Goal: Task Accomplishment & Management: Complete application form

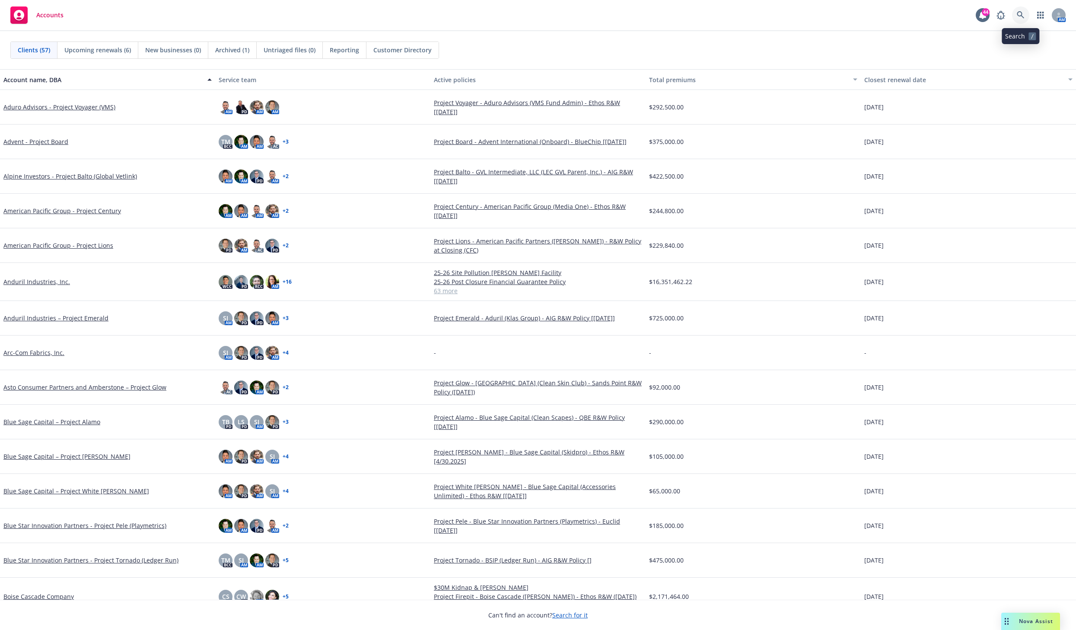
click at [857, 16] on icon at bounding box center [1020, 14] width 7 height 7
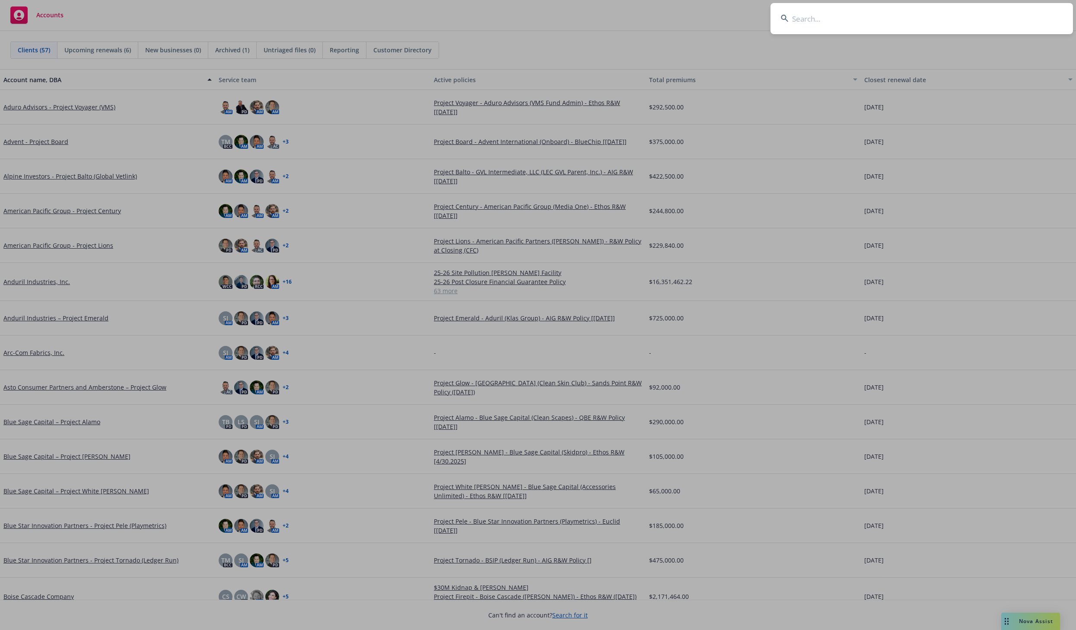
click at [851, 23] on input at bounding box center [921, 18] width 302 height 31
type input "zeta"
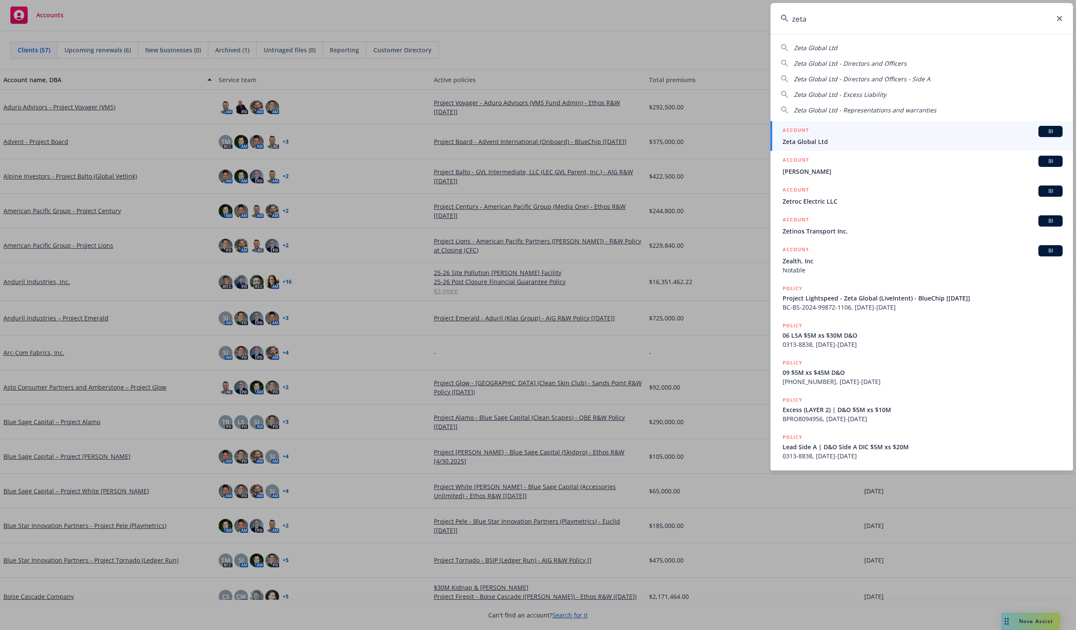
click at [799, 138] on span "Zeta Global Ltd" at bounding box center [923, 141] width 280 height 9
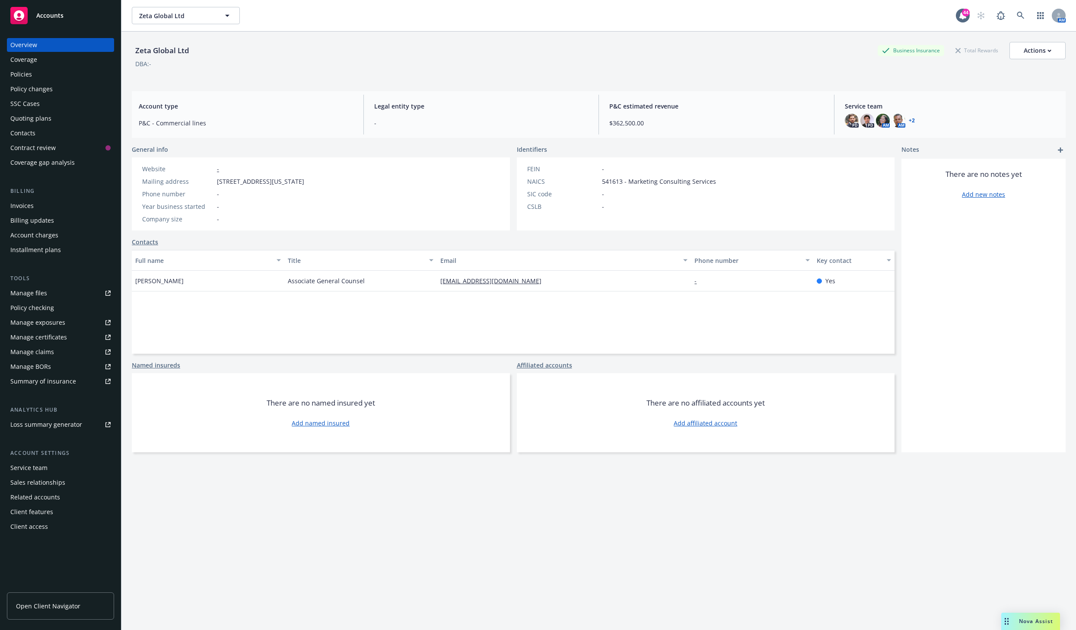
click at [35, 42] on div "Overview" at bounding box center [23, 45] width 27 height 14
click at [39, 117] on div "Quoting plans" at bounding box center [30, 118] width 41 height 14
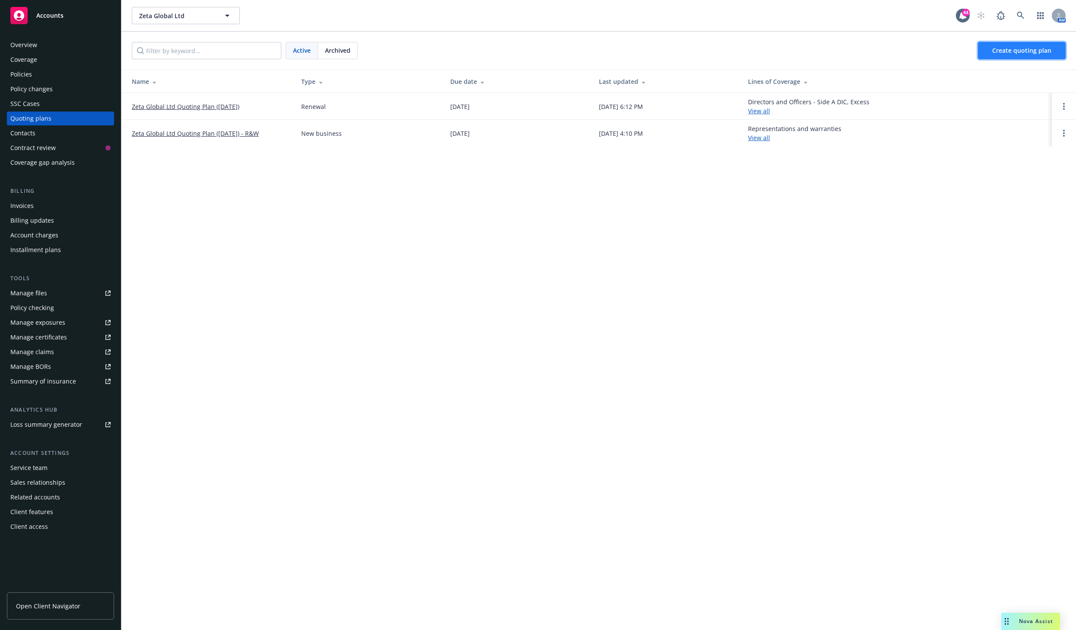
click at [857, 48] on span "Create quoting plan" at bounding box center [1021, 50] width 59 height 8
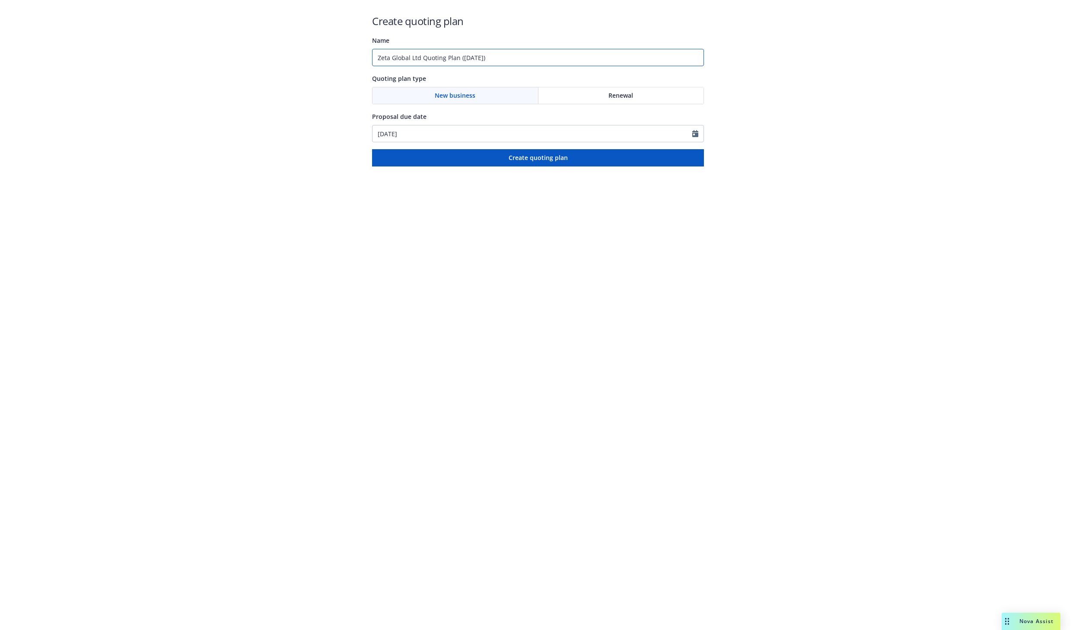
drag, startPoint x: 412, startPoint y: 58, endPoint x: 523, endPoint y: 60, distance: 111.1
click at [523, 61] on input "Zeta Global Ltd Quoting Plan (2025-09-30)" at bounding box center [538, 57] width 332 height 17
type input "Zeta Global - Project Daisy - R&W Insurance"
click at [564, 160] on span "Create quoting plan" at bounding box center [538, 157] width 59 height 8
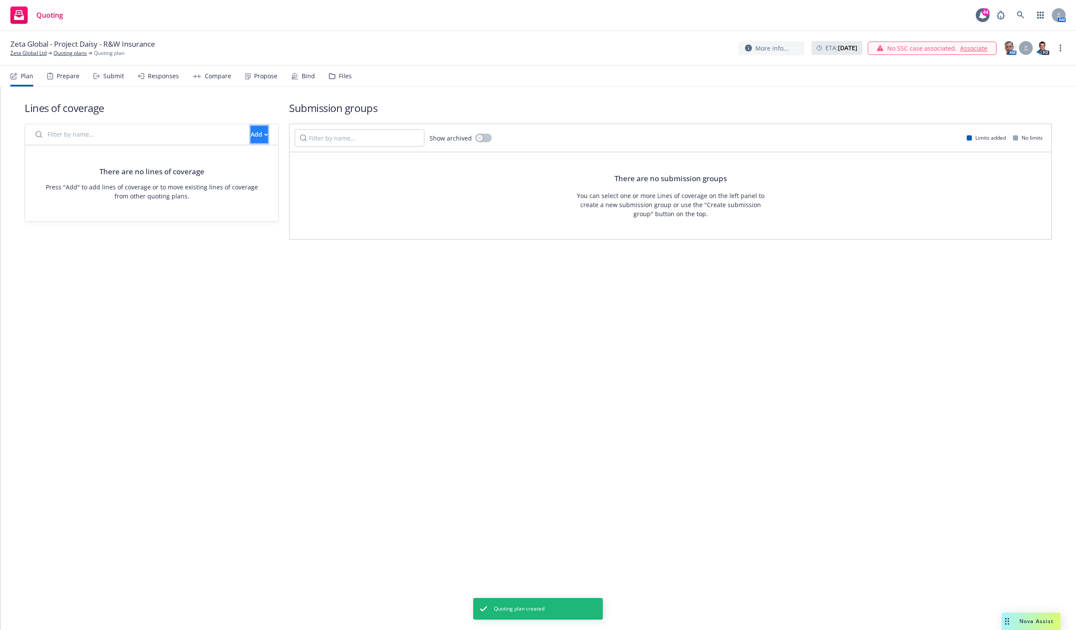
click at [264, 135] on icon "button" at bounding box center [266, 134] width 4 height 3
click at [134, 135] on input "Filter by name..." at bounding box center [137, 134] width 215 height 17
type input "representations"
click at [255, 133] on button "Add" at bounding box center [259, 134] width 17 height 17
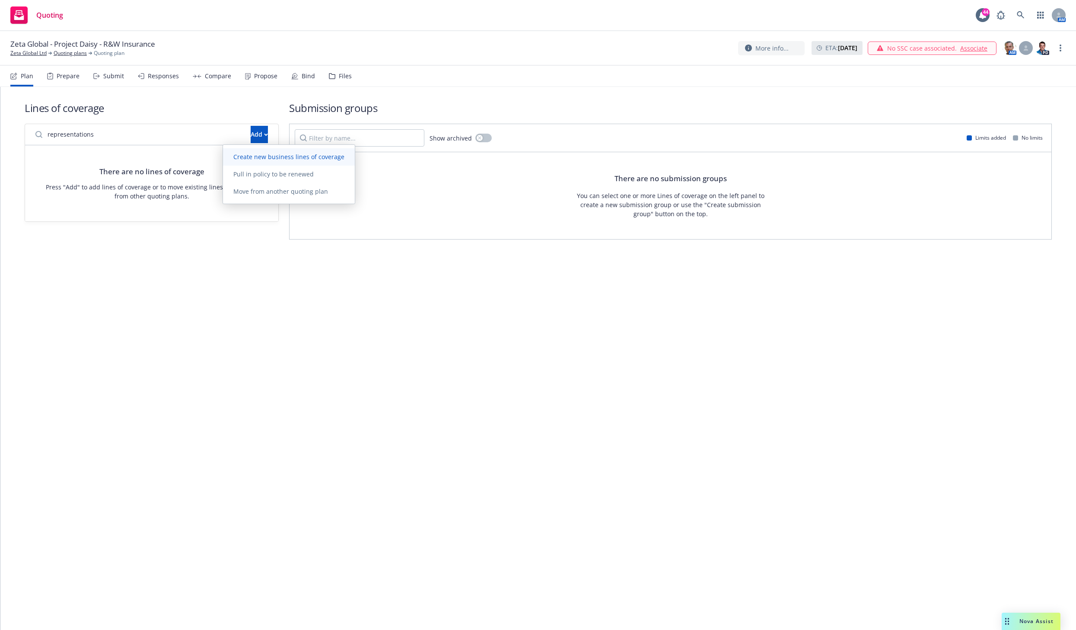
click at [257, 158] on span "Create new business lines of coverage" at bounding box center [289, 157] width 132 height 8
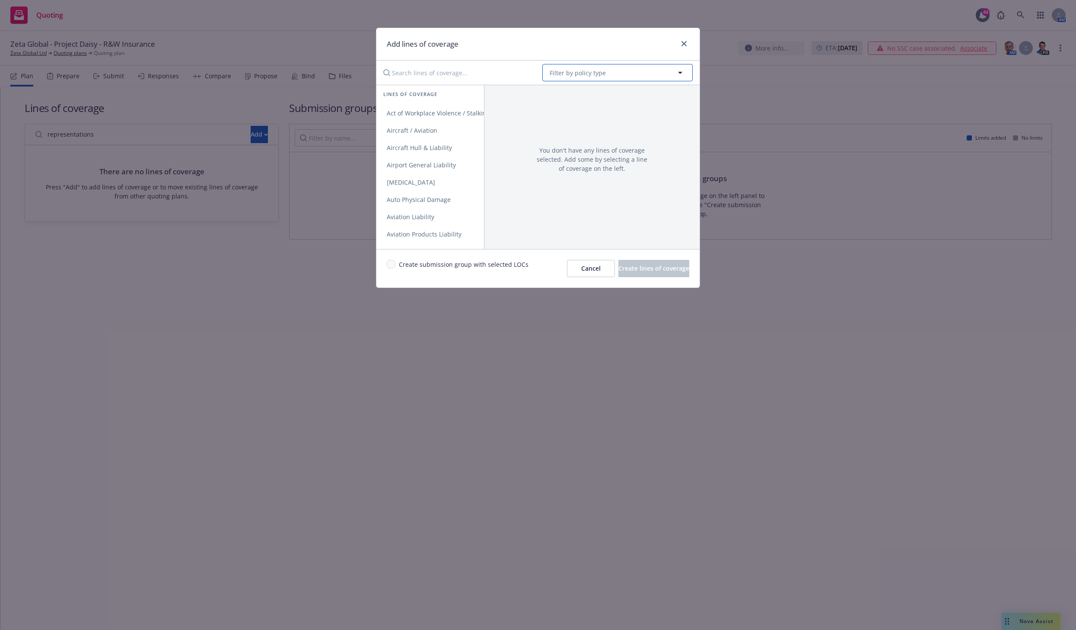
click at [563, 75] on span "Filter by policy type" at bounding box center [578, 72] width 56 height 9
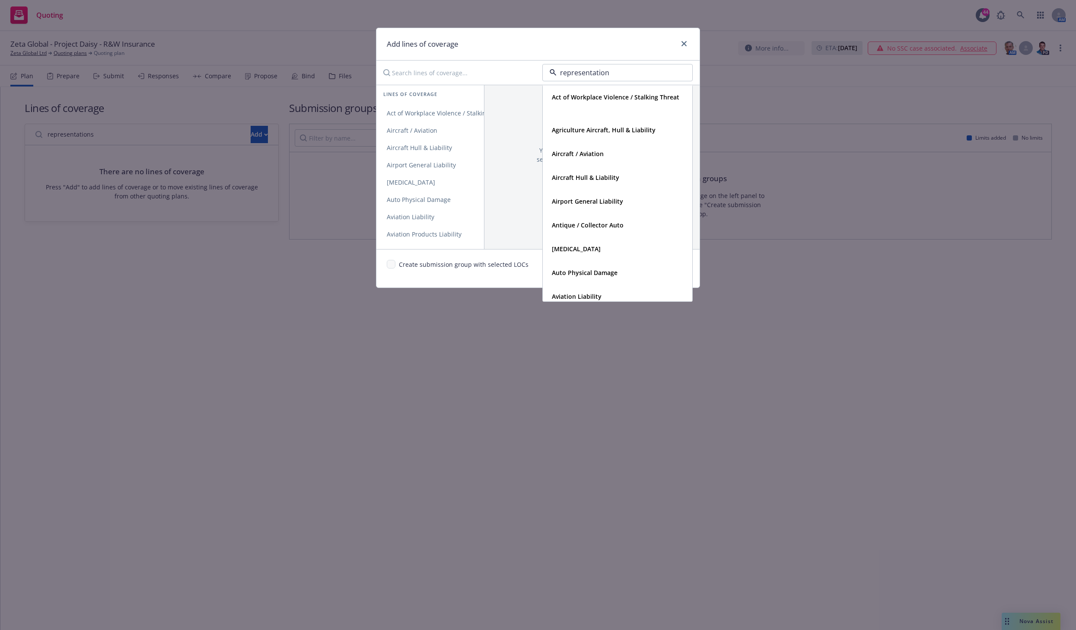
type input "representations"
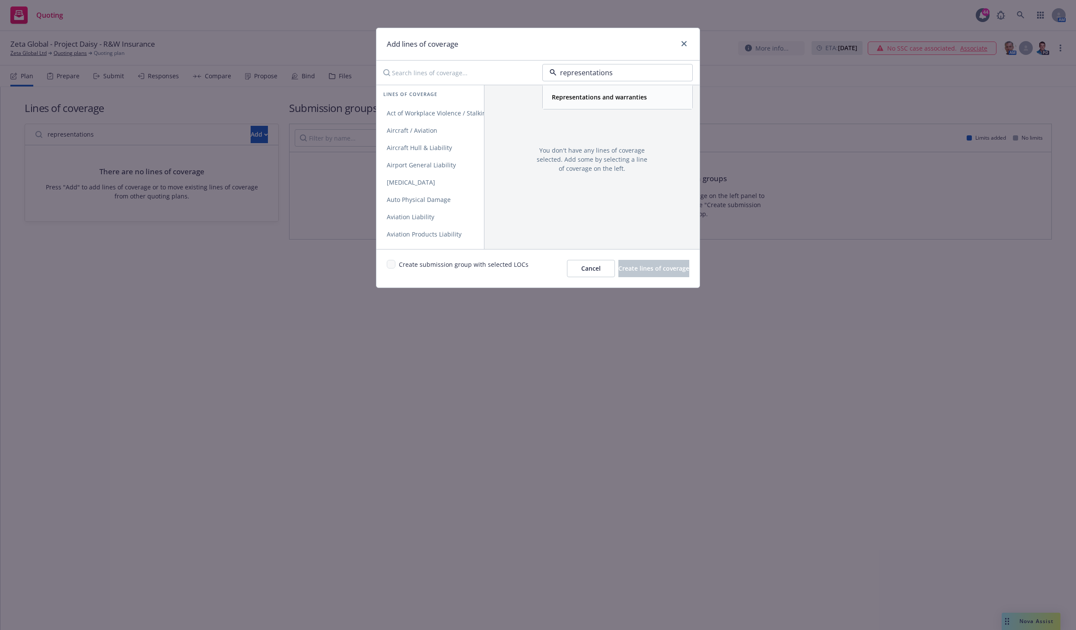
click at [621, 95] on strong "Representations and warranties" at bounding box center [599, 97] width 95 height 8
click at [444, 111] on span "Representations and warranties" at bounding box center [433, 113] width 114 height 8
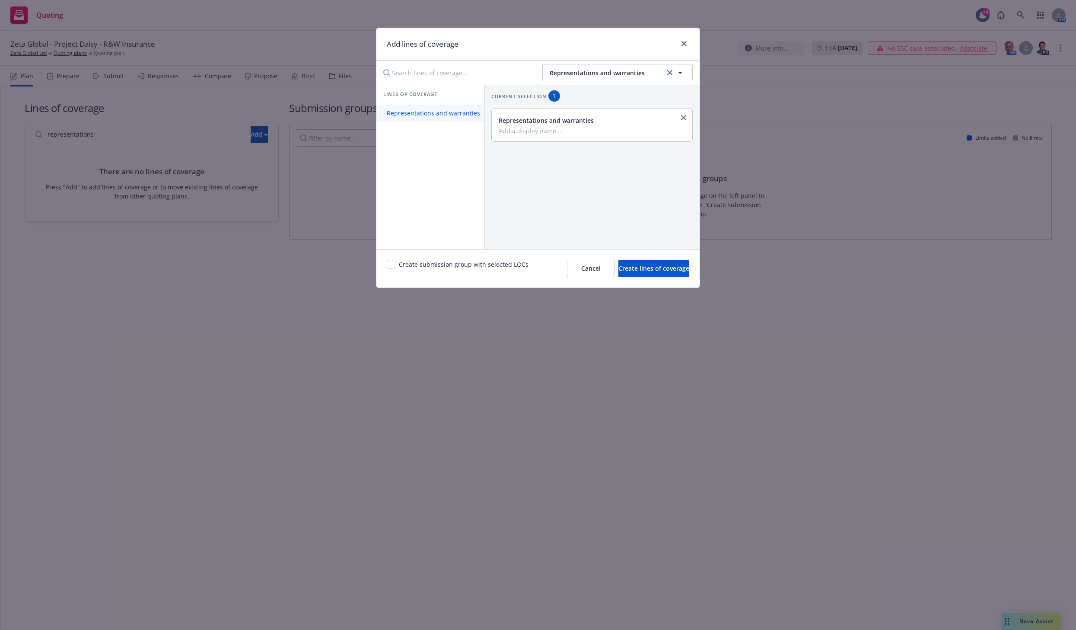
click at [442, 111] on span "Representations and warranties" at bounding box center [433, 113] width 114 height 8
click at [523, 133] on input "Add a display name..." at bounding box center [591, 131] width 185 height 8
type input "Primary - Project Daisy"
click at [522, 163] on input "Add a display name..." at bounding box center [591, 166] width 185 height 8
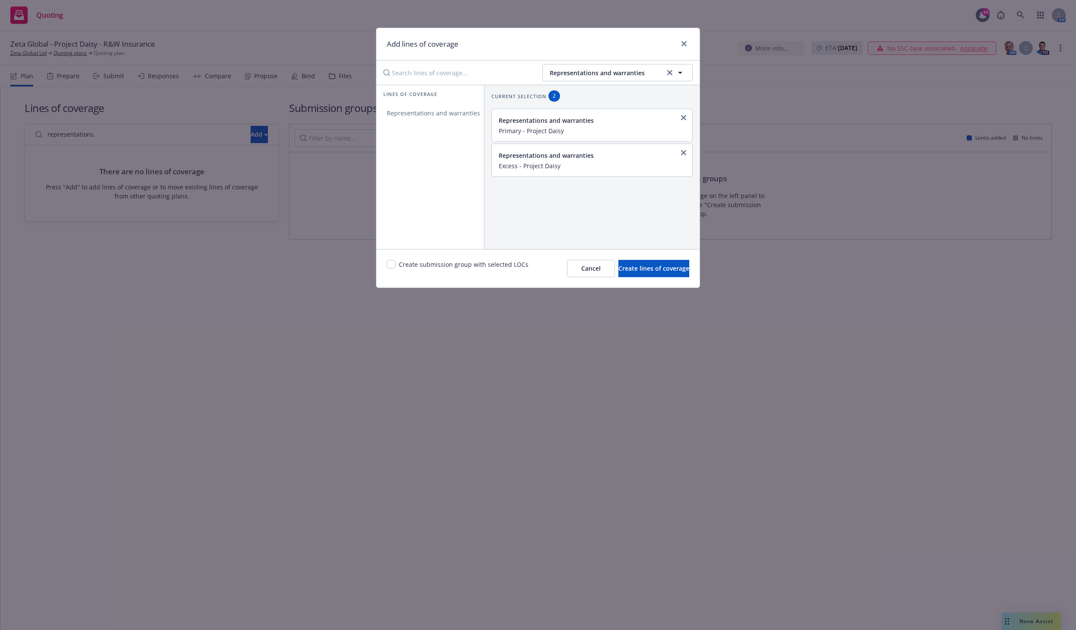
type input "Excess - Project Daisy"
click at [391, 264] on input "checkbox" at bounding box center [391, 264] width 9 height 9
checkbox input "true"
click at [652, 271] on span "Create lines of coverage" at bounding box center [653, 268] width 71 height 8
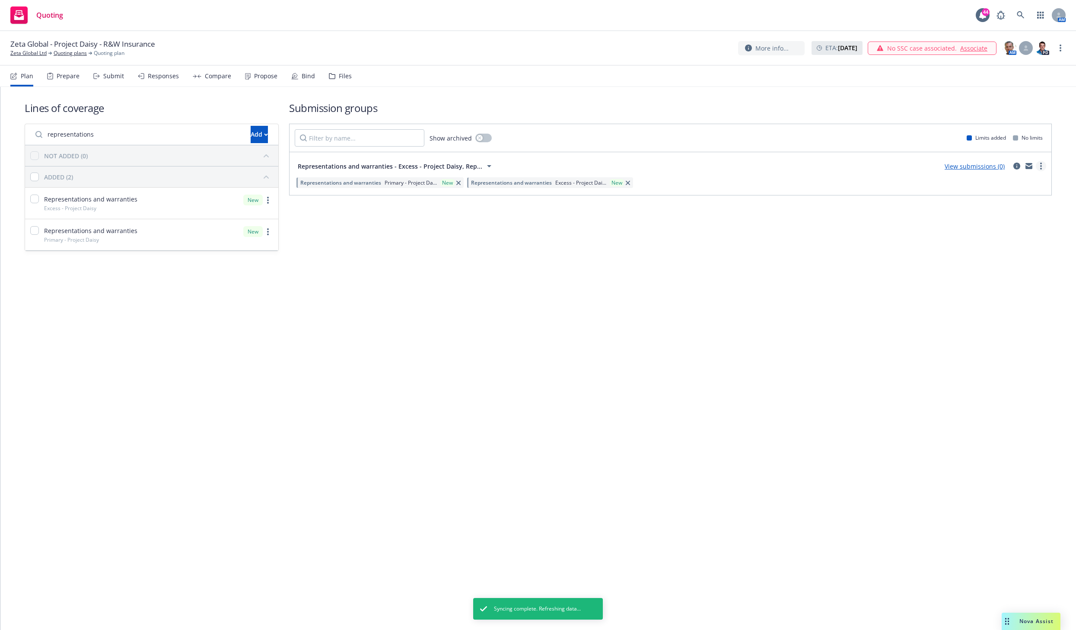
click at [1038, 166] on link "more" at bounding box center [1041, 166] width 10 height 10
click at [990, 273] on span "Create policy (fast track)" at bounding box center [1000, 273] width 90 height 8
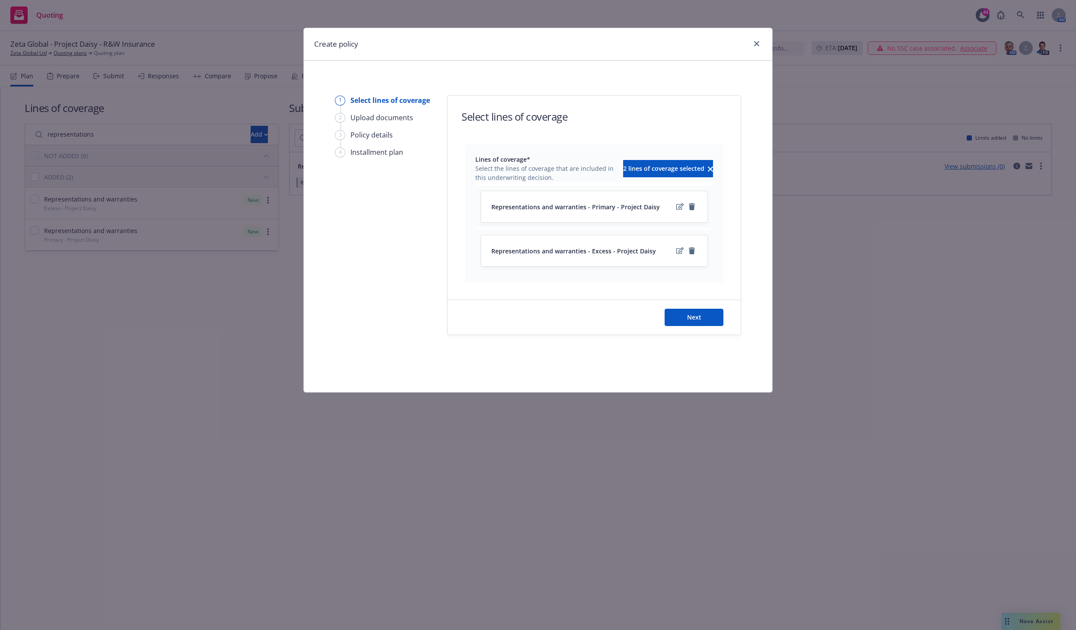
click at [617, 214] on div "Representations and warranties - Primary - Project Daisy" at bounding box center [594, 206] width 226 height 31
click at [617, 246] on span "Representations and warranties - Excess - Project Daisy" at bounding box center [573, 250] width 165 height 9
click at [609, 209] on span "Representations and warranties - Primary - Project Daisy" at bounding box center [575, 206] width 169 height 9
click at [702, 314] on button "Next" at bounding box center [694, 317] width 59 height 17
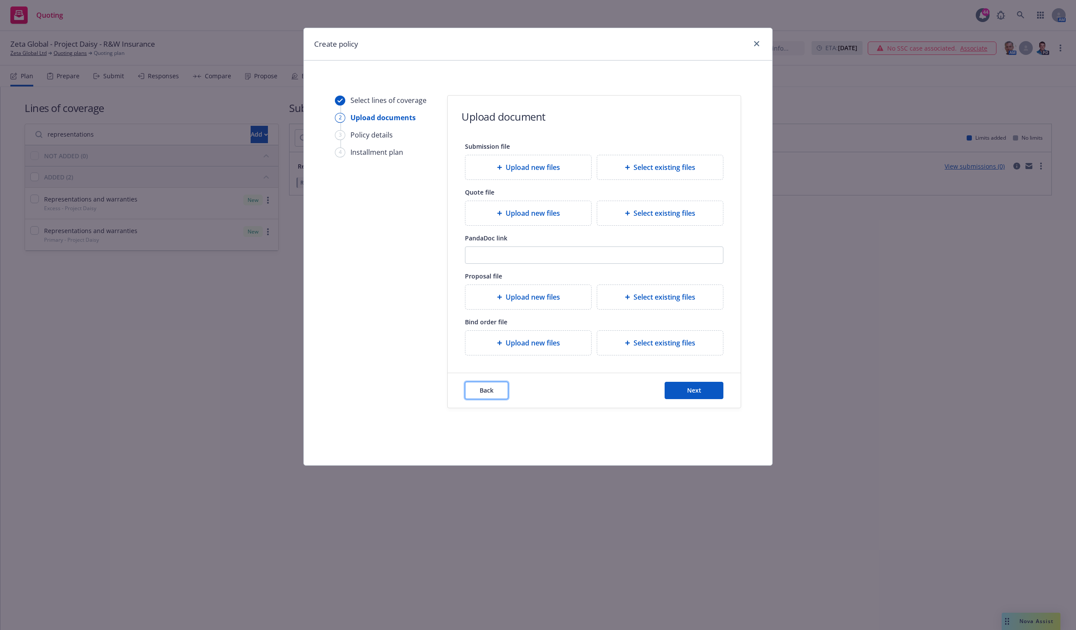
click at [491, 393] on span "Back" at bounding box center [487, 390] width 14 height 8
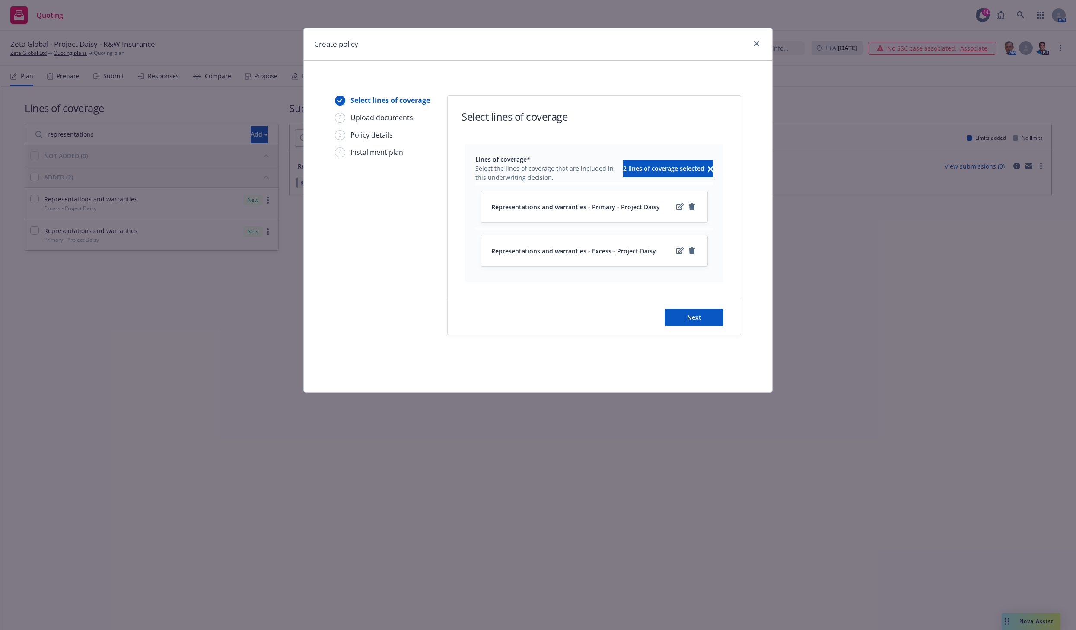
click at [621, 211] on span "Representations and warranties - Primary - Project Daisy" at bounding box center [575, 206] width 169 height 9
click at [677, 206] on icon "edit" at bounding box center [679, 206] width 7 height 7
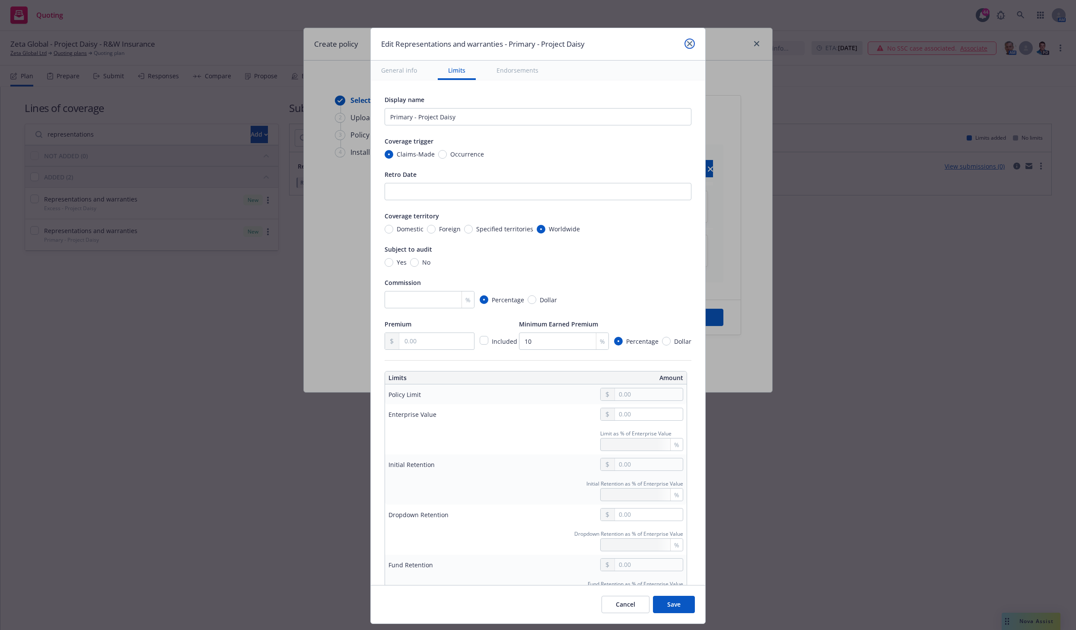
click at [693, 41] on link "close" at bounding box center [689, 43] width 10 height 10
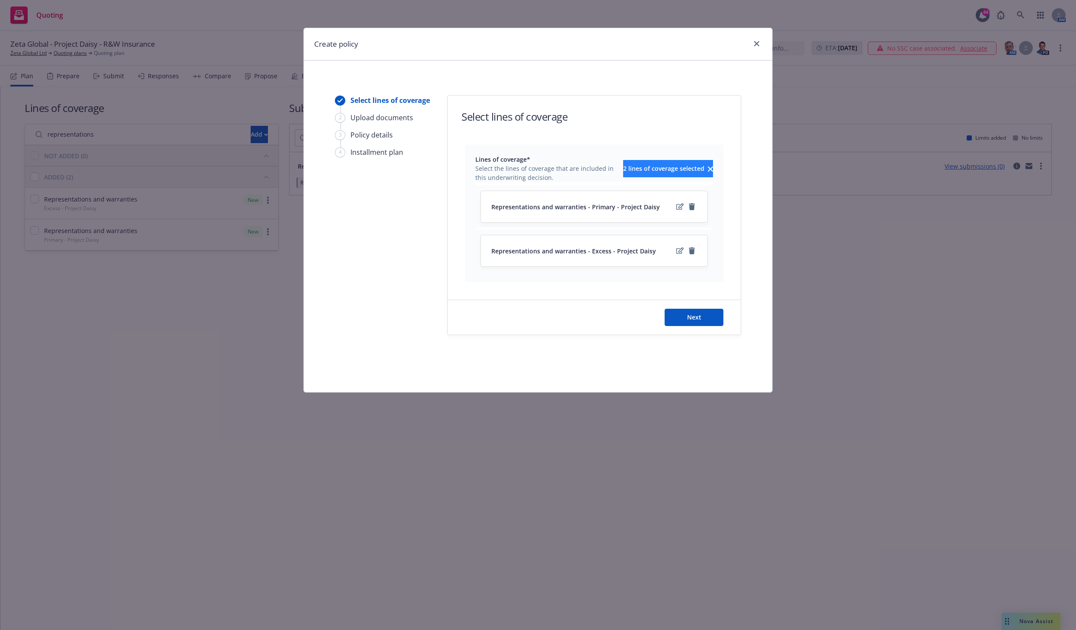
click at [708, 170] on icon "clear selection" at bounding box center [710, 168] width 5 height 5
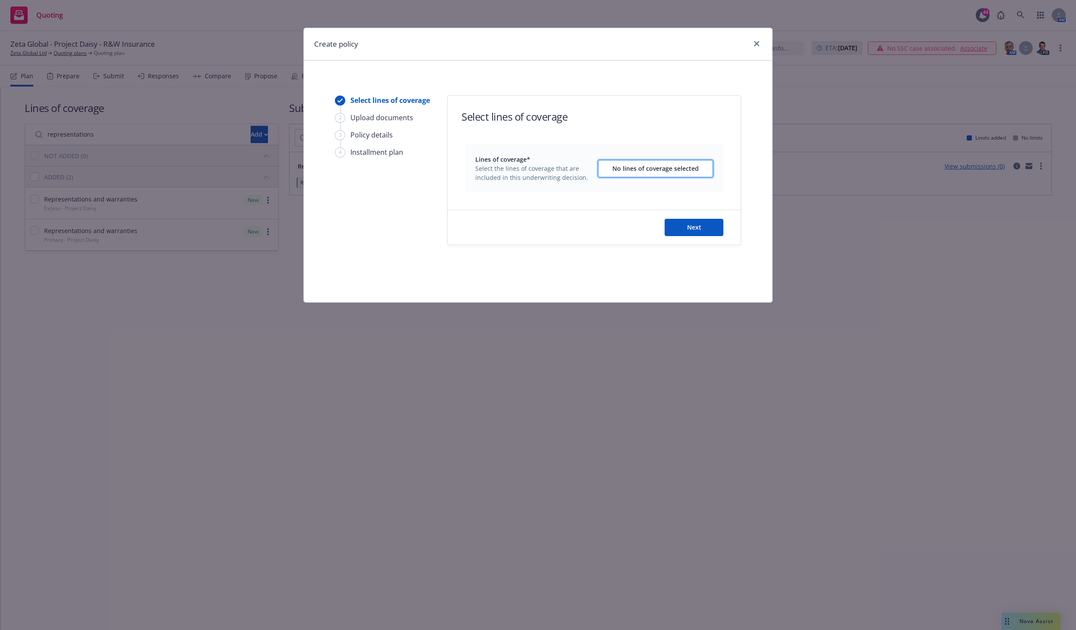
click at [680, 169] on div "No lines of coverage selected" at bounding box center [655, 168] width 86 height 16
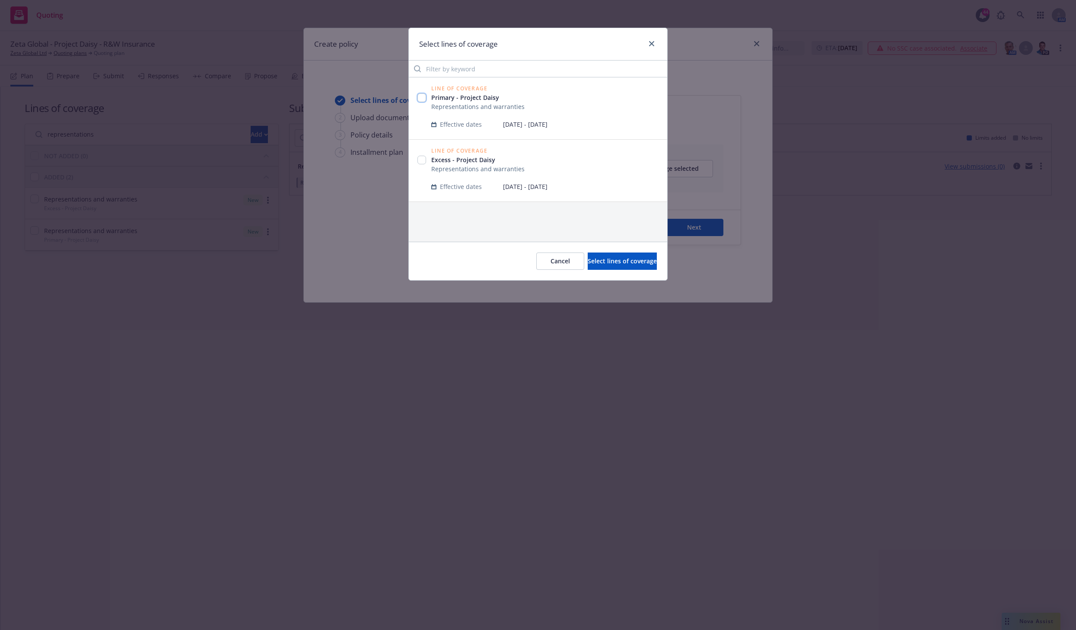
click at [423, 95] on input "checkbox" at bounding box center [421, 97] width 9 height 9
checkbox input "true"
click at [620, 258] on span "Select lines of coverage" at bounding box center [622, 261] width 69 height 8
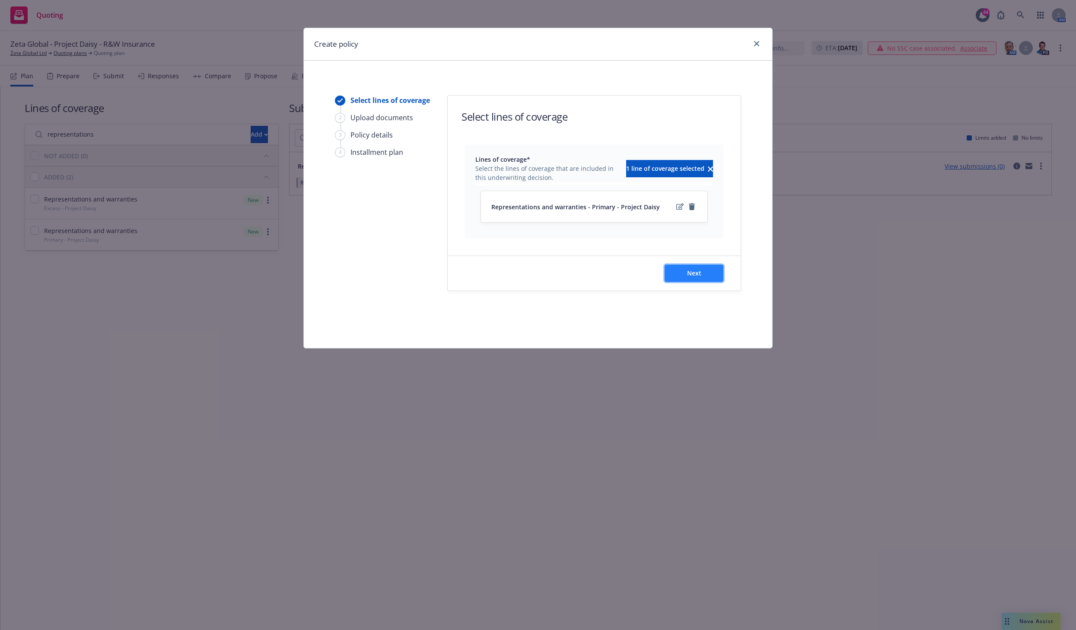
click at [699, 271] on span "Next" at bounding box center [694, 273] width 14 height 8
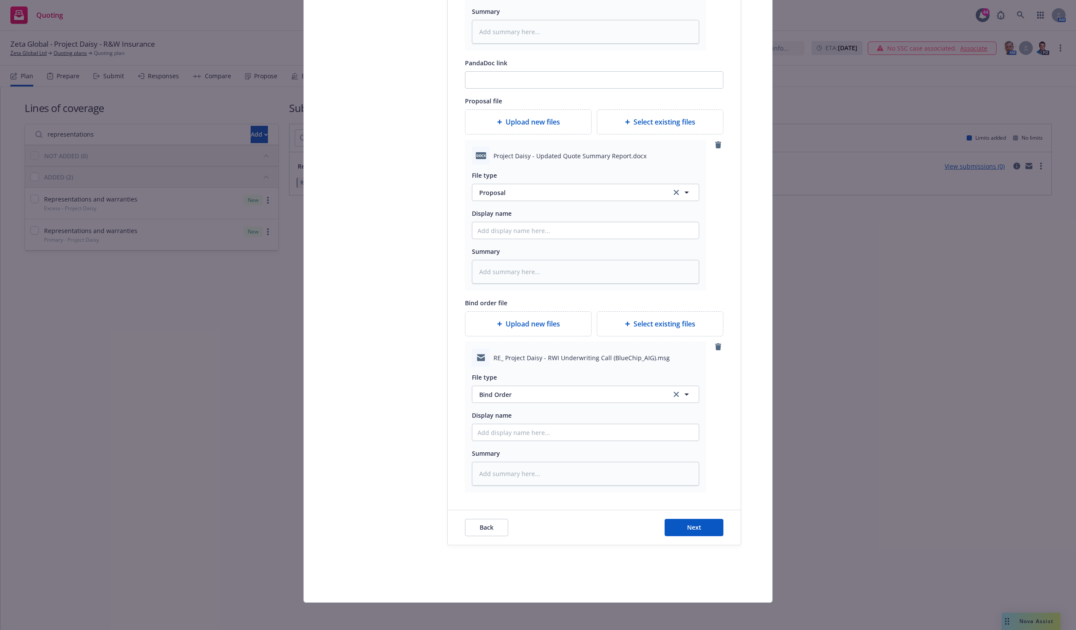
scroll to position [487, 0]
click at [693, 526] on span "Next" at bounding box center [694, 526] width 14 height 8
type textarea "x"
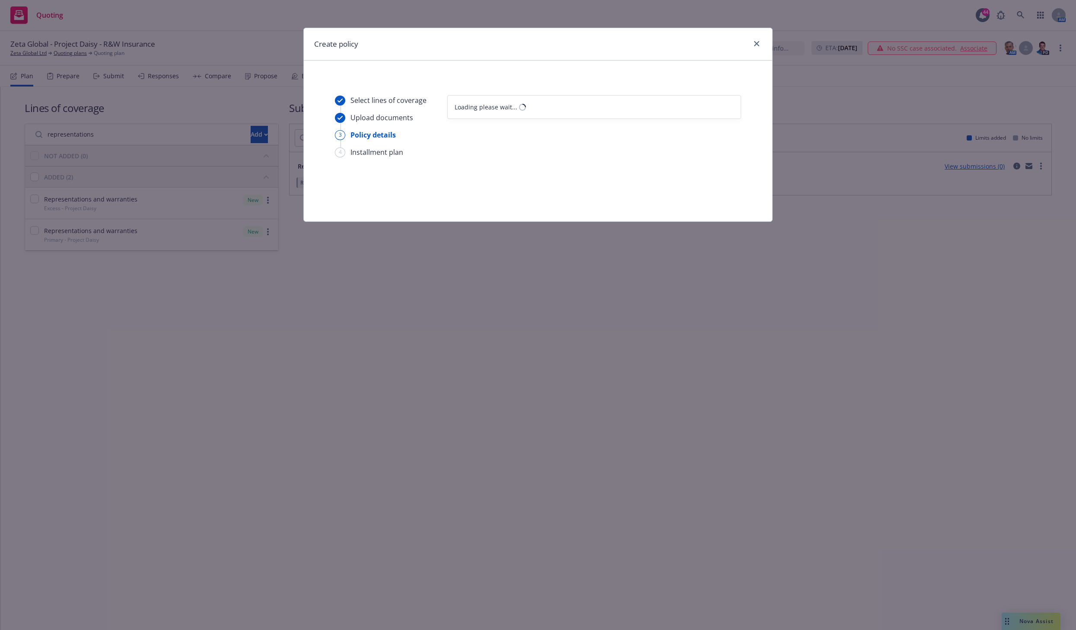
select select "12"
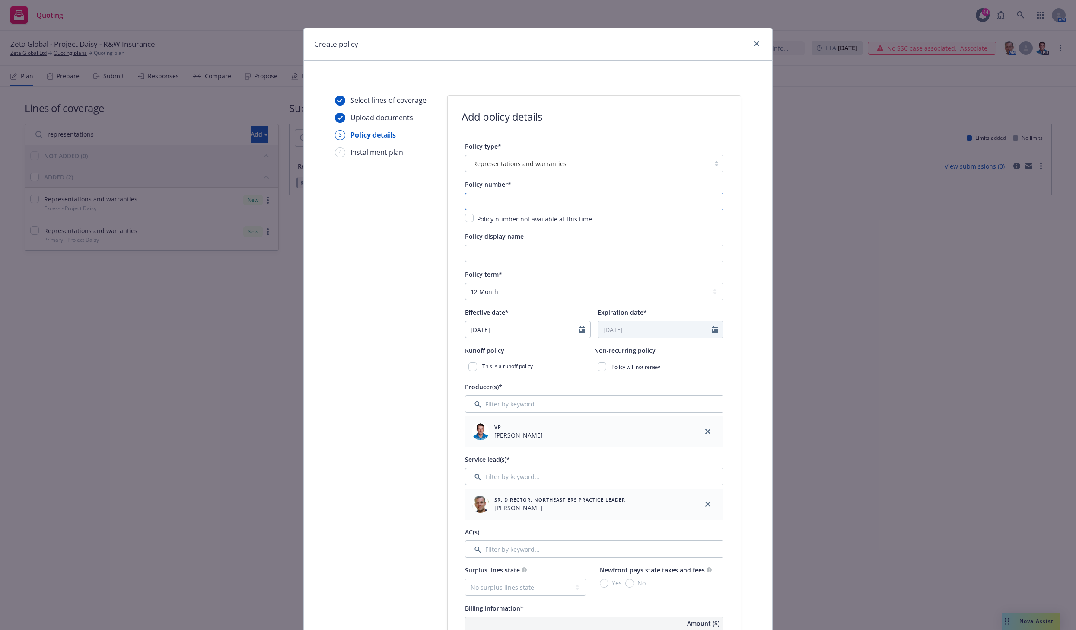
click at [513, 204] on input "text" at bounding box center [594, 201] width 258 height 17
paste input "BC-BS-2025-100006-1240"
type input "BC-BS-2025-100006-1240"
click at [483, 249] on input "Policy display name" at bounding box center [594, 253] width 258 height 17
click at [555, 254] on input "Project Daisy - Zeta Global (" at bounding box center [594, 253] width 258 height 17
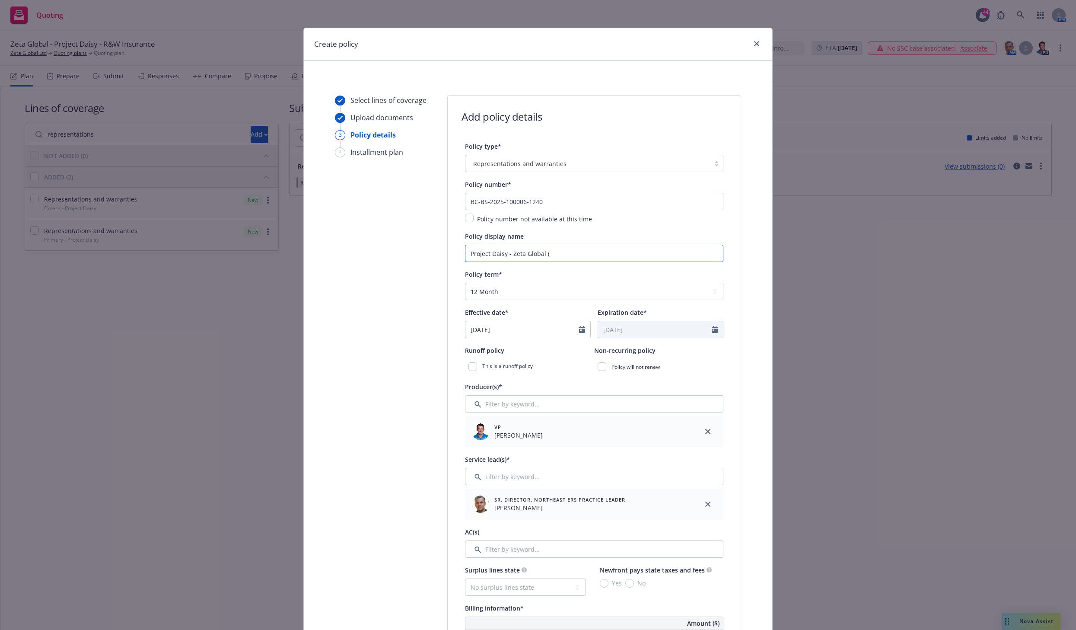
click at [554, 255] on input "Project Daisy - Zeta Global (" at bounding box center [594, 253] width 258 height 17
click at [643, 254] on input "Project Daisy - Zeta Global (Marigold) - BlueChip Primary R&W []" at bounding box center [594, 253] width 258 height 17
type input "Project Daisy - Zeta Global (Marigold) - BlueChip Primary R&W [9/27/2025]"
click at [566, 298] on select "Select policy term 12 Month 6 Month 4 Month 3 Month 2 Month 1 Month 36 Month (3…" at bounding box center [594, 291] width 258 height 17
select select "other"
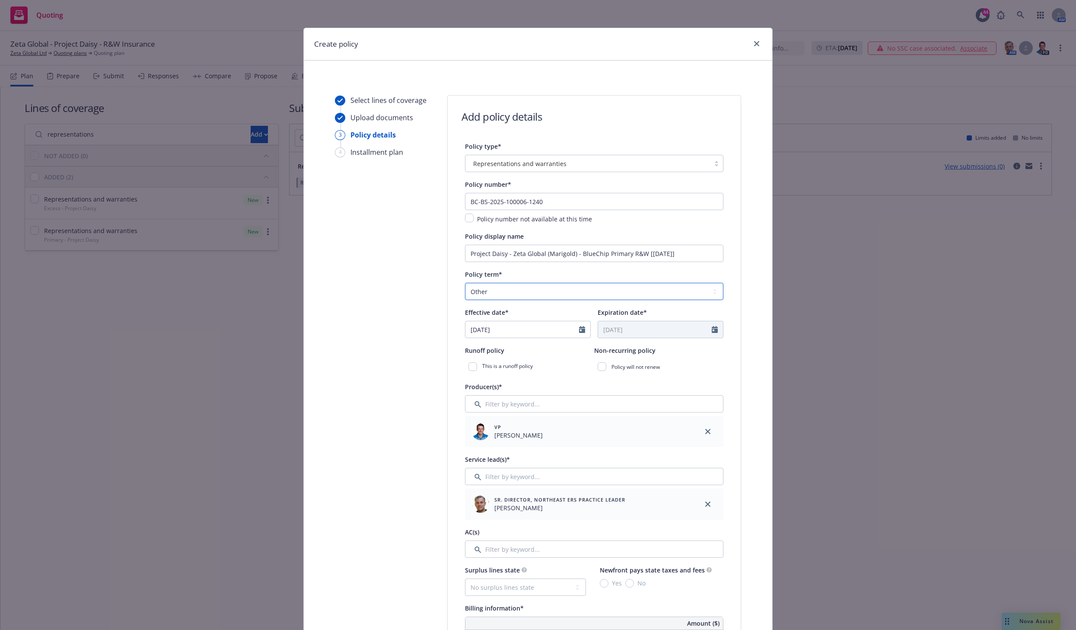
click at [465, 283] on select "Select policy term 12 Month 6 Month 4 Month 3 Month 2 Month 1 Month 36 Month (3…" at bounding box center [594, 291] width 258 height 17
click at [579, 328] on icon "Calendar" at bounding box center [582, 329] width 6 height 7
select select "9"
click at [554, 420] on span "27" at bounding box center [560, 419] width 12 height 11
type input "09/27/2025"
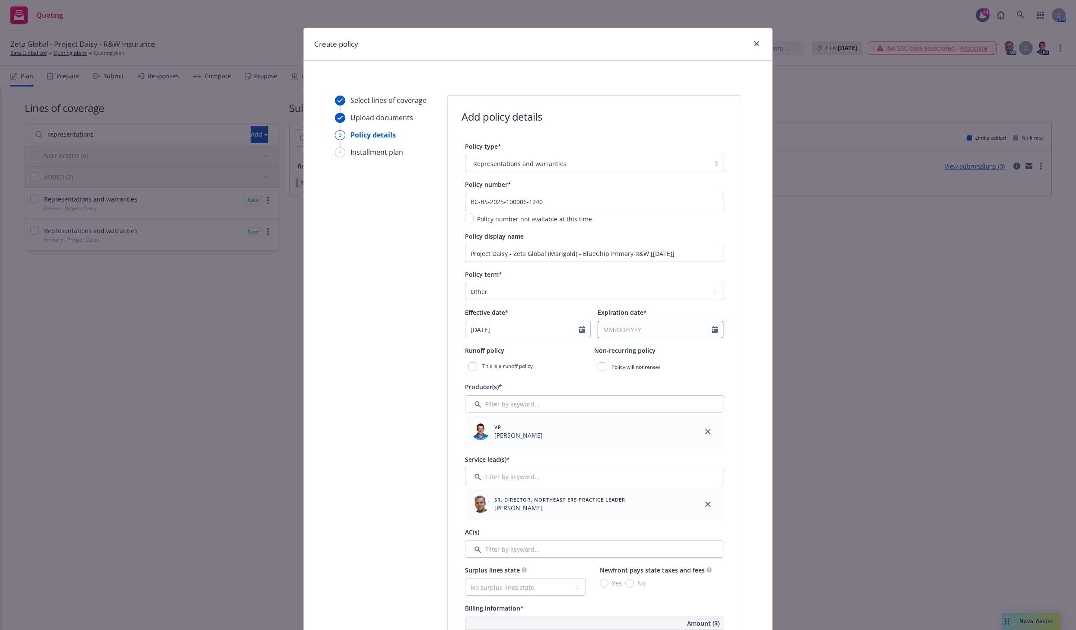
click at [712, 329] on icon "Calendar" at bounding box center [715, 329] width 6 height 7
select select "9"
click at [646, 347] on div "January February March April May June July August September October November De…" at bounding box center [636, 350] width 44 height 10
click at [679, 347] on input "2026" at bounding box center [672, 350] width 28 height 9
click at [679, 347] on input "2027" at bounding box center [672, 350] width 28 height 9
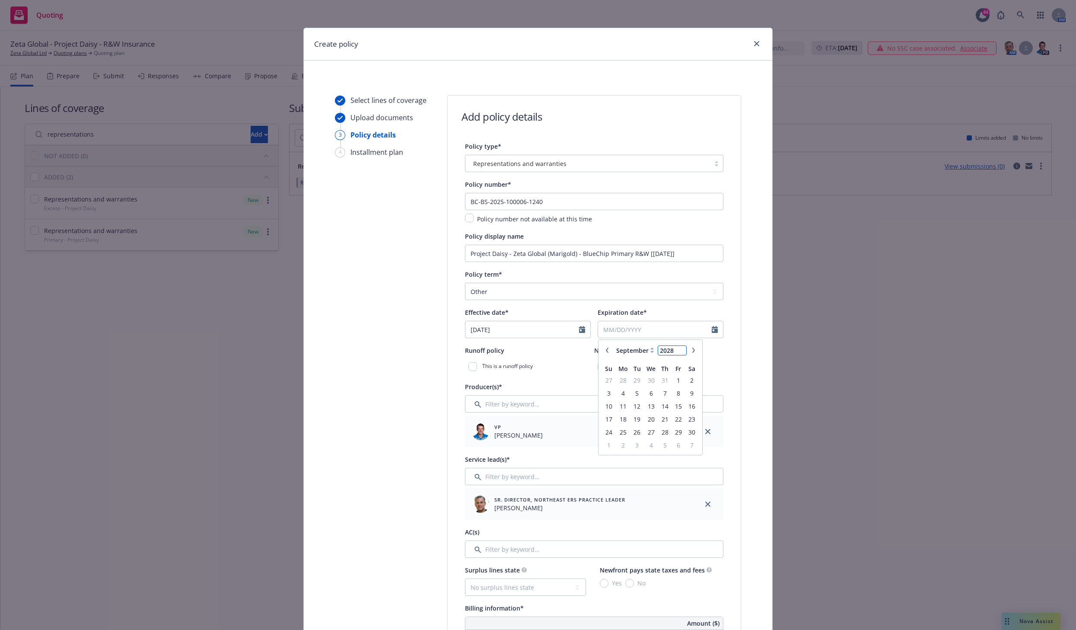
click at [679, 347] on input "2028" at bounding box center [672, 350] width 28 height 9
click at [679, 347] on input "2029" at bounding box center [672, 350] width 28 height 9
click at [679, 347] on input "2030" at bounding box center [672, 350] width 28 height 9
type input "2031"
click at [679, 347] on input "2031" at bounding box center [672, 350] width 28 height 9
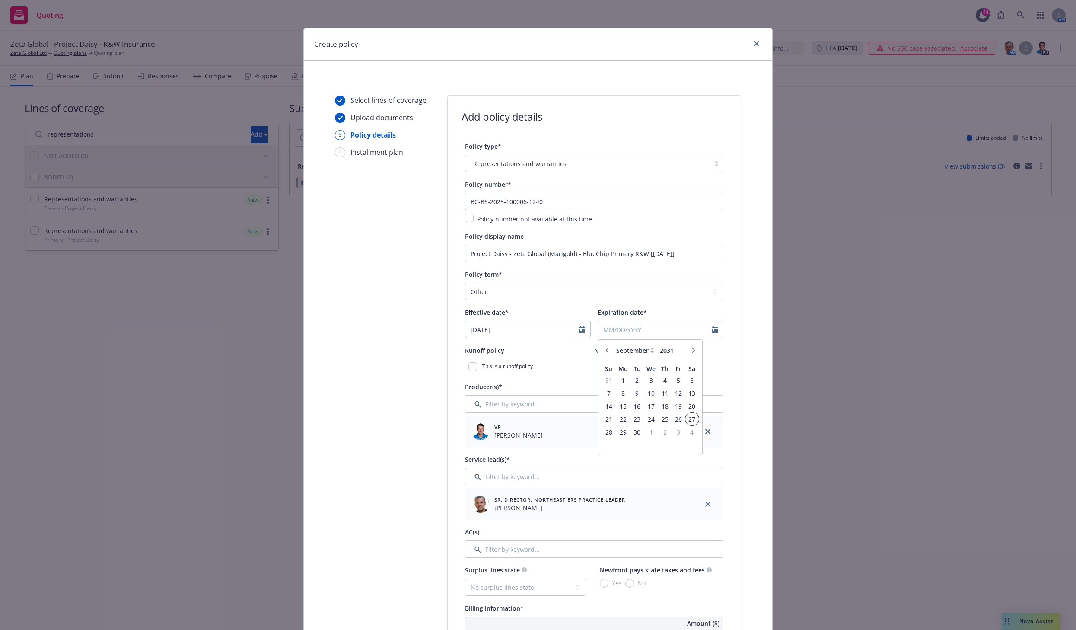
click at [686, 419] on span "27" at bounding box center [692, 419] width 12 height 11
type input "09/27/2031"
click at [598, 367] on input "checkbox" at bounding box center [602, 366] width 9 height 9
checkbox input "true"
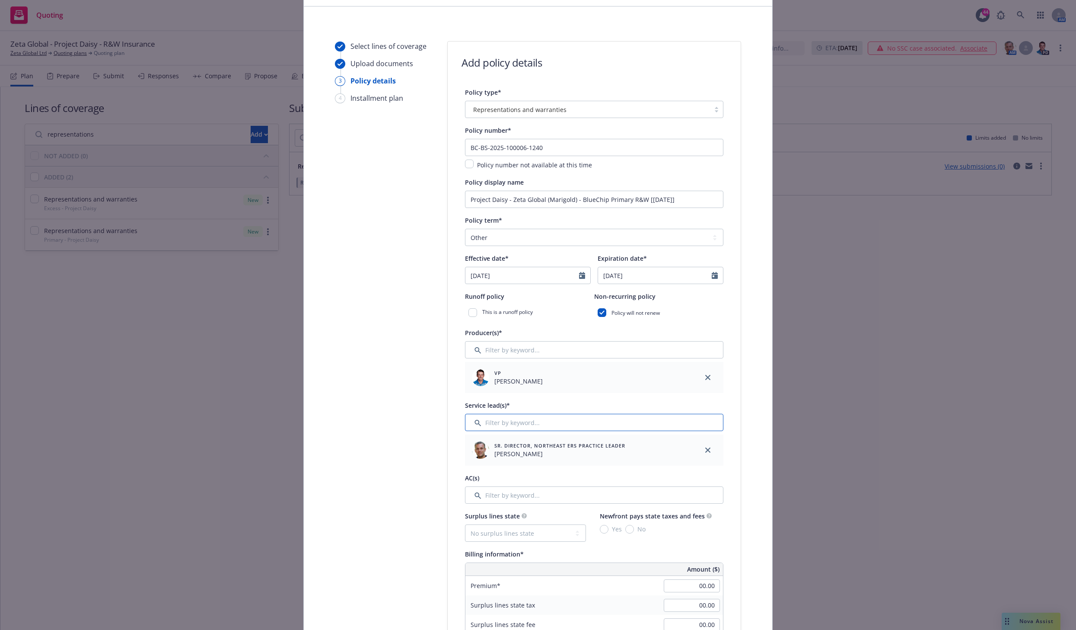
click at [503, 423] on input "Filter by keyword..." at bounding box center [594, 422] width 258 height 17
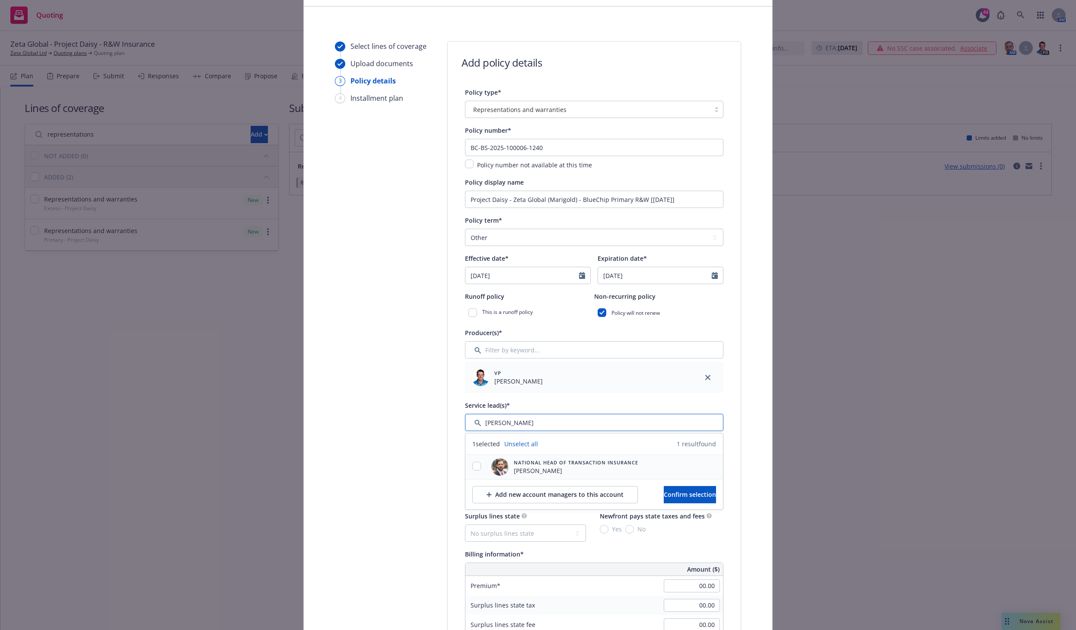
type input "pelzer"
click at [475, 467] on input "checkbox" at bounding box center [476, 465] width 9 height 9
checkbox input "true"
click at [664, 493] on span "Confirm selection" at bounding box center [690, 494] width 52 height 8
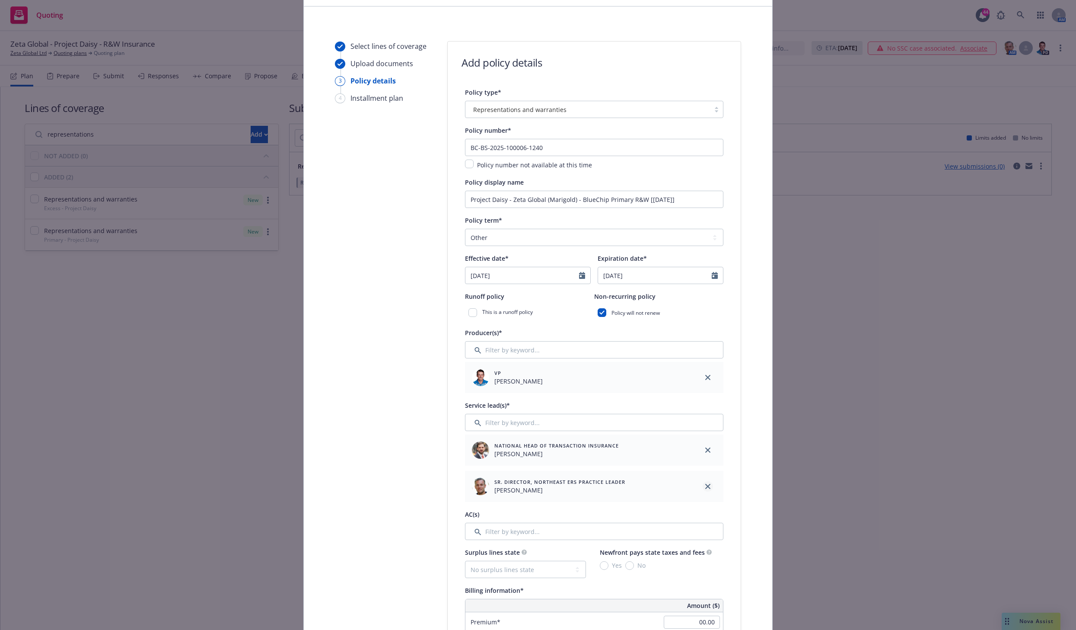
click at [705, 484] on icon "close" at bounding box center [707, 486] width 5 height 5
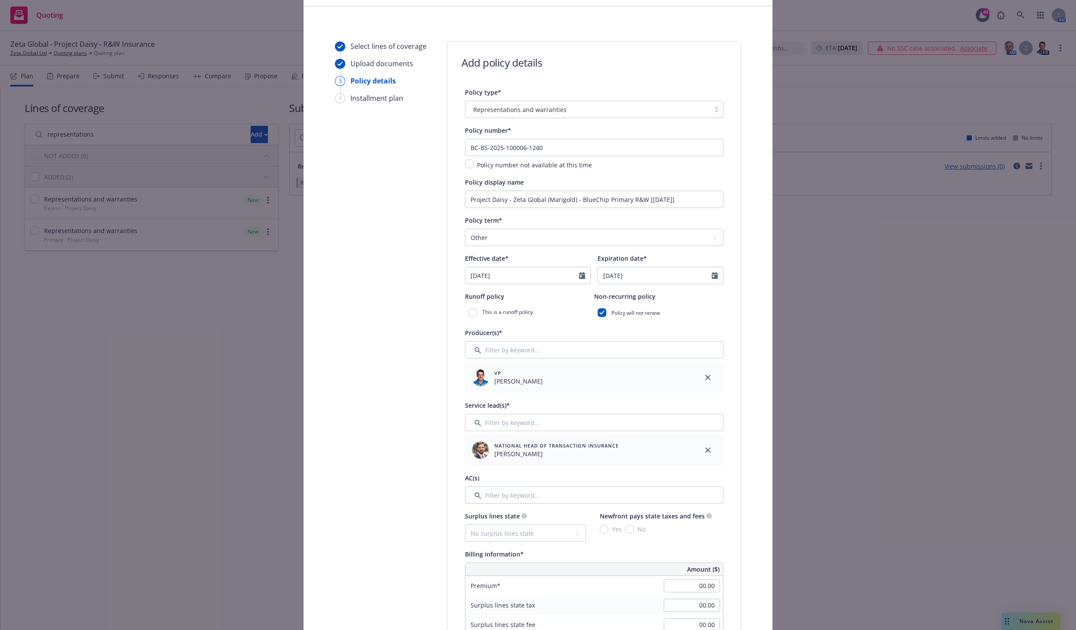
scroll to position [108, 0]
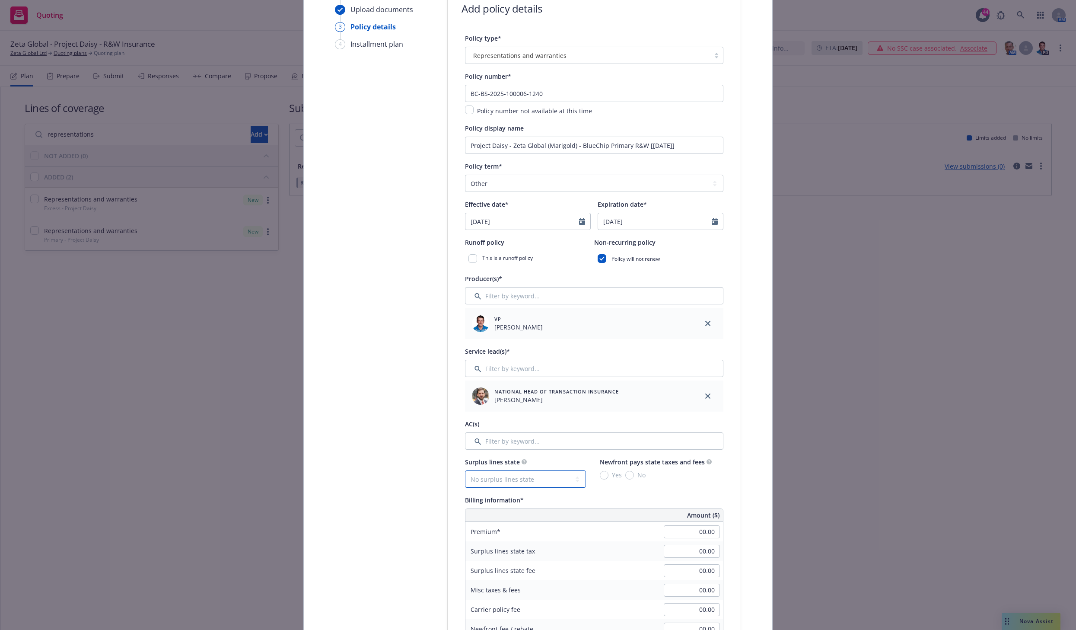
click at [503, 478] on select "No surplus lines state Alaska Alabama Arkansas Arizona California Colorado Conn…" at bounding box center [525, 478] width 121 height 17
select select "NY"
click at [465, 470] on select "No surplus lines state Alaska Alabama Arkansas Arizona California Colorado Conn…" at bounding box center [525, 478] width 121 height 17
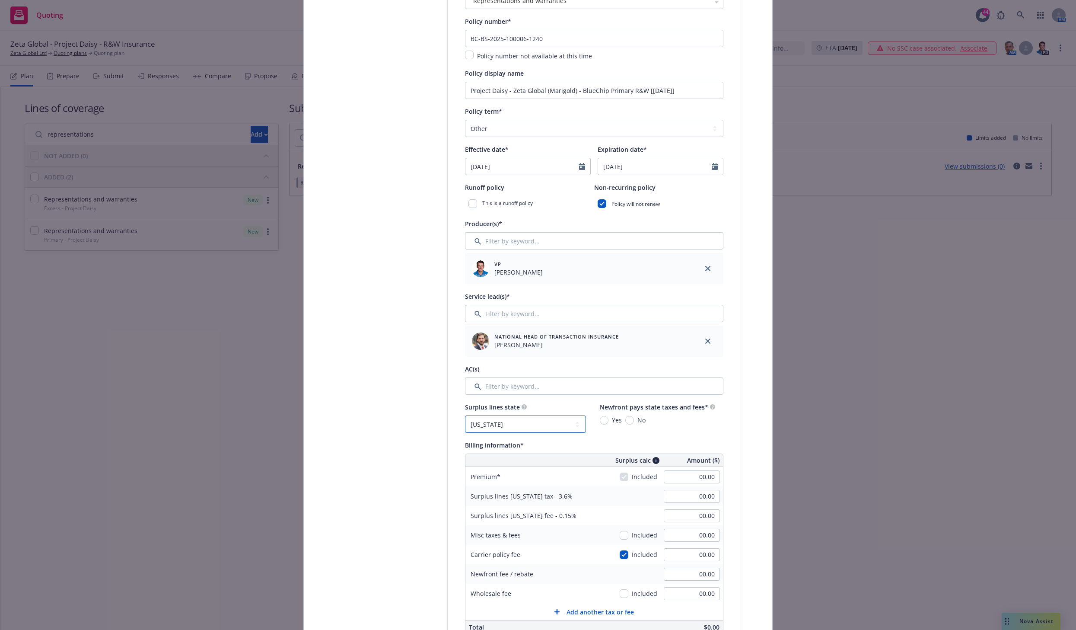
scroll to position [162, 0]
click at [600, 421] on input "Yes" at bounding box center [604, 421] width 9 height 9
radio input "true"
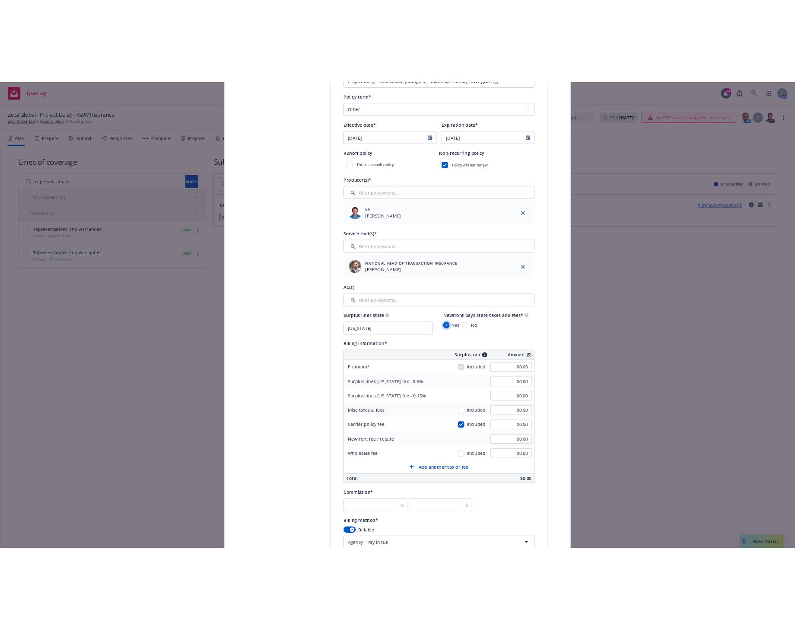
scroll to position [270, 0]
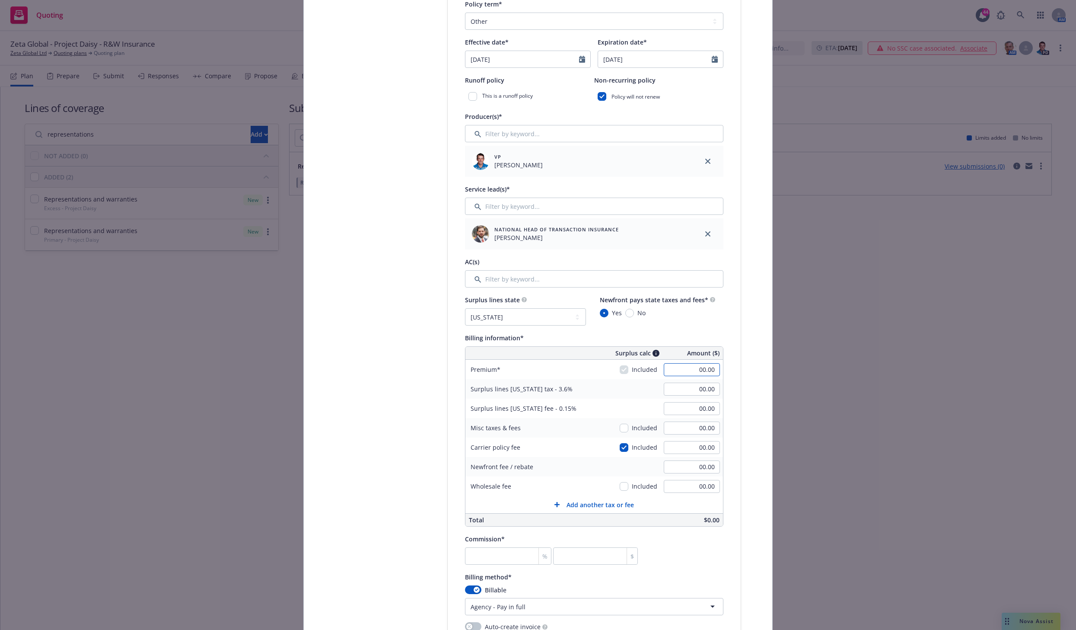
click at [696, 365] on input "00.00" at bounding box center [692, 369] width 56 height 13
type input "583,000.00"
type input "20,988.00"
type input "874.50"
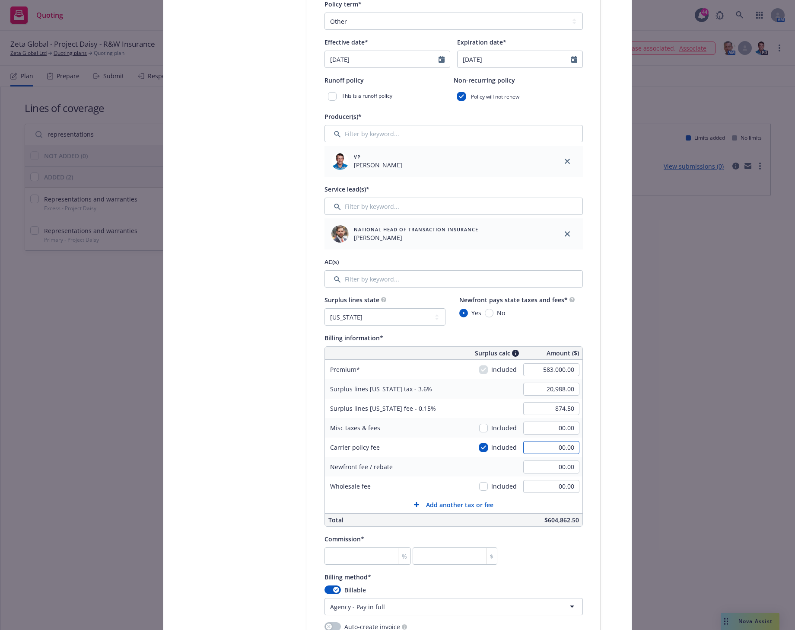
click at [547, 448] on input "00.00" at bounding box center [551, 447] width 56 height 13
type input "50000"
type input "22,788.00"
type input "949.50"
type input "50,000.00"
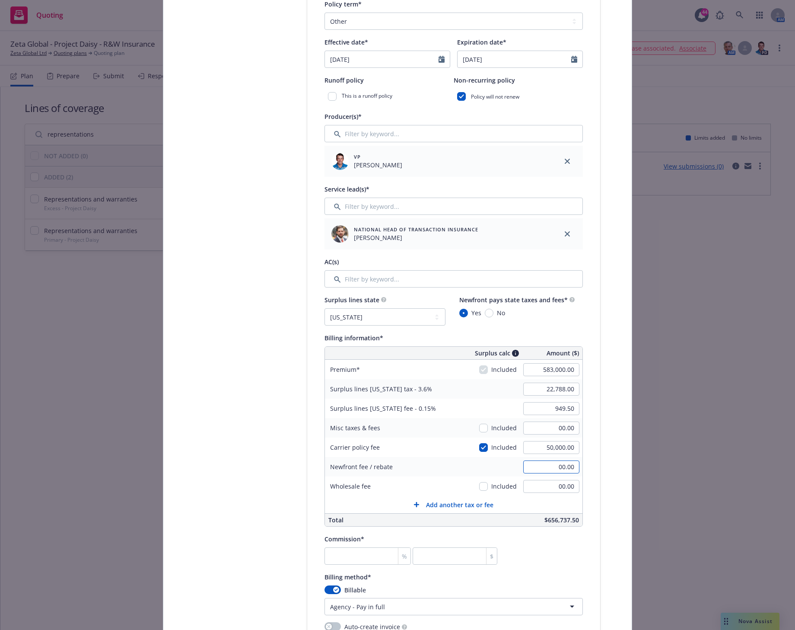
click at [535, 465] on input "00.00" at bounding box center [551, 466] width 56 height 13
type input "33,805.00"
click at [684, 338] on div "Create policy Select lines of coverage Upload documents 3 Policy details 4 Inst…" at bounding box center [397, 315] width 795 height 630
click at [375, 559] on input "number" at bounding box center [368, 555] width 86 height 17
type input "1"
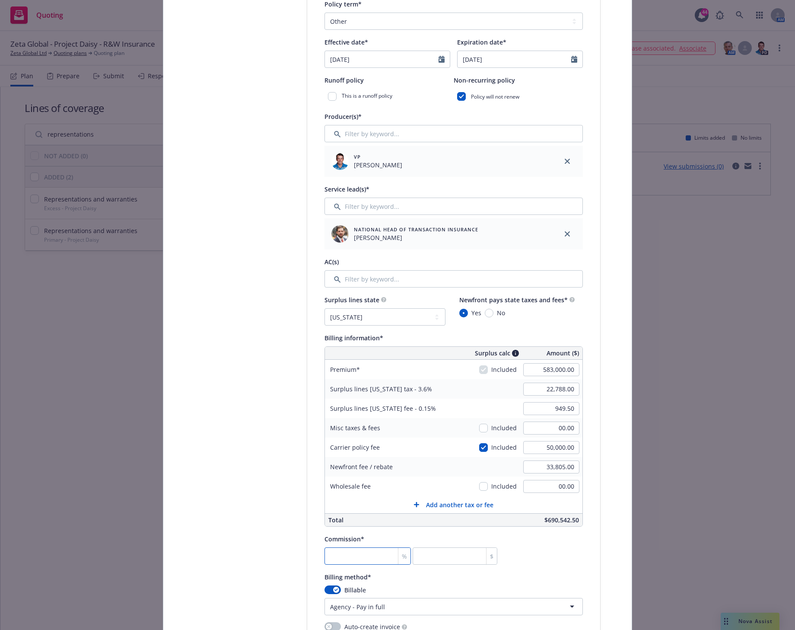
type input "5830"
type input "16"
type input "93280"
type input "16.5"
type input "96195"
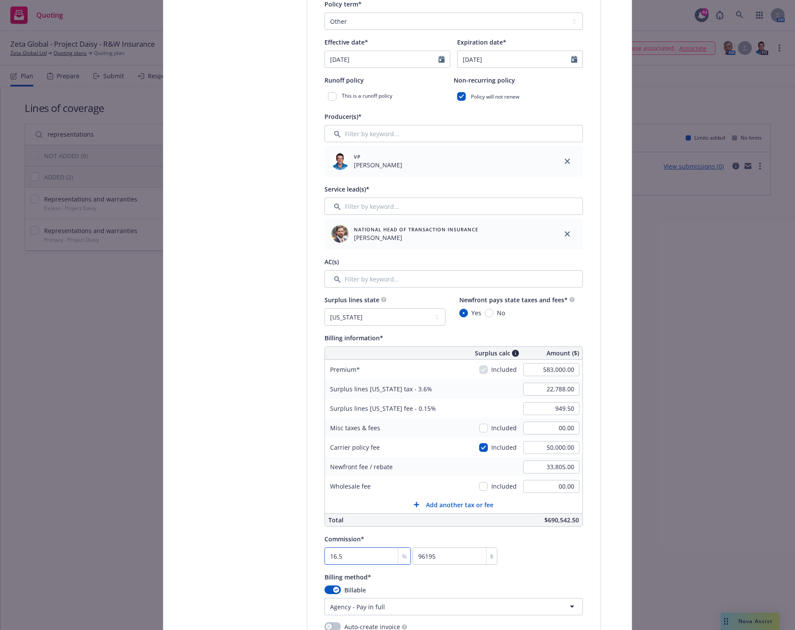
type input "16.5"
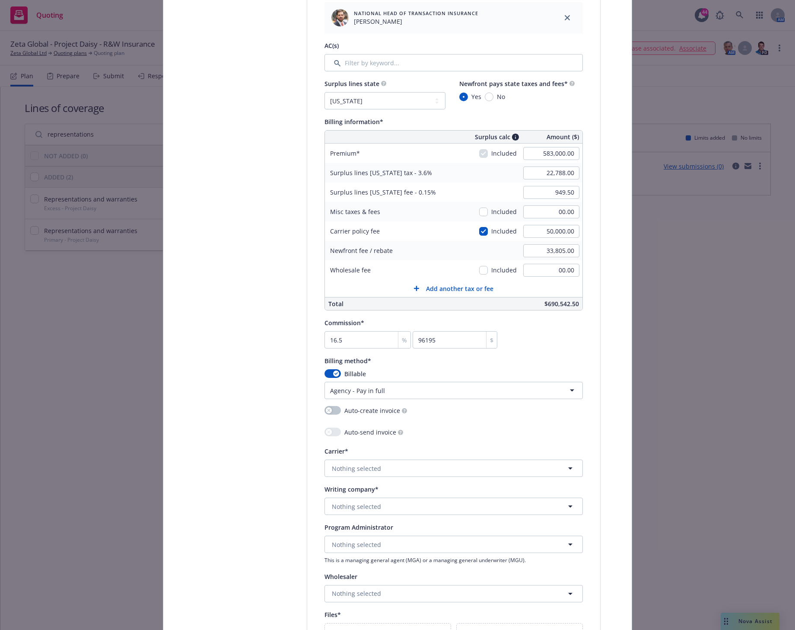
scroll to position [540, 0]
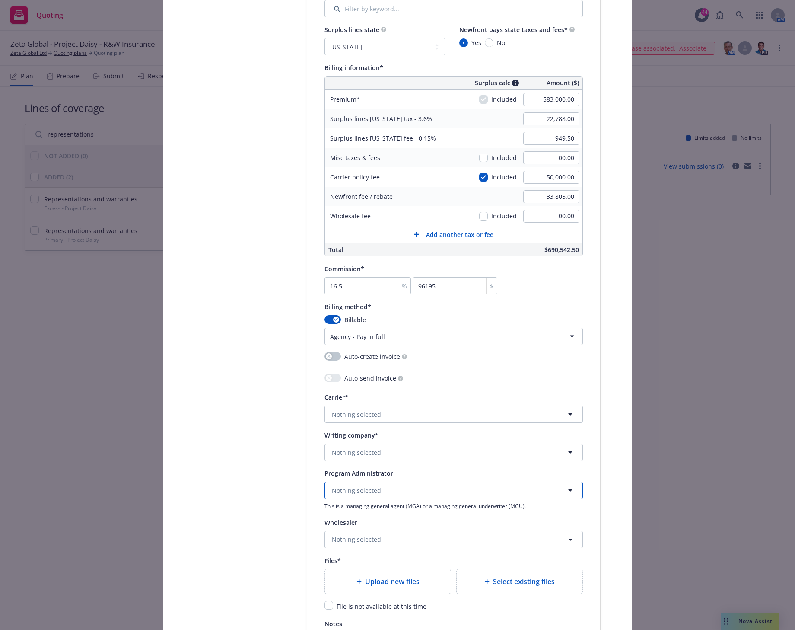
click at [366, 490] on span "Nothing selected" at bounding box center [356, 490] width 49 height 9
type input "BlueChip"
click at [451, 456] on div "BlueChip Underwriting Services LLC Program Administrator" at bounding box center [454, 461] width 246 height 22
click at [371, 413] on span "Nothing selected" at bounding box center [356, 414] width 49 height 9
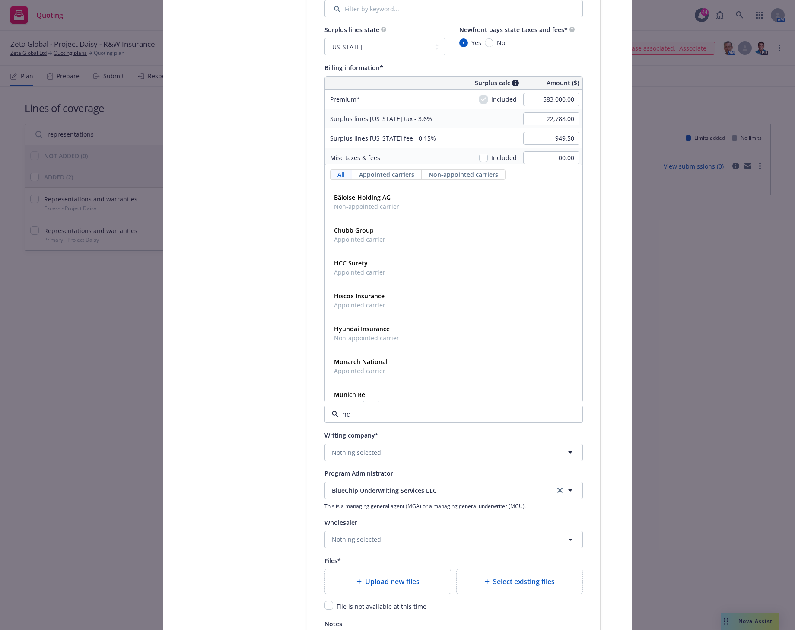
type input "hdi"
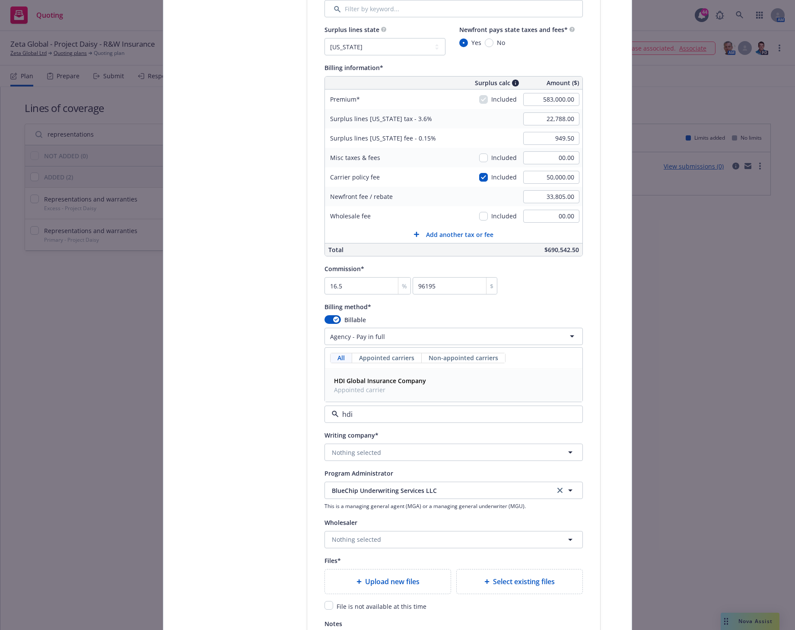
click at [376, 384] on strong "HDI Global Insurance Company" at bounding box center [380, 380] width 92 height 8
click at [368, 456] on span "Nothing selected" at bounding box center [356, 452] width 49 height 9
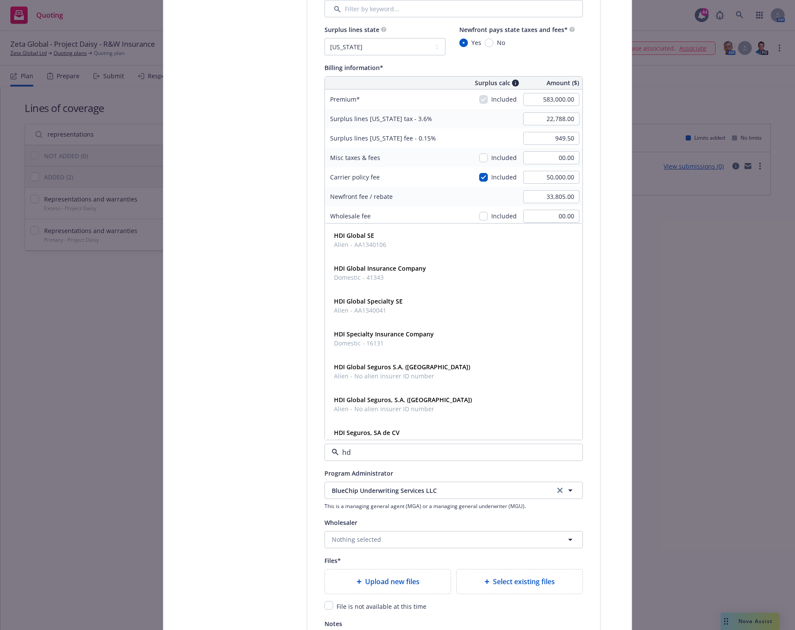
type input "hdi"
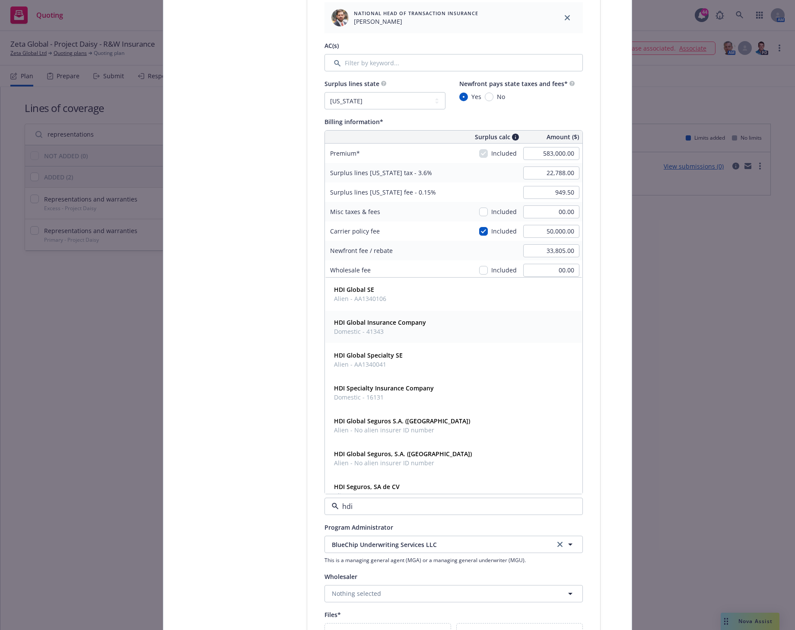
click at [380, 326] on strong "HDI Global Insurance Company" at bounding box center [380, 322] width 92 height 8
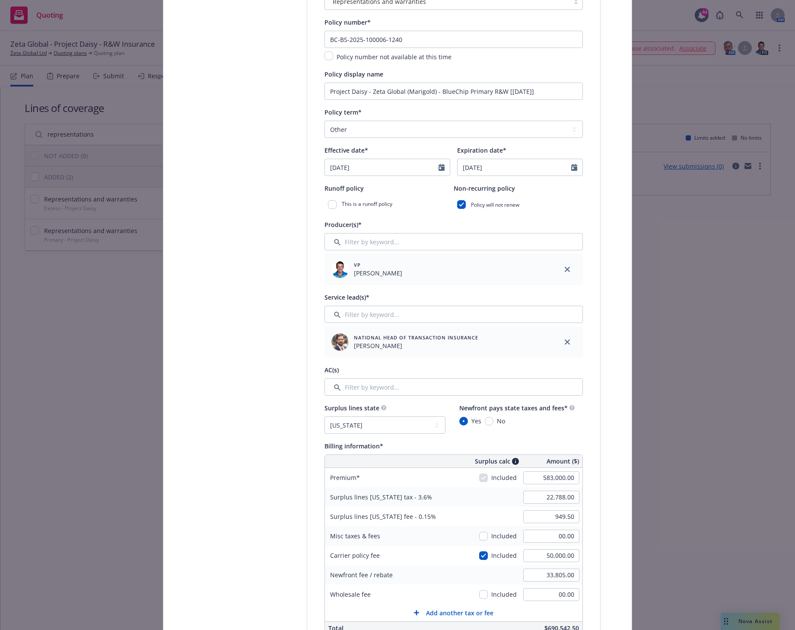
scroll to position [108, 0]
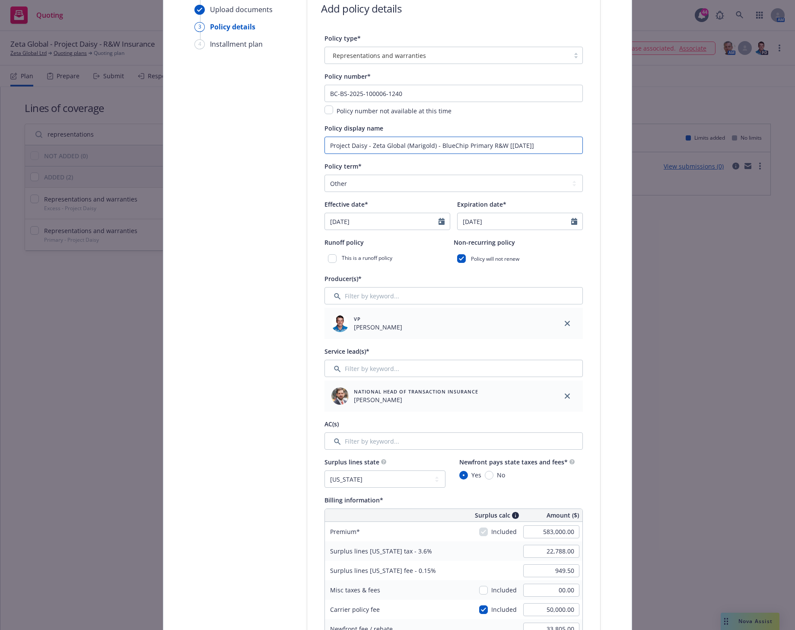
drag, startPoint x: 539, startPoint y: 144, endPoint x: 309, endPoint y: 151, distance: 230.4
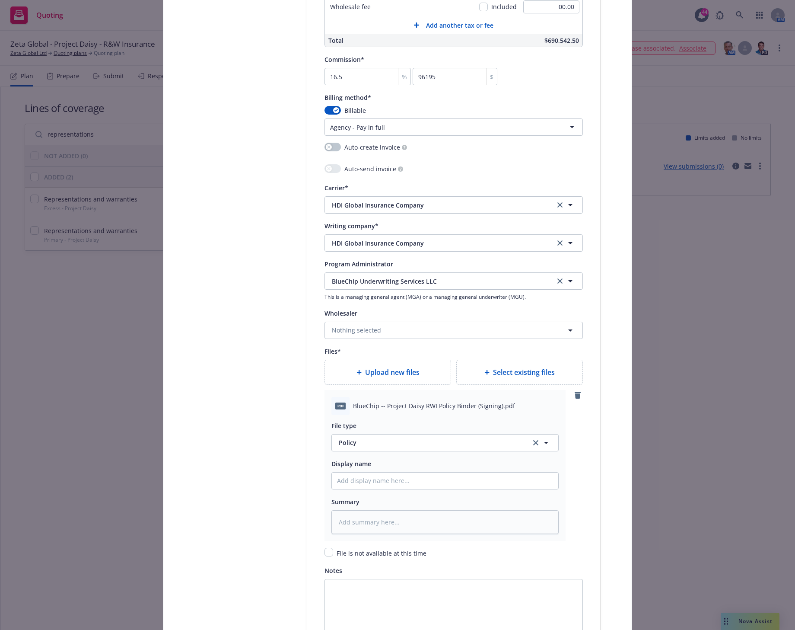
scroll to position [756, 0]
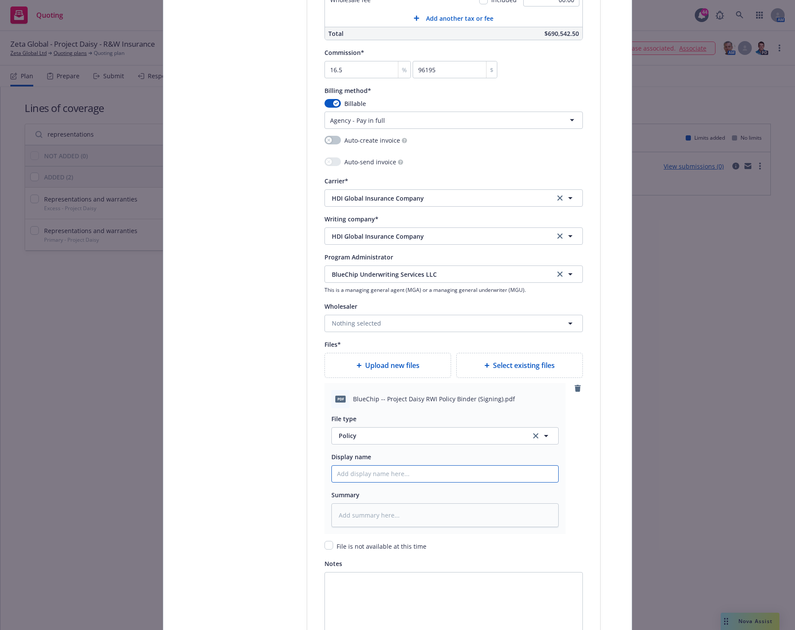
click at [347, 472] on input "Policy display name" at bounding box center [445, 473] width 226 height 16
paste input "Project Daisy - Zeta Global (Marigold) - BlueChip Primary R&W [9/27/2025]"
type textarea "x"
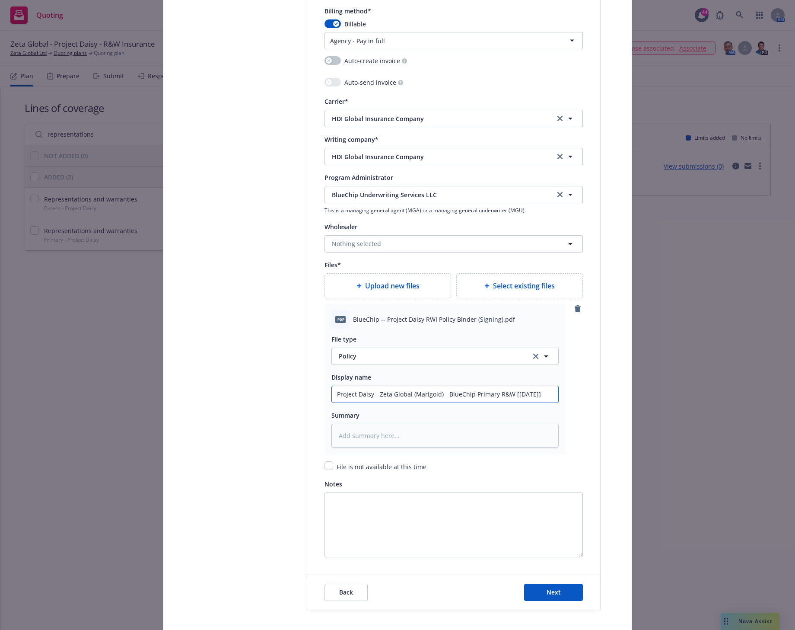
scroll to position [901, 0]
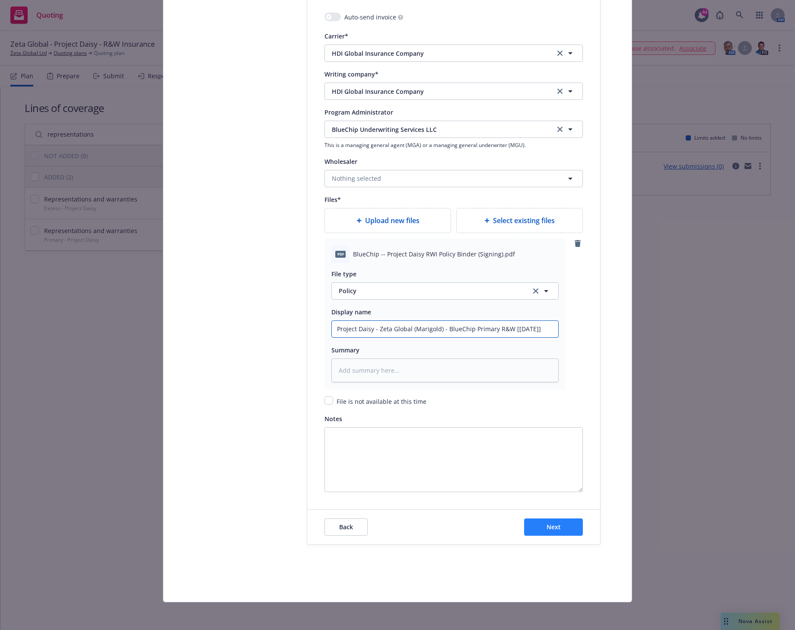
type input "Project Daisy - Zeta Global (Marigold) - BlueChip Primary R&W [9/27/2025]"
click at [537, 526] on button "Next" at bounding box center [553, 526] width 59 height 17
type textarea "x"
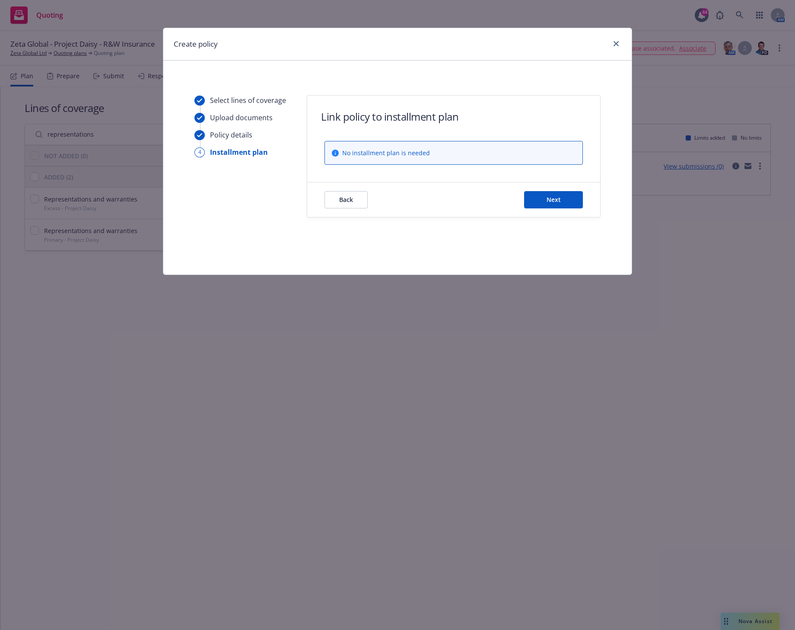
scroll to position [0, 0]
click at [547, 199] on span "Next" at bounding box center [554, 199] width 14 height 8
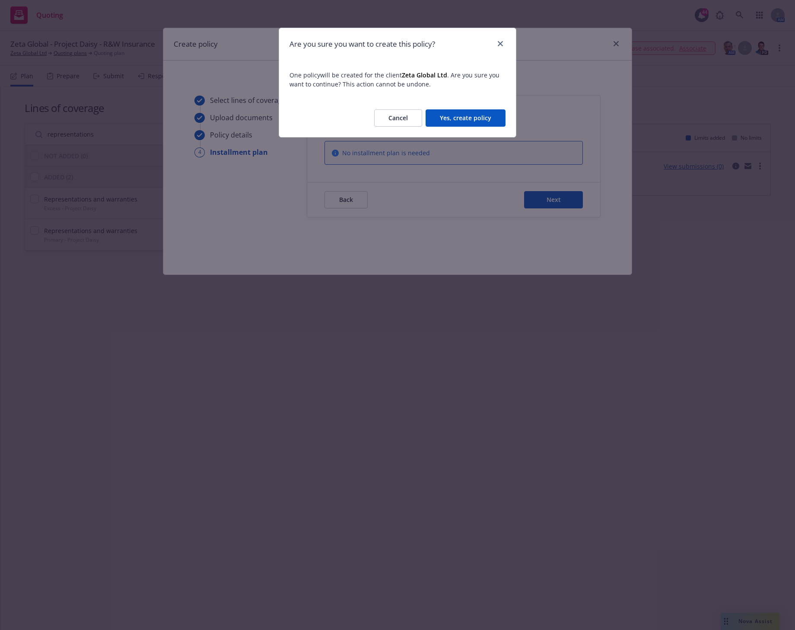
click at [467, 118] on button "Yes, create policy" at bounding box center [466, 117] width 80 height 17
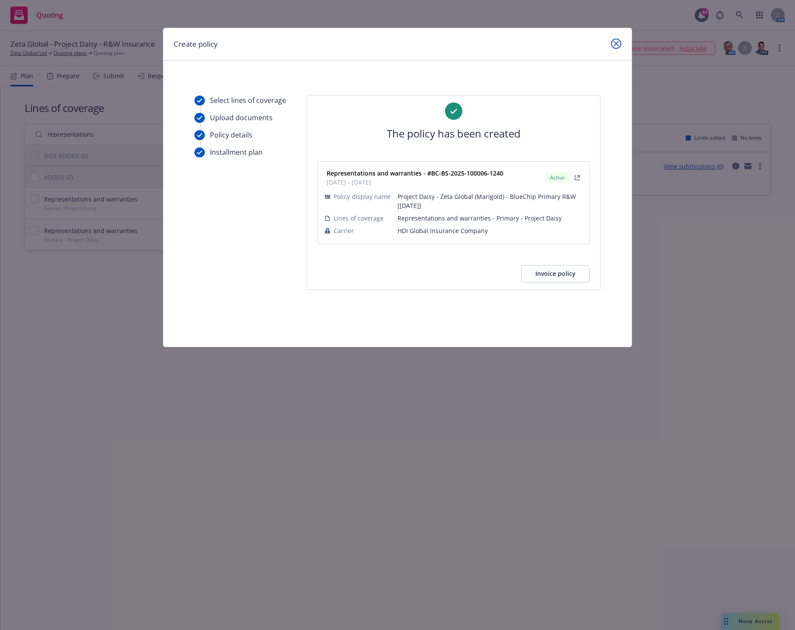
click at [615, 44] on icon "close" at bounding box center [616, 43] width 5 height 5
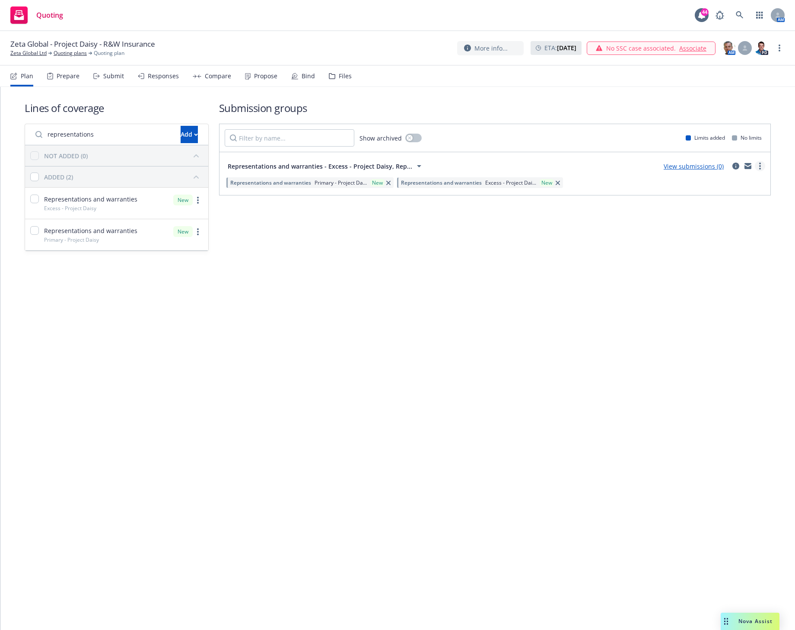
click at [759, 166] on link "more" at bounding box center [760, 166] width 10 height 10
click at [732, 273] on span "Create policy (fast track)" at bounding box center [719, 273] width 90 height 8
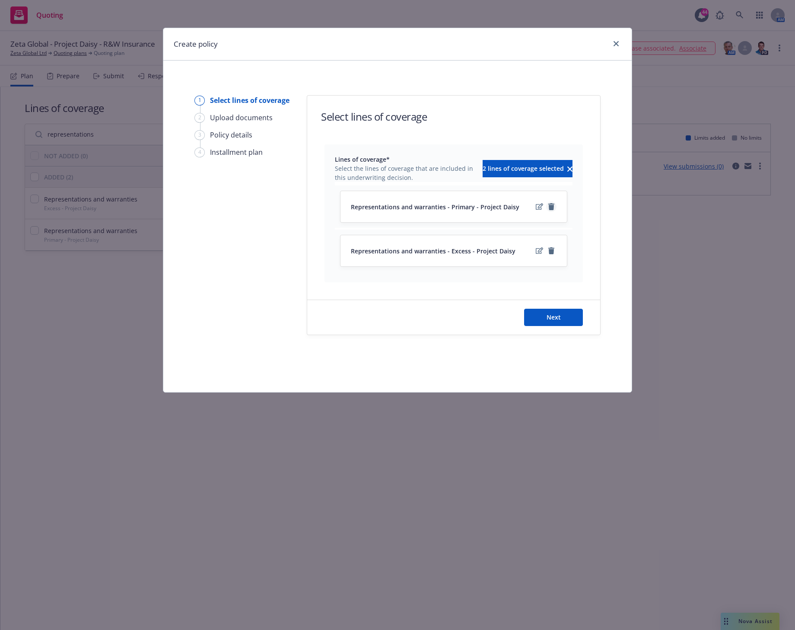
click at [552, 207] on icon "remove" at bounding box center [551, 206] width 6 height 7
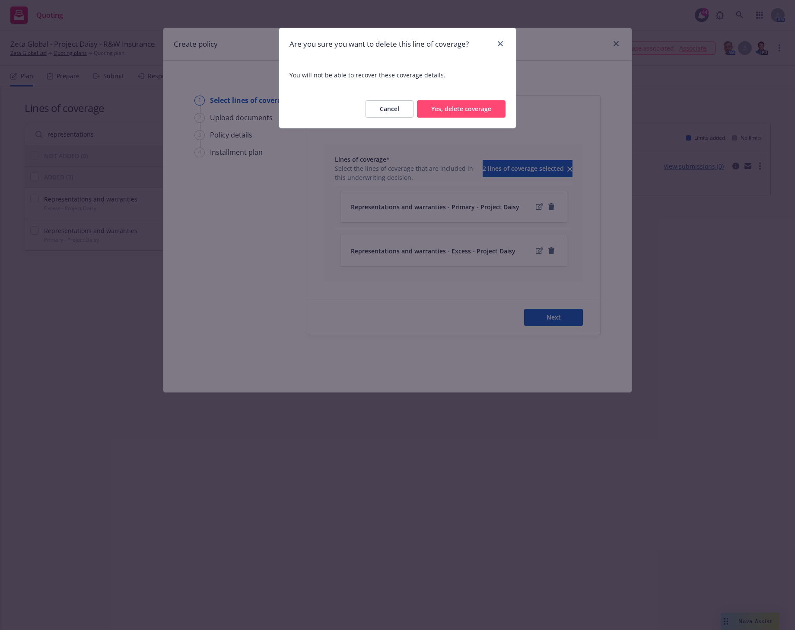
click at [455, 108] on button "Yes, delete coverage" at bounding box center [461, 108] width 89 height 17
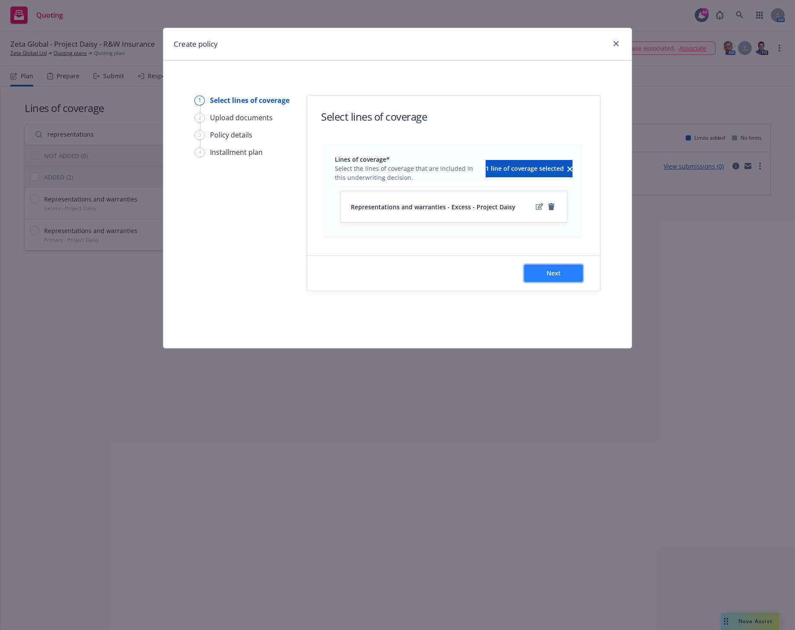
click at [561, 274] on button "Next" at bounding box center [553, 272] width 59 height 17
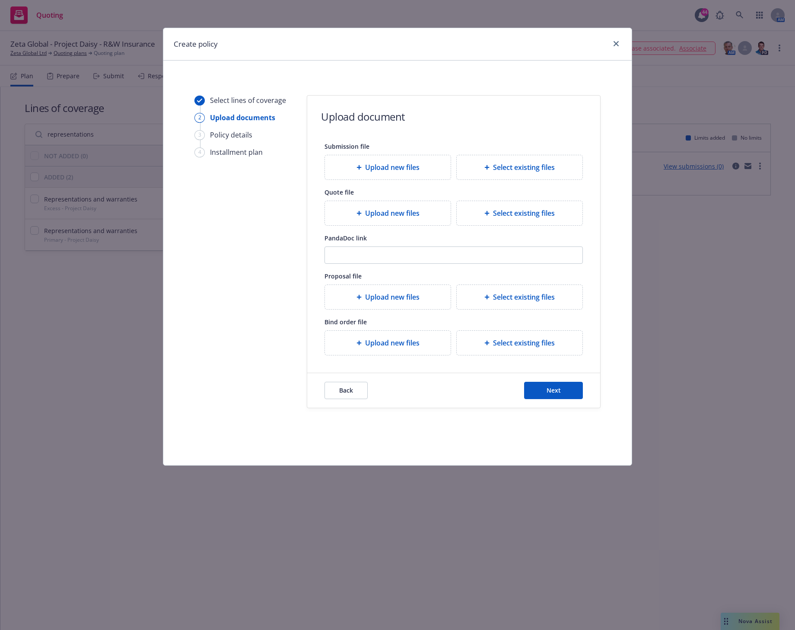
click at [519, 158] on div "Select existing files" at bounding box center [520, 167] width 126 height 24
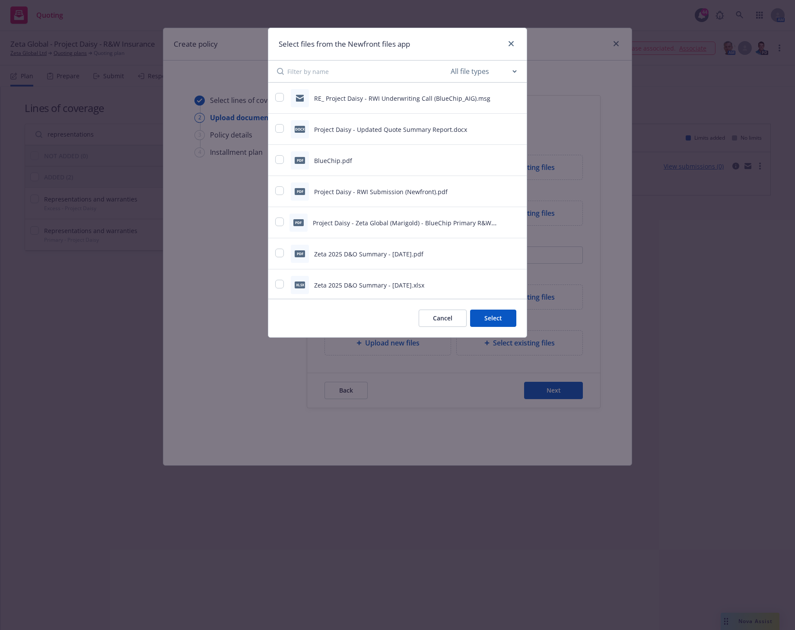
click at [404, 197] on div "pdf Project Daisy - RWI Submission (Newfront).pdf" at bounding box center [386, 191] width 223 height 18
click at [283, 191] on div at bounding box center [280, 191] width 10 height 10
click at [282, 191] on input "checkbox" at bounding box center [279, 190] width 9 height 9
checkbox input "true"
click at [466, 315] on button "Select 1 file" at bounding box center [485, 317] width 62 height 17
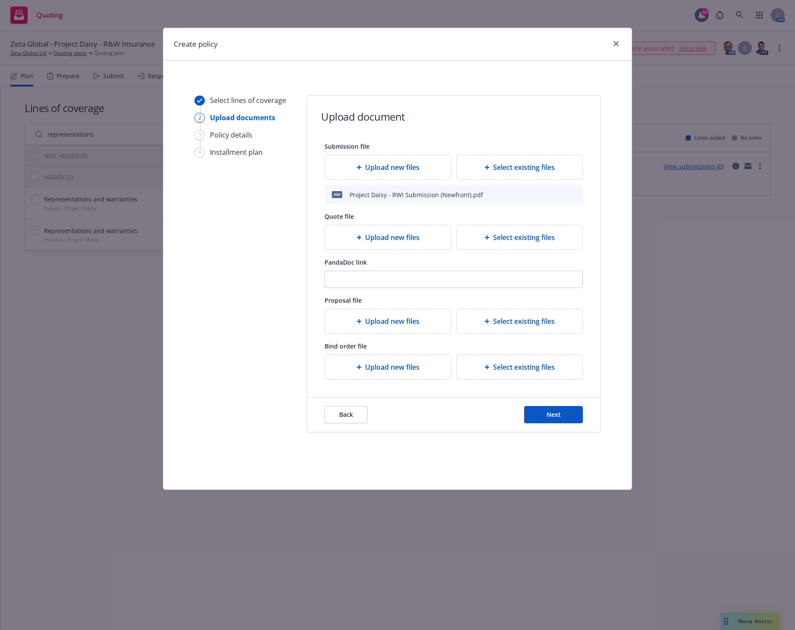
click at [500, 239] on span "Select existing files" at bounding box center [524, 237] width 62 height 10
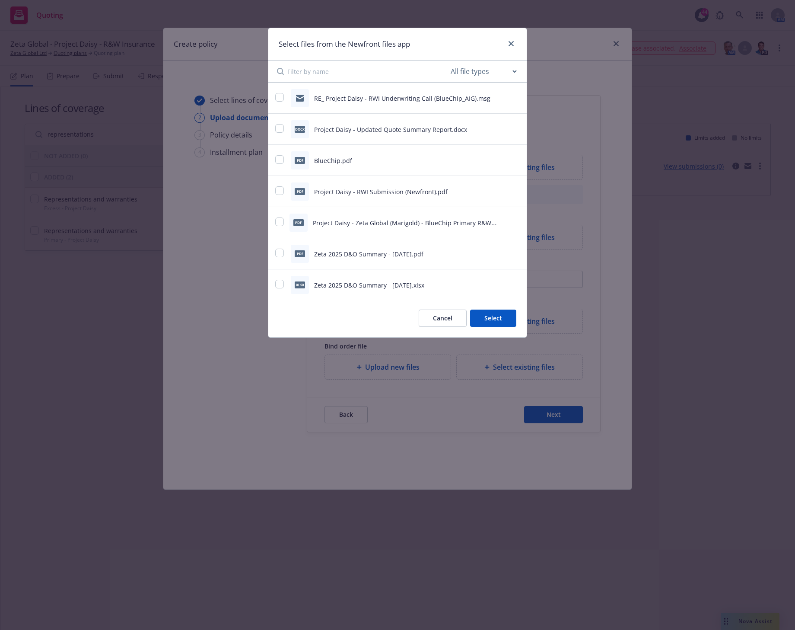
click at [449, 318] on button "Cancel" at bounding box center [443, 317] width 48 height 17
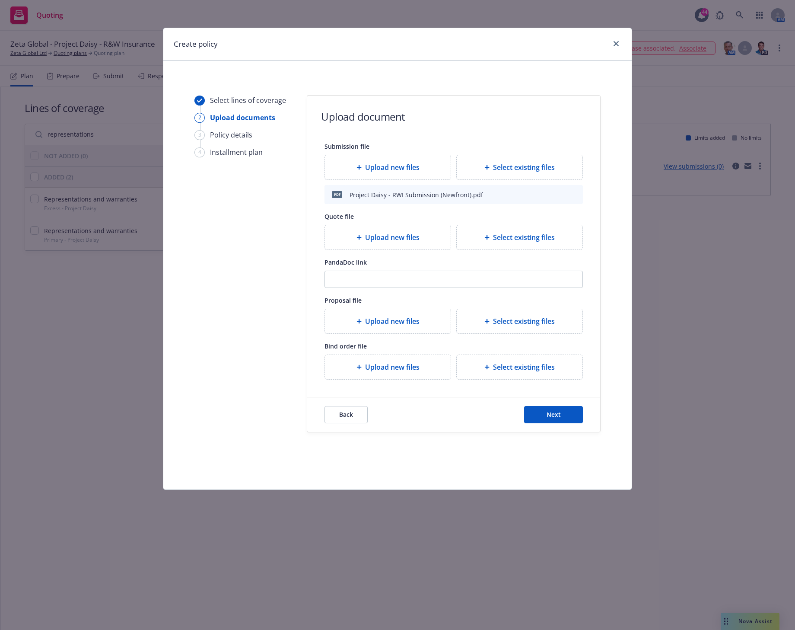
type textarea "x"
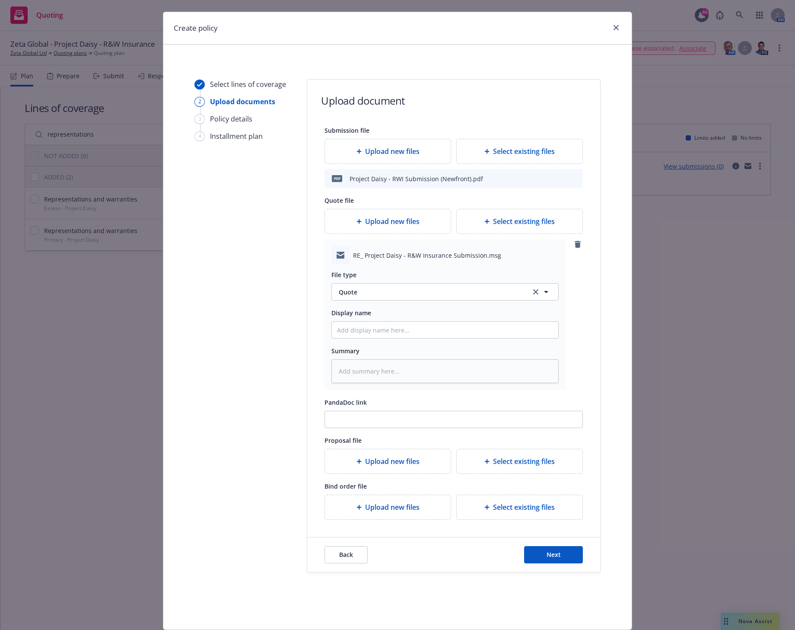
scroll to position [44, 0]
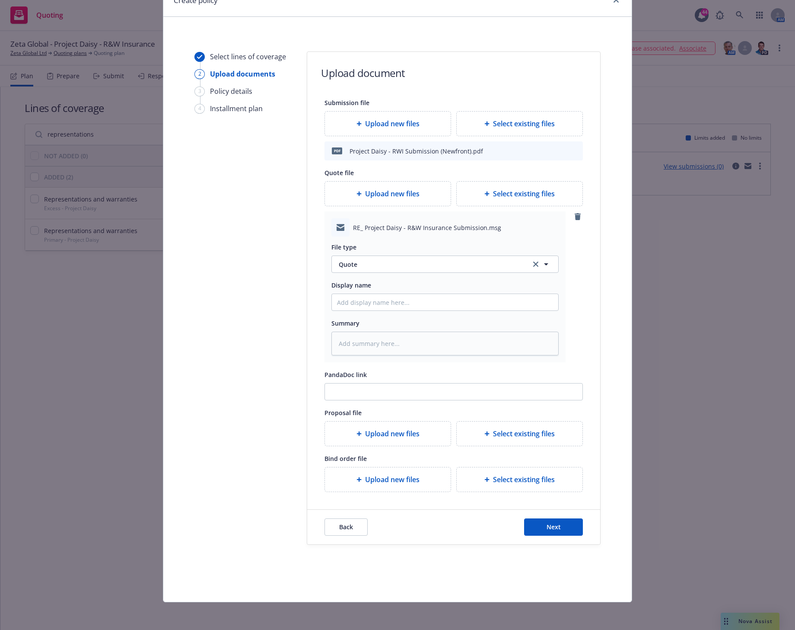
click at [512, 434] on span "Select existing files" at bounding box center [524, 433] width 62 height 10
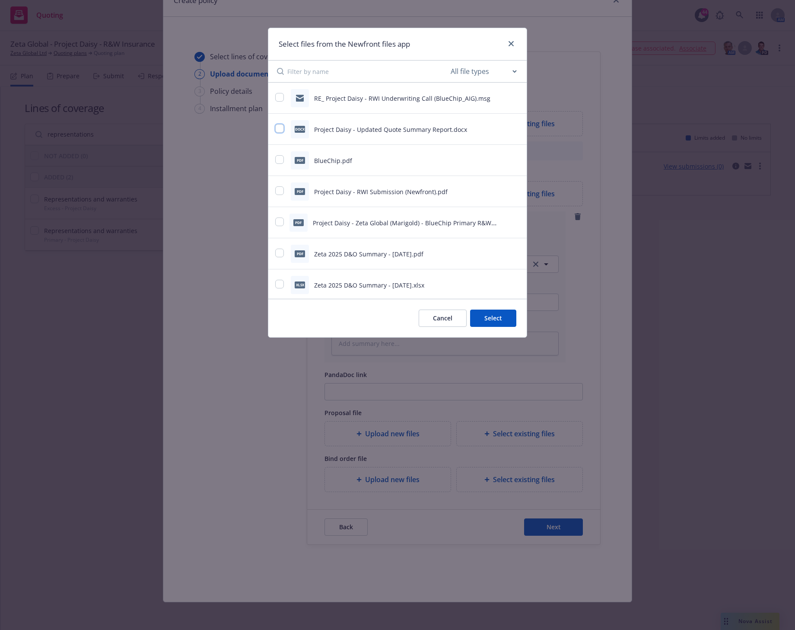
click at [279, 127] on input "checkbox" at bounding box center [279, 128] width 9 height 9
checkbox input "true"
click at [473, 318] on button "Select 1 file" at bounding box center [485, 317] width 62 height 17
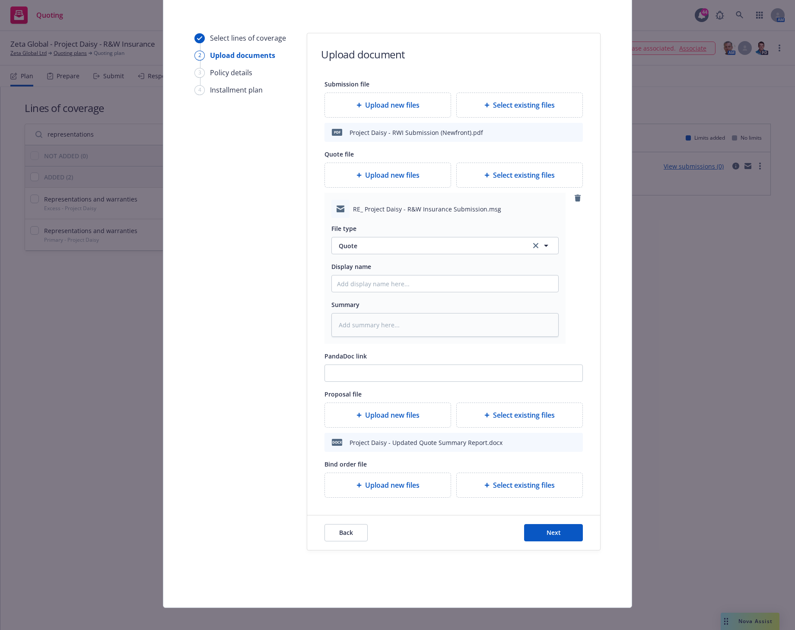
scroll to position [68, 0]
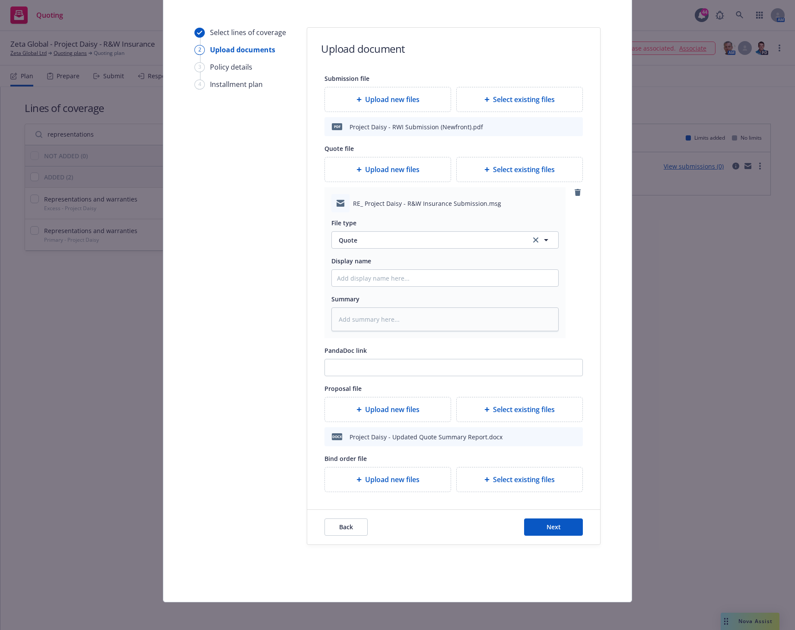
click at [509, 481] on span "Select existing files" at bounding box center [524, 479] width 62 height 10
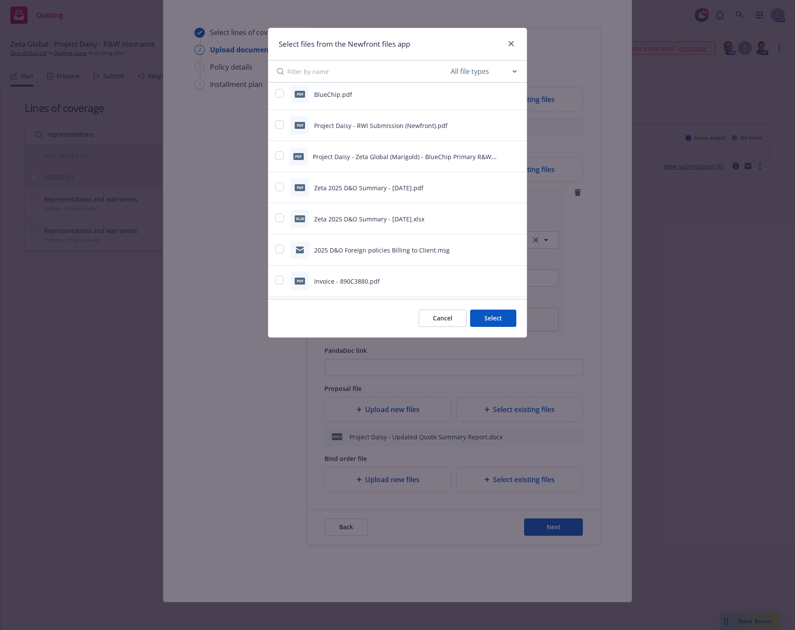
scroll to position [0, 0]
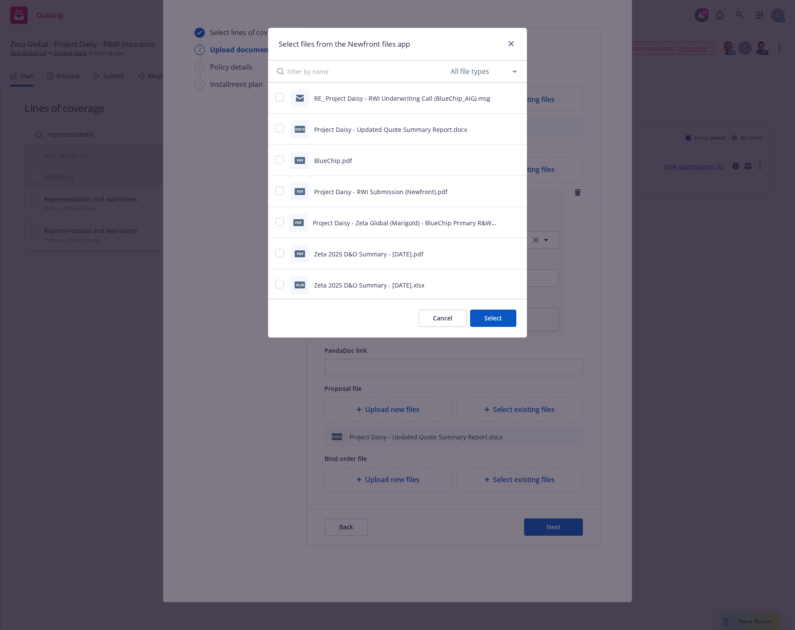
click at [509, 71] on select "All file types Agreements Allocations Annual Service Cycle - Financial snapshot…" at bounding box center [483, 71] width 69 height 17
click at [466, 45] on div "Select files from the Newfront files app" at bounding box center [397, 44] width 258 height 32
click at [511, 96] on icon "preview file" at bounding box center [515, 98] width 8 height 6
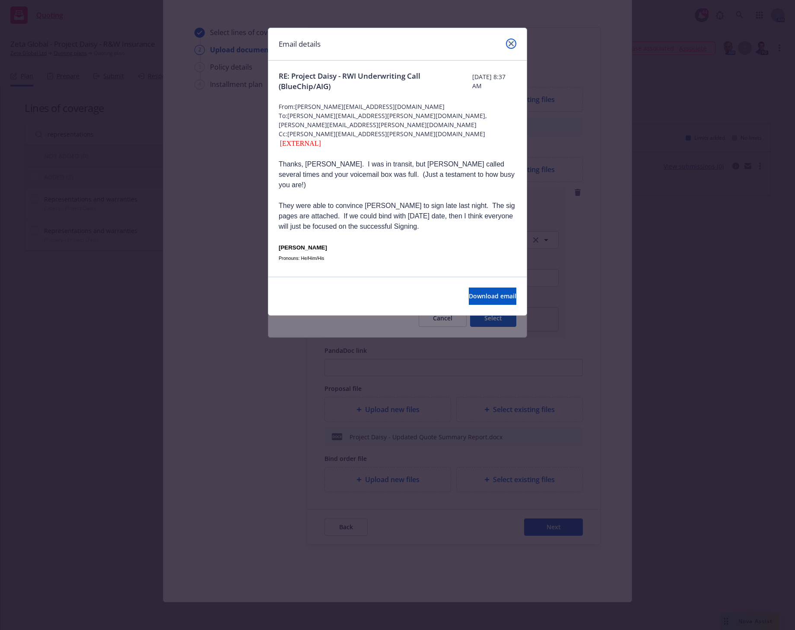
click at [509, 45] on icon "close" at bounding box center [511, 43] width 5 height 5
type textarea "x"
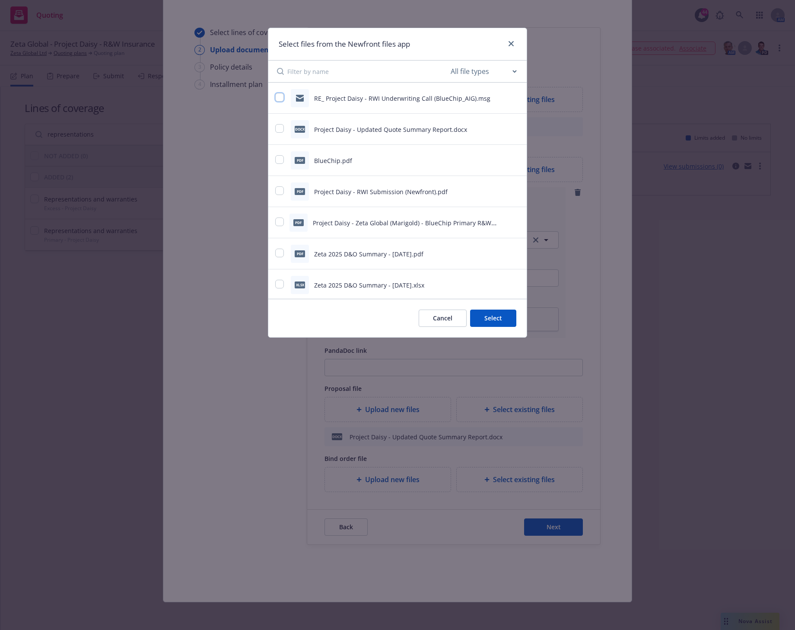
click at [277, 95] on input "checkbox" at bounding box center [279, 97] width 9 height 9
checkbox input "true"
click at [485, 315] on button "Select 1 file" at bounding box center [485, 317] width 62 height 17
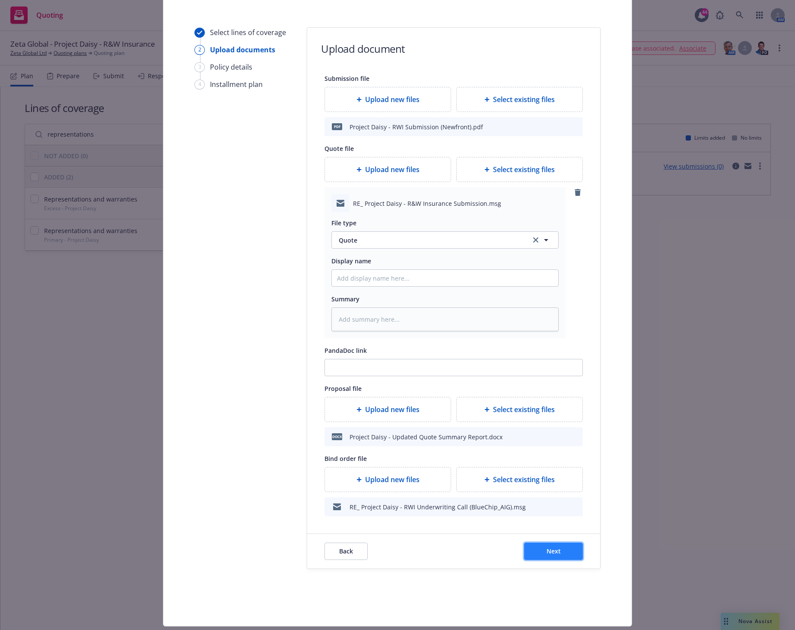
click at [550, 547] on span "Next" at bounding box center [554, 551] width 14 height 8
type textarea "x"
select select "12"
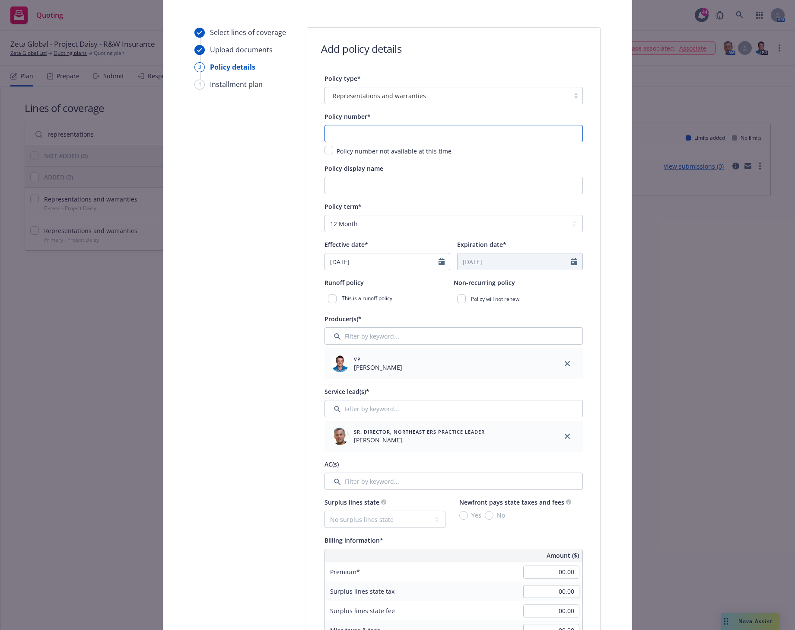
click at [378, 128] on input "text" at bounding box center [454, 133] width 258 height 17
paste input "16011267"
type input "16011267"
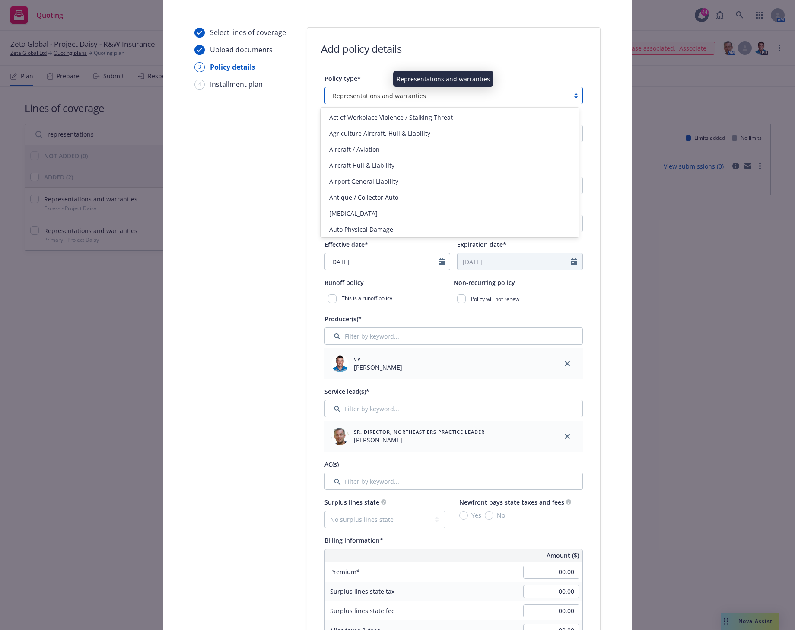
click at [422, 93] on div "Representations and warranties" at bounding box center [447, 95] width 236 height 9
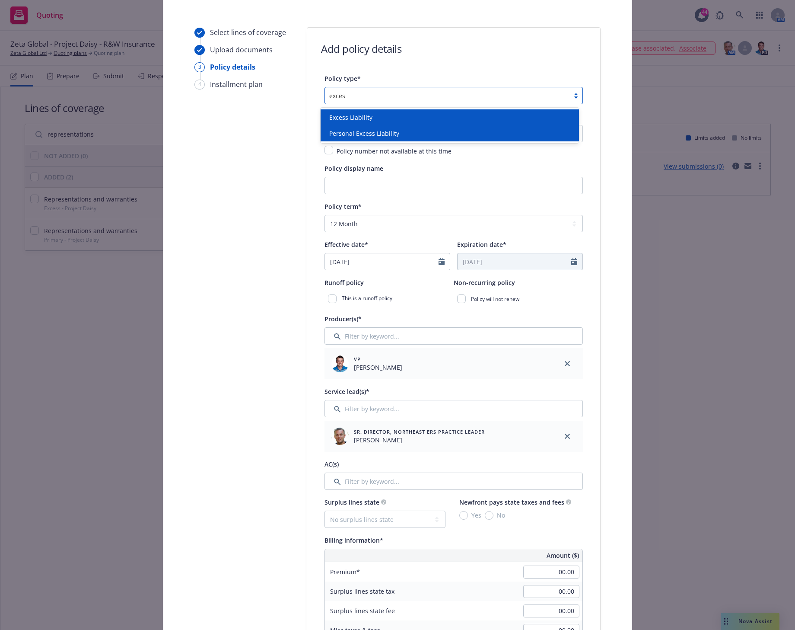
type input "excess"
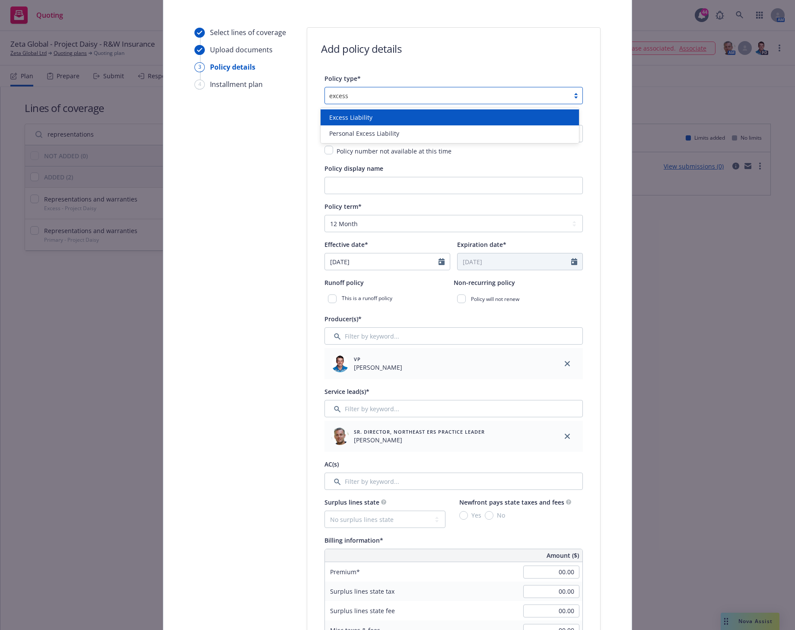
click at [362, 120] on span "Excess Liability" at bounding box center [350, 117] width 43 height 9
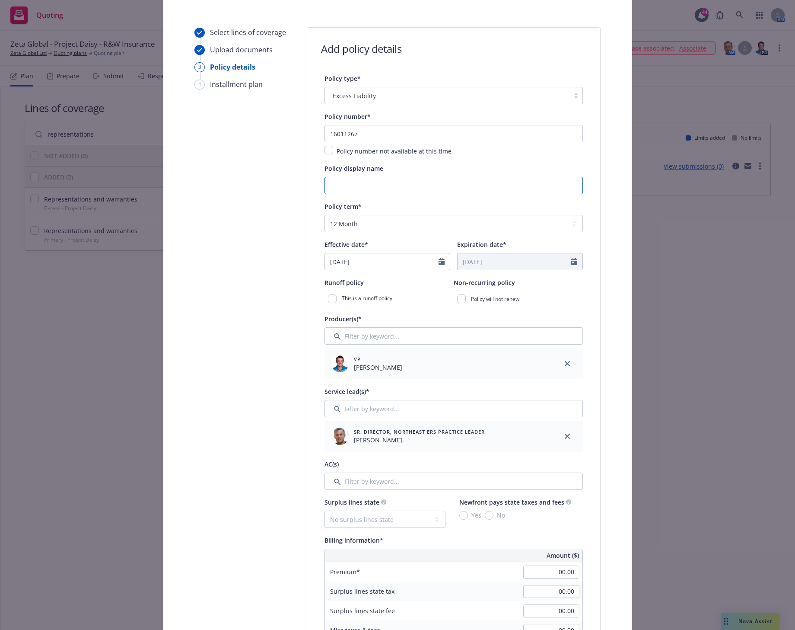
click at [334, 183] on input "Policy display name" at bounding box center [454, 185] width 258 height 17
type input "Project Daisy - Zeta Global (Marigold) - AIG 1st Excess R&W [9/27/2025]"
click at [336, 225] on select "Select policy term 12 Month 6 Month 4 Month 3 Month 2 Month 1 Month 36 Month (3…" at bounding box center [454, 223] width 258 height 17
select select "other"
click at [325, 215] on select "Select policy term 12 Month 6 Month 4 Month 3 Month 2 Month 1 Month 36 Month (3…" at bounding box center [454, 223] width 258 height 17
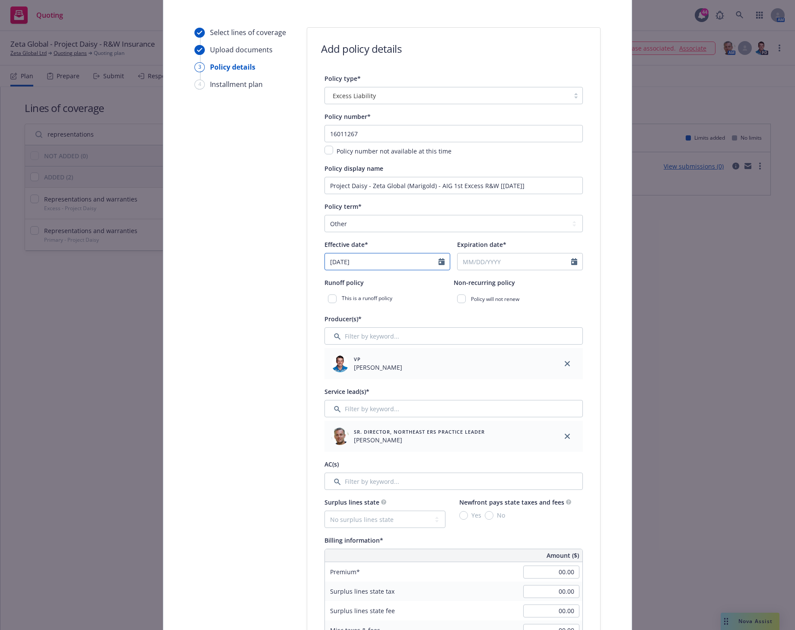
click at [439, 262] on icon "Calendar" at bounding box center [442, 261] width 6 height 7
select select "9"
click at [418, 351] on span "27" at bounding box center [419, 351] width 12 height 11
type input "09/27/2025"
click at [571, 262] on icon "Calendar" at bounding box center [574, 261] width 6 height 7
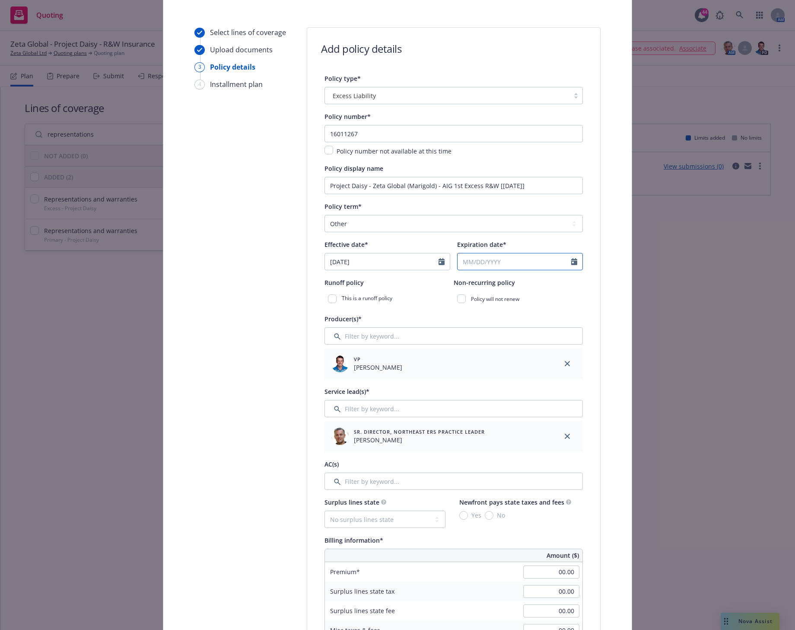
select select "9"
click at [536, 279] on input "2026" at bounding box center [532, 282] width 28 height 9
click at [536, 279] on input "2027" at bounding box center [532, 282] width 28 height 9
click at [536, 279] on input "2028" at bounding box center [532, 282] width 28 height 9
click at [536, 279] on input "2029" at bounding box center [532, 282] width 28 height 9
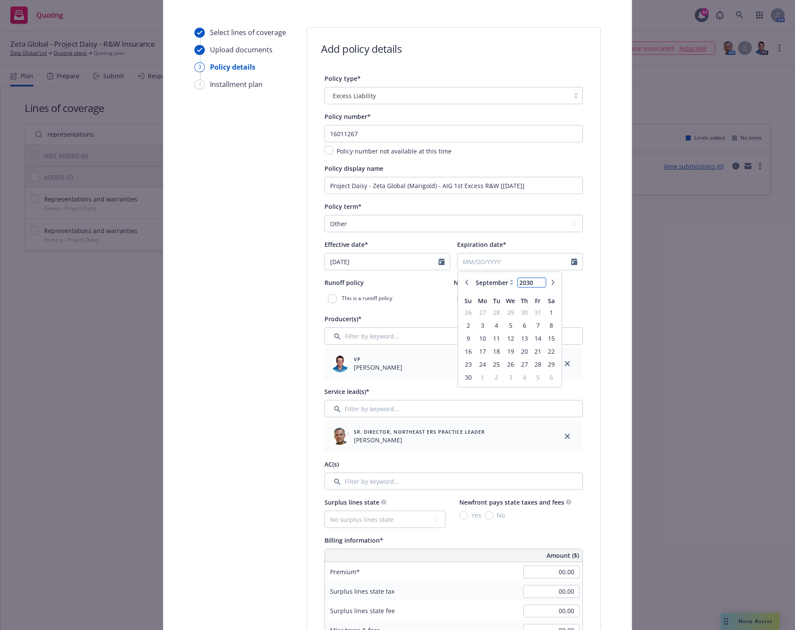
click at [536, 279] on input "2030" at bounding box center [532, 282] width 28 height 9
type input "2031"
click at [536, 279] on input "2031" at bounding box center [532, 282] width 28 height 9
click at [546, 352] on span "27" at bounding box center [552, 351] width 12 height 11
type input "09/27/2031"
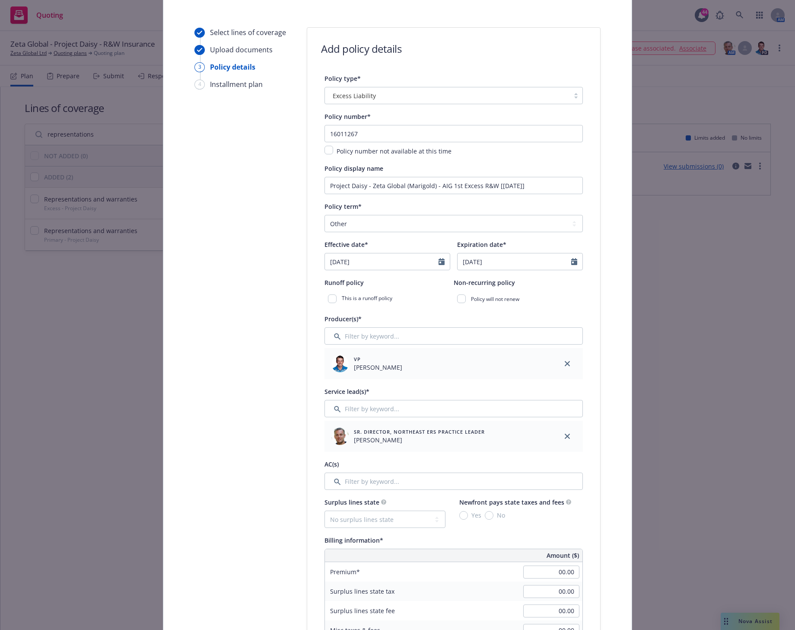
click at [461, 301] on div "Policy will not renew" at bounding box center [518, 299] width 129 height 16
click at [460, 300] on input "checkbox" at bounding box center [461, 298] width 9 height 9
checkbox input "true"
click at [354, 412] on input "Filter by keyword..." at bounding box center [454, 408] width 258 height 17
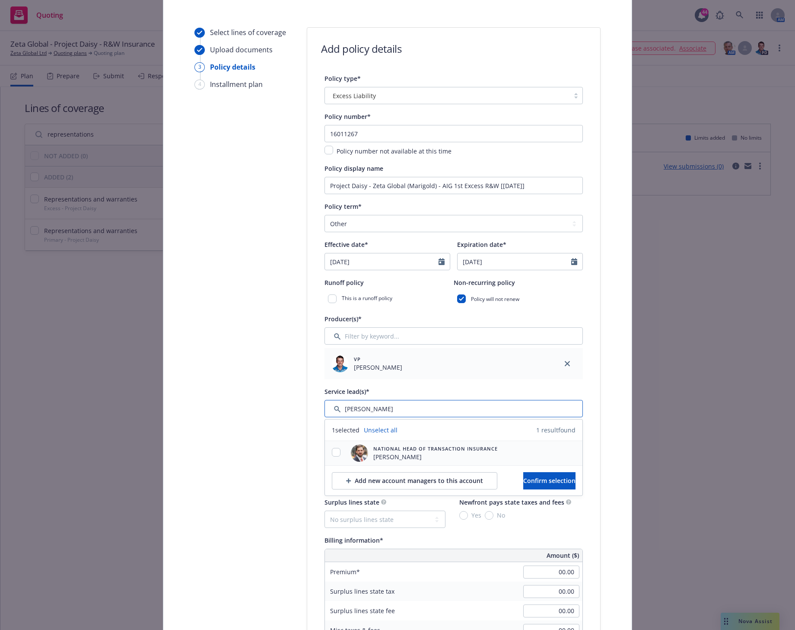
type input "pelzer"
click at [331, 456] on div at bounding box center [336, 453] width 22 height 10
click at [334, 453] on input "checkbox" at bounding box center [336, 452] width 9 height 9
checkbox input "true"
click at [523, 476] on span "Confirm selection" at bounding box center [549, 480] width 52 height 8
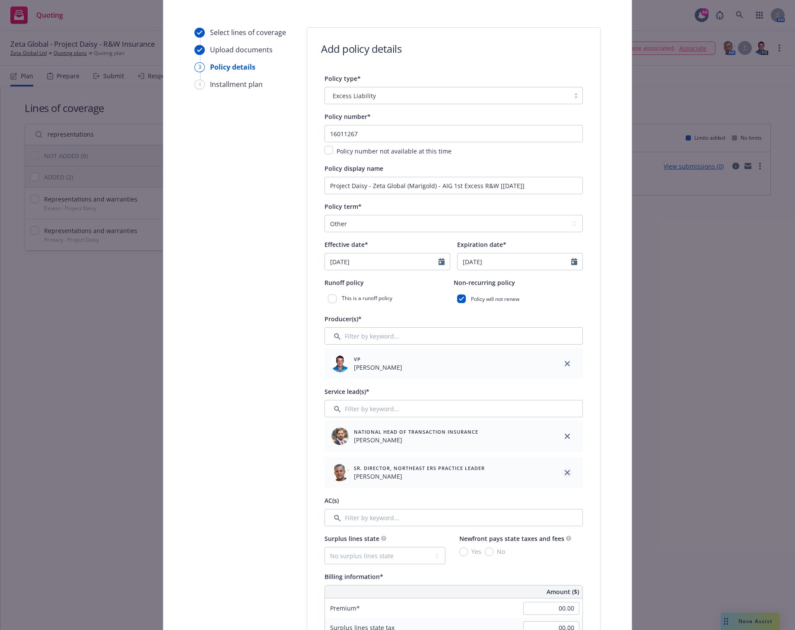
click at [562, 472] on link "close" at bounding box center [567, 472] width 10 height 10
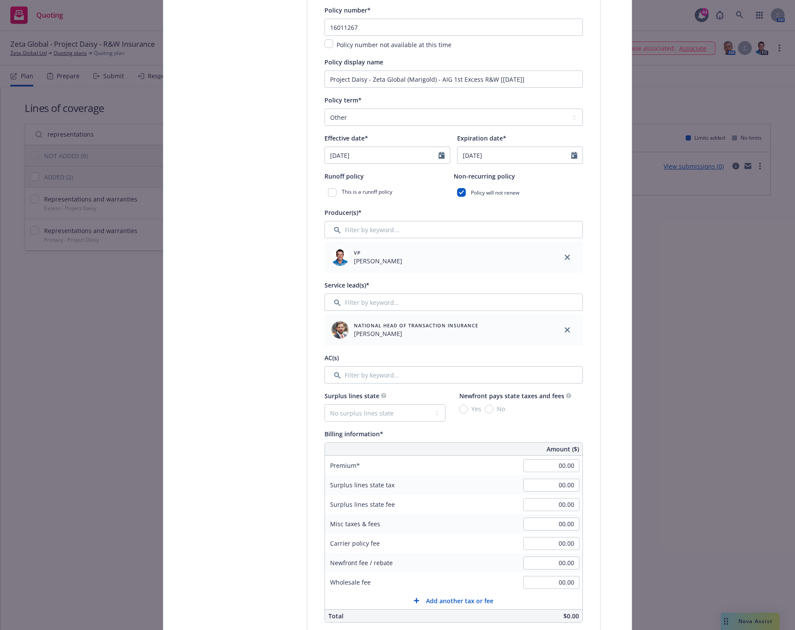
scroll to position [176, 0]
click at [433, 411] on select "No surplus lines state Alaska Alabama Arkansas Arizona California Colorado Conn…" at bounding box center [385, 410] width 121 height 17
select select "NY"
click at [325, 402] on select "No surplus lines state Alaska Alabama Arkansas Arizona California Colorado Conn…" at bounding box center [385, 410] width 121 height 17
click at [461, 405] on input "Yes" at bounding box center [463, 407] width 9 height 9
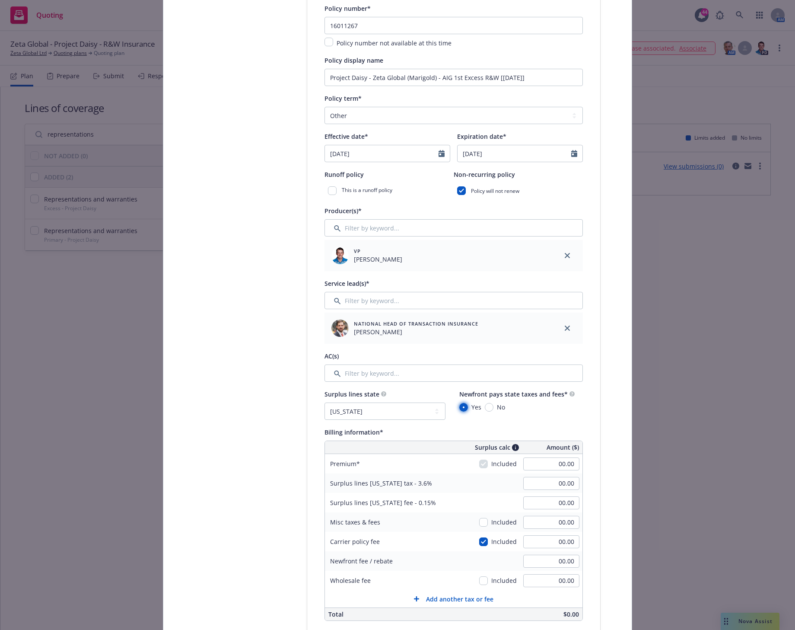
radio input "true"
click at [548, 560] on input "00.00" at bounding box center [551, 560] width 56 height 13
click at [563, 560] on input "42,991.00" at bounding box center [551, 560] width 56 height 13
click at [561, 560] on input "42,991.00" at bounding box center [551, 560] width 56 height 13
type input "42,990.63"
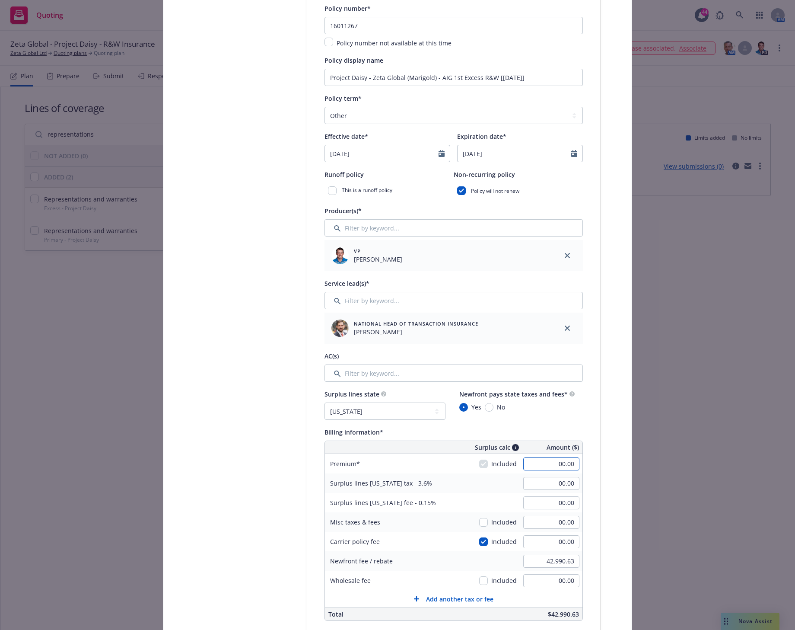
click at [557, 464] on input "00.00" at bounding box center [551, 463] width 56 height 13
type input "255,062.50"
type input "9,182.25"
type input "382.59"
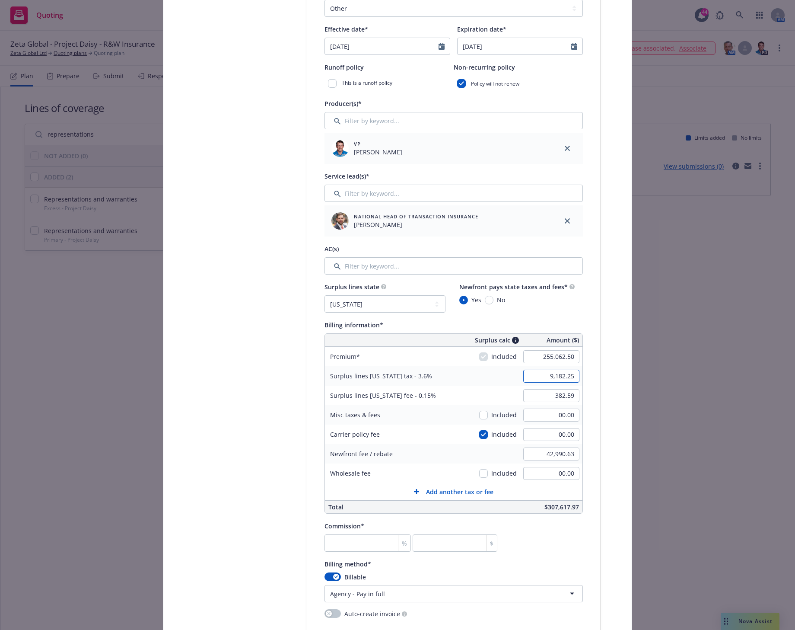
scroll to position [284, 0]
click at [341, 540] on input "number" at bounding box center [368, 541] width 86 height 17
type input "1"
type input "2550.63"
type input "15"
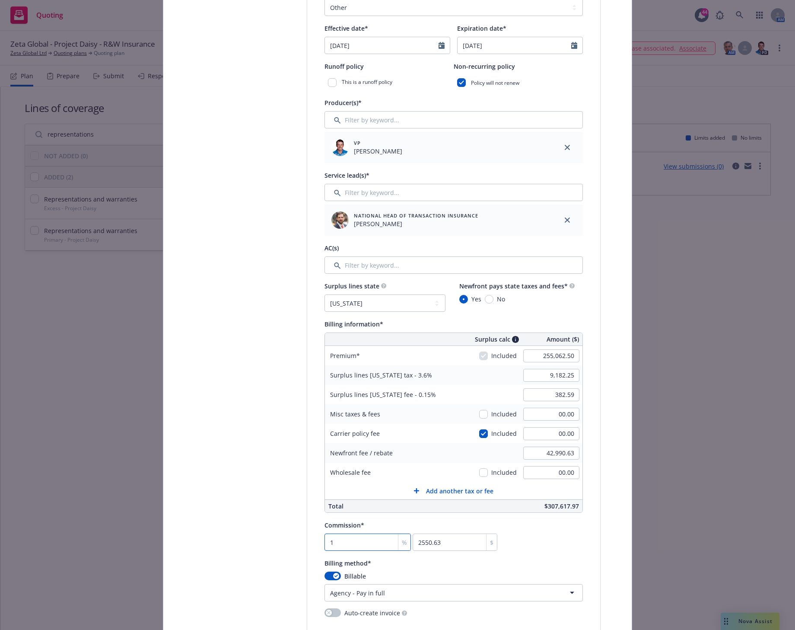
type input "38259.38"
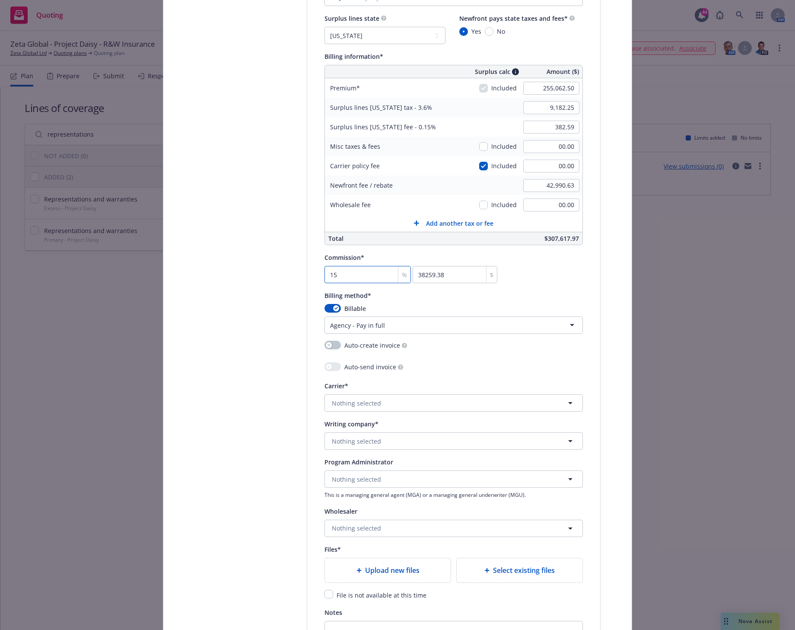
scroll to position [554, 0]
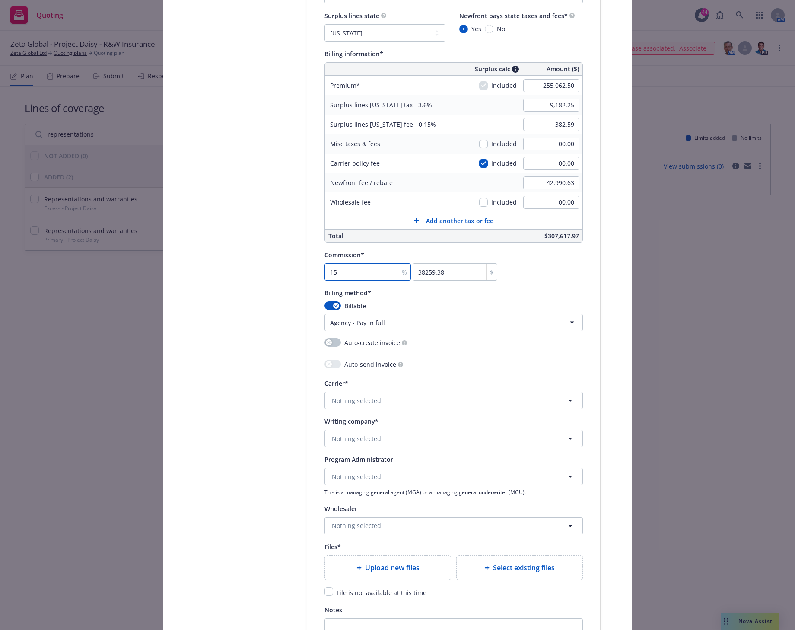
type input "15"
click at [374, 439] on span "Nothing selected" at bounding box center [356, 438] width 49 height 9
type input "aig spec"
click at [385, 407] on strong "AIG Specialty Insurance Company" at bounding box center [383, 405] width 99 height 8
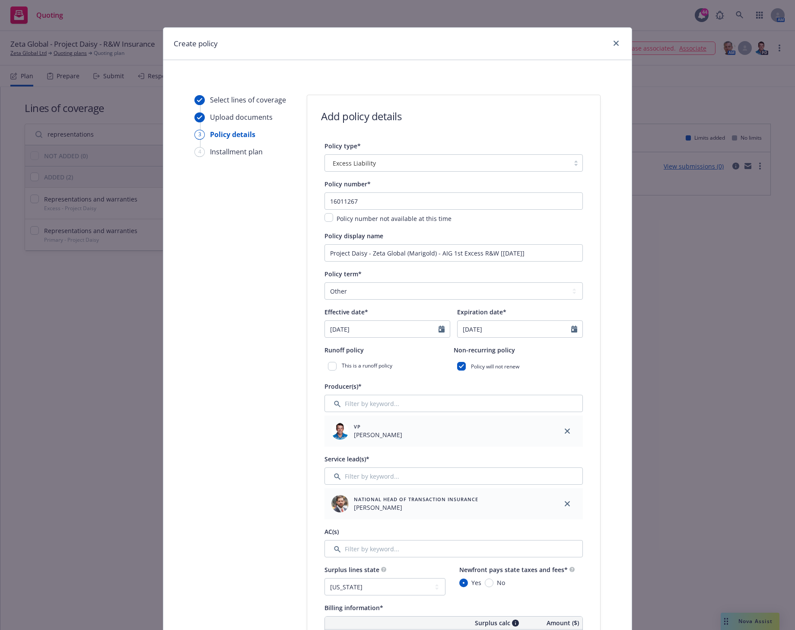
scroll to position [0, 0]
drag, startPoint x: 325, startPoint y: 255, endPoint x: 592, endPoint y: 260, distance: 266.2
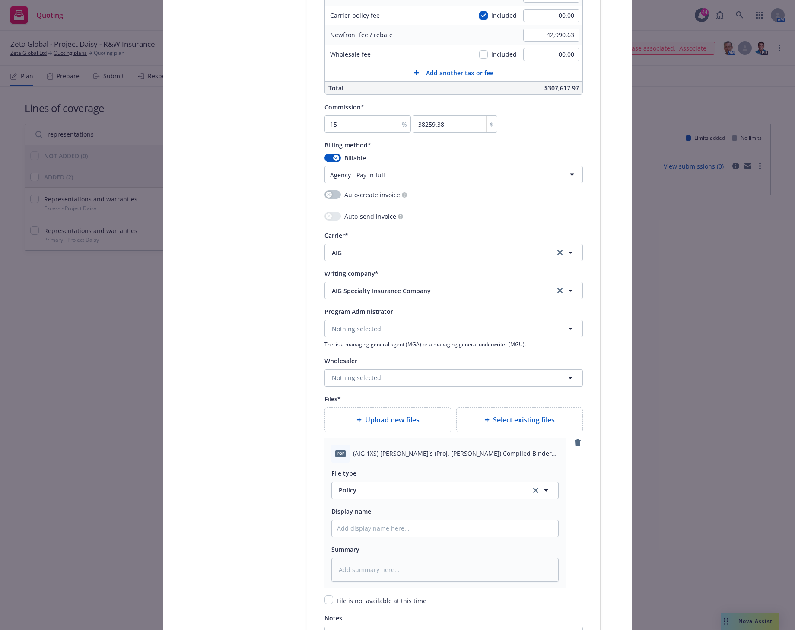
scroll to position [702, 0]
click at [341, 530] on input "Policy display name" at bounding box center [445, 527] width 226 height 16
paste input "Project Daisy - Zeta Global (Marigold) - AIG 1st Excess R&W [9/27/2025]"
type textarea "x"
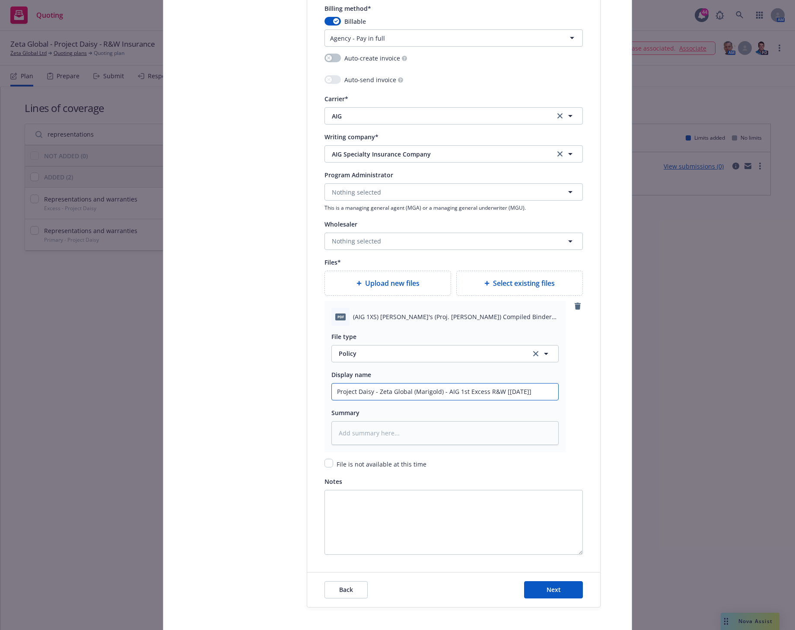
scroll to position [901, 0]
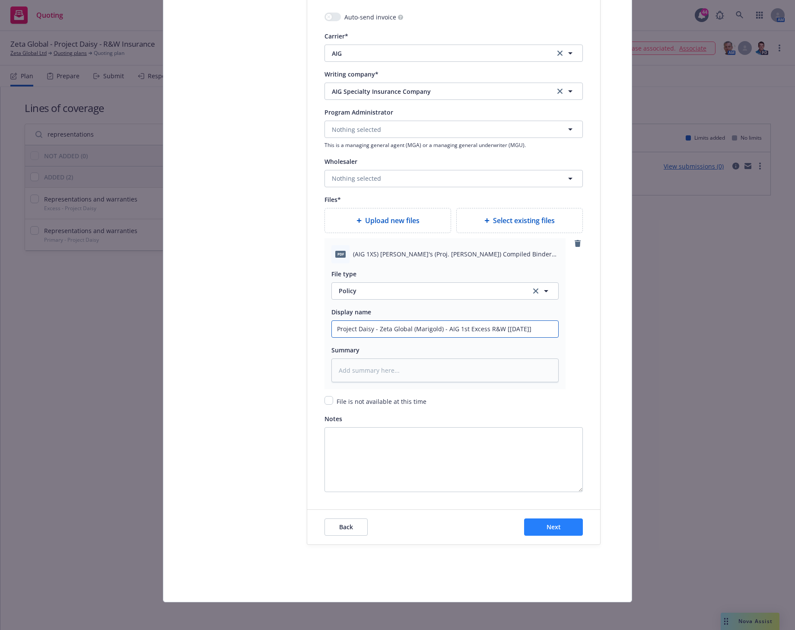
type input "Project Daisy - Zeta Global (Marigold) - AIG 1st Excess R&W [9/27/2025]"
click at [554, 526] on span "Next" at bounding box center [554, 526] width 14 height 8
type textarea "x"
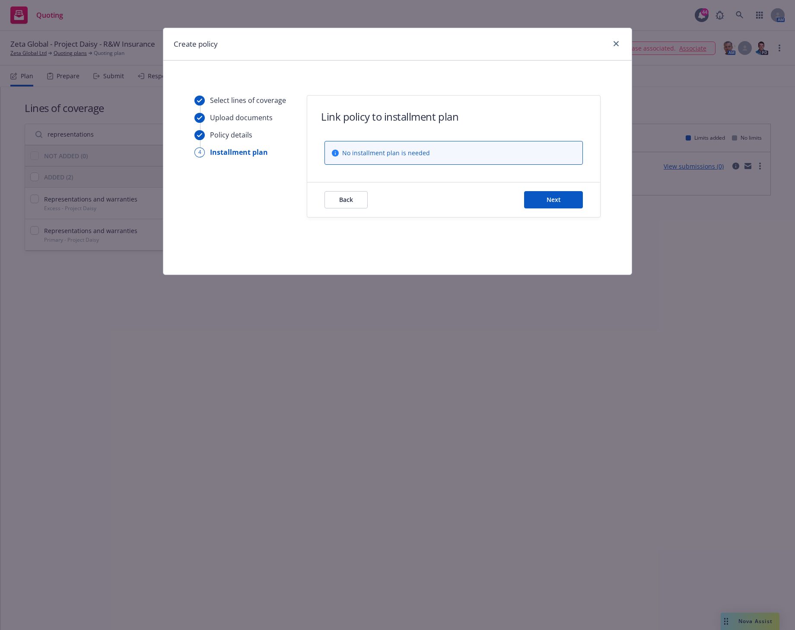
scroll to position [0, 0]
click at [543, 197] on button "Next" at bounding box center [553, 199] width 59 height 17
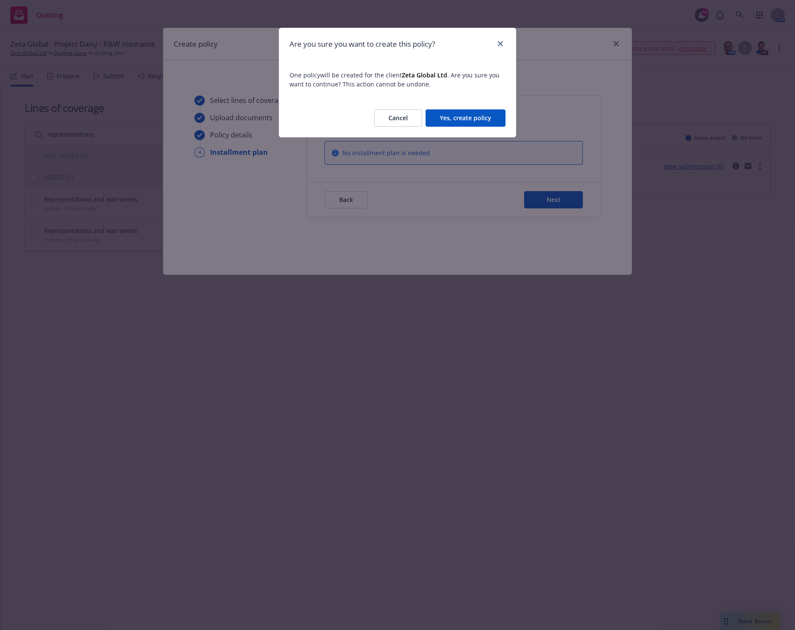
click at [452, 116] on button "Yes, create policy" at bounding box center [466, 117] width 80 height 17
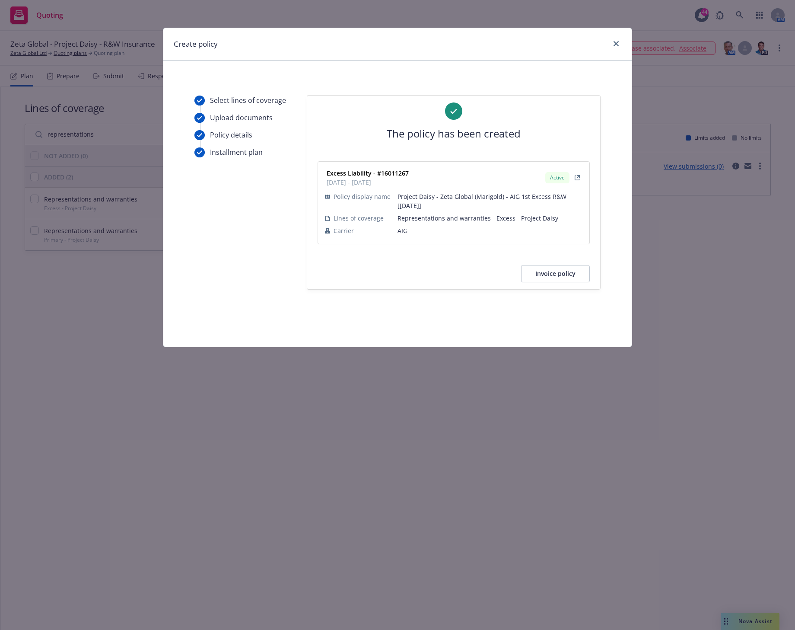
click at [545, 272] on button "Invoice policy" at bounding box center [555, 273] width 69 height 17
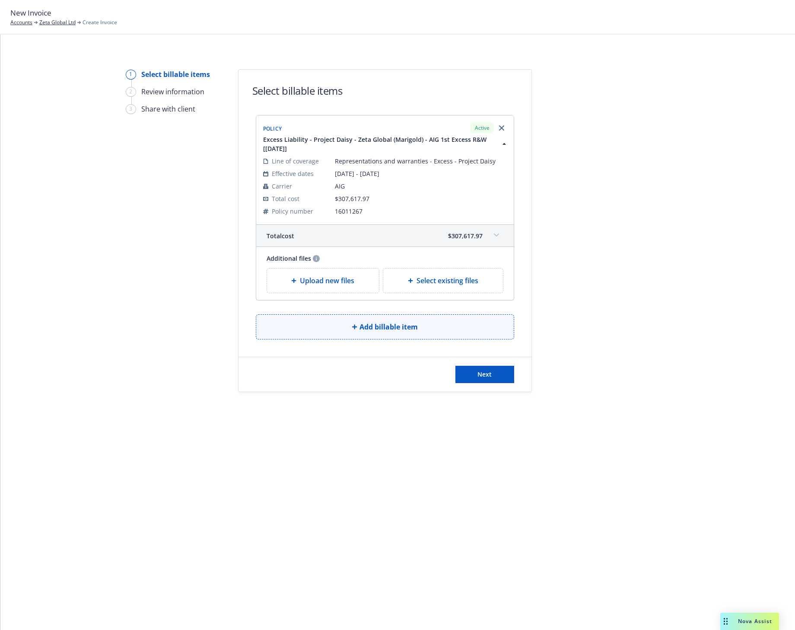
click at [380, 329] on span "Add billable item" at bounding box center [389, 326] width 58 height 10
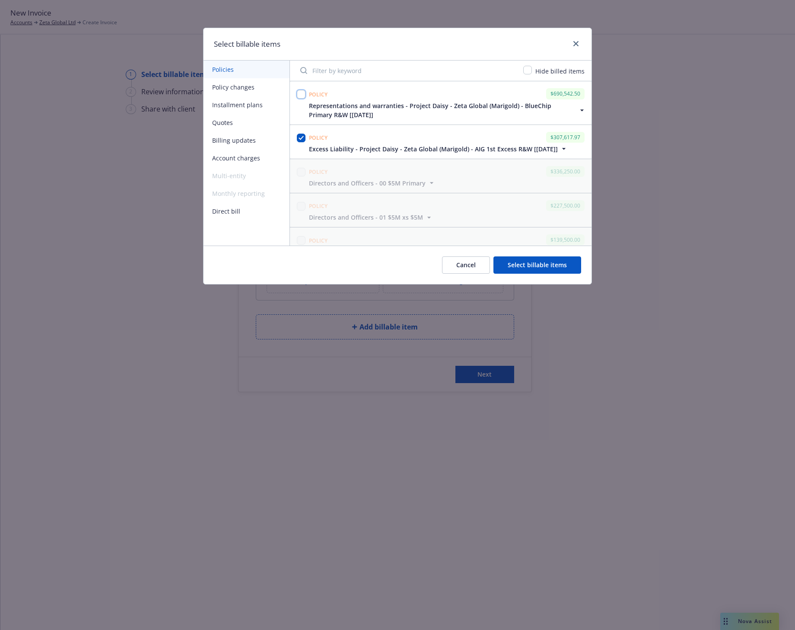
click at [303, 92] on input "checkbox" at bounding box center [301, 94] width 9 height 9
checkbox input "true"
drag, startPoint x: 502, startPoint y: 142, endPoint x: 454, endPoint y: 105, distance: 60.1
click at [454, 105] on div "Policy $690,542.50 Representations and warranties - Project Daisy - Zeta Global…" at bounding box center [441, 163] width 302 height 164
click at [523, 267] on button "Select billable items" at bounding box center [537, 264] width 88 height 17
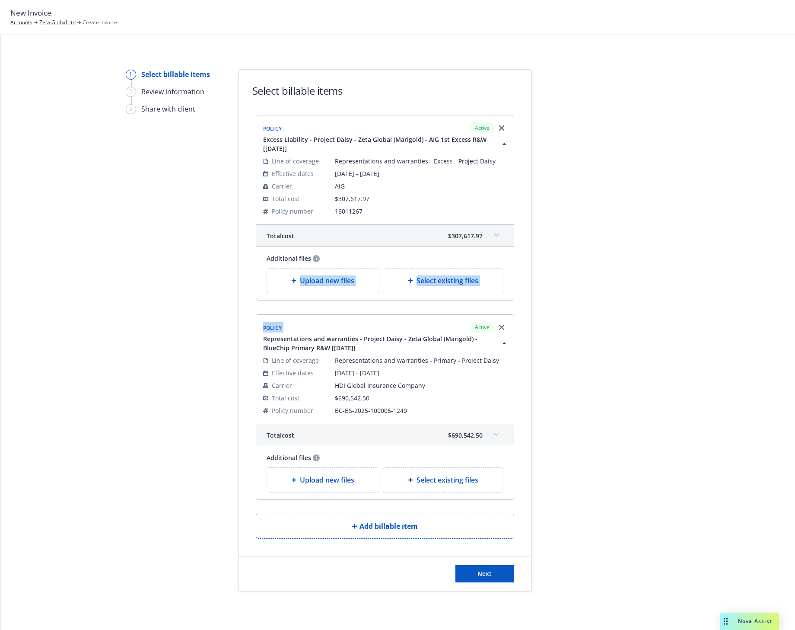
drag, startPoint x: 416, startPoint y: 330, endPoint x: 364, endPoint y: 256, distance: 89.7
click at [364, 256] on div "Policy Active Excess Liability - Project Daisy - Zeta Global (Marigold) - AIG 1…" at bounding box center [385, 307] width 258 height 385
click at [590, 337] on div at bounding box center [609, 330] width 121 height 522
click at [499, 127] on icon "Remove browser" at bounding box center [501, 127] width 5 height 5
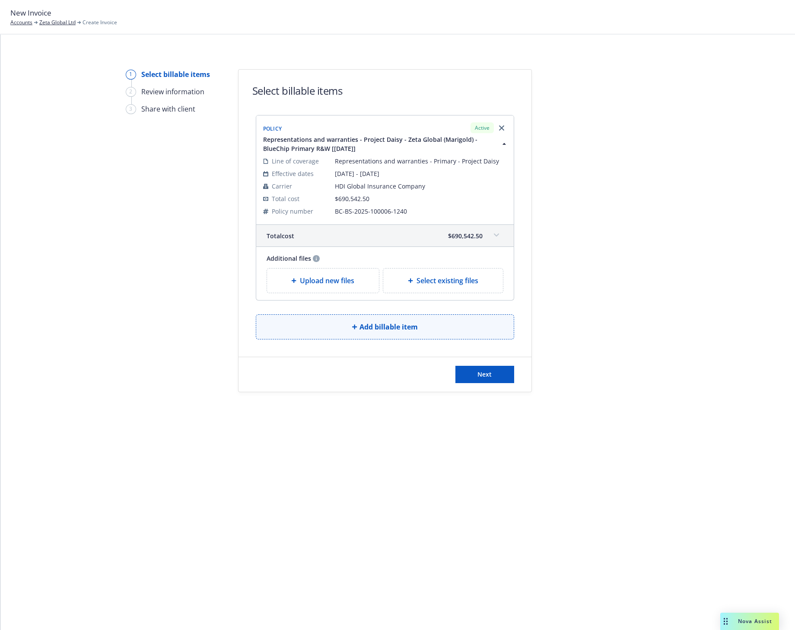
click at [365, 331] on span "Add billable item" at bounding box center [389, 326] width 58 height 10
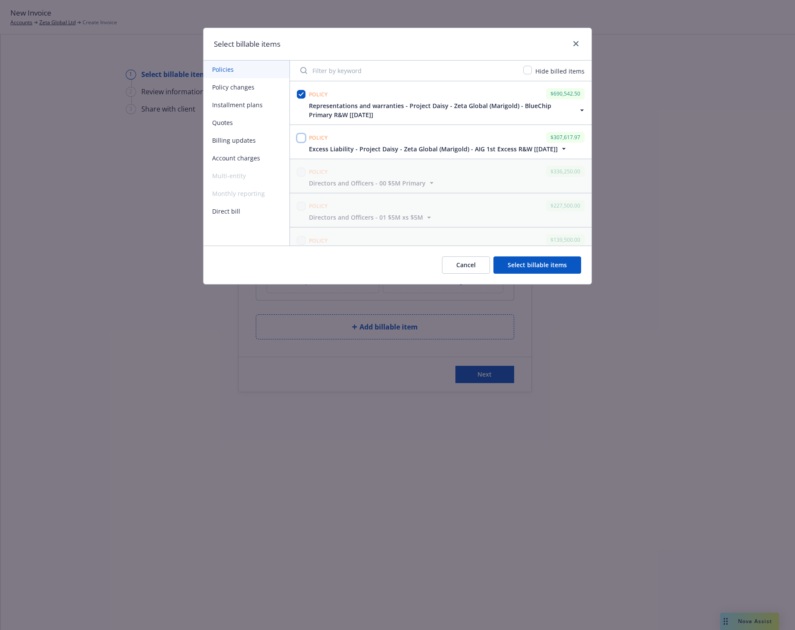
click at [303, 136] on input "checkbox" at bounding box center [301, 138] width 9 height 9
checkbox input "true"
click at [526, 267] on button "Select billable items" at bounding box center [537, 264] width 88 height 17
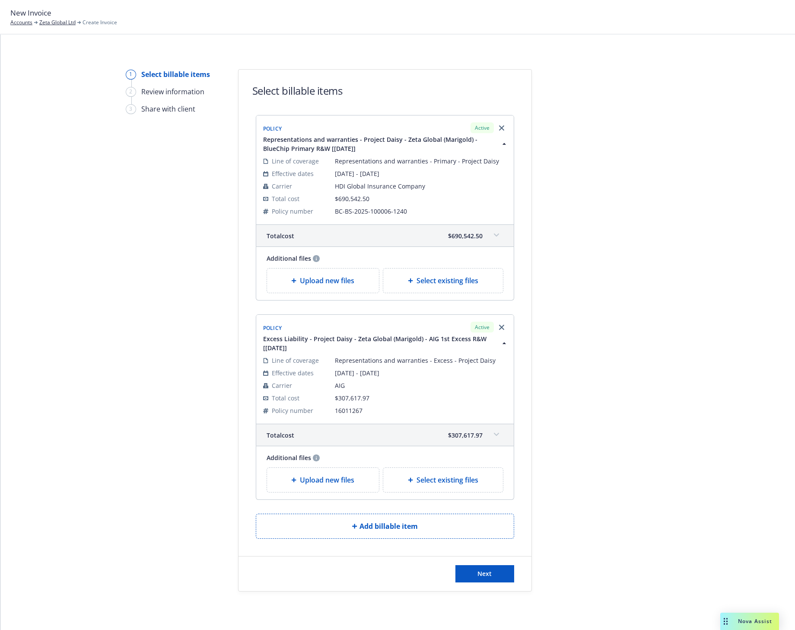
scroll to position [17, 0]
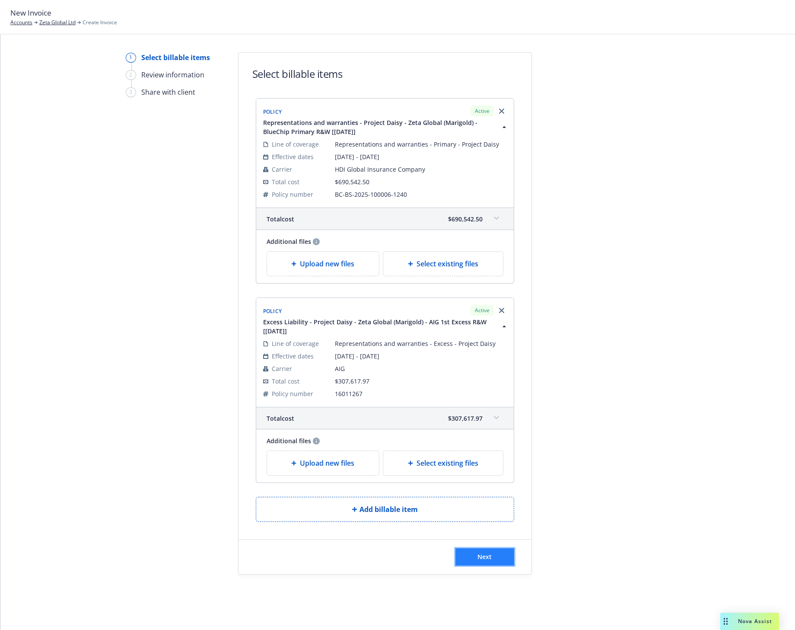
click at [477, 554] on span "Next" at bounding box center [484, 556] width 14 height 8
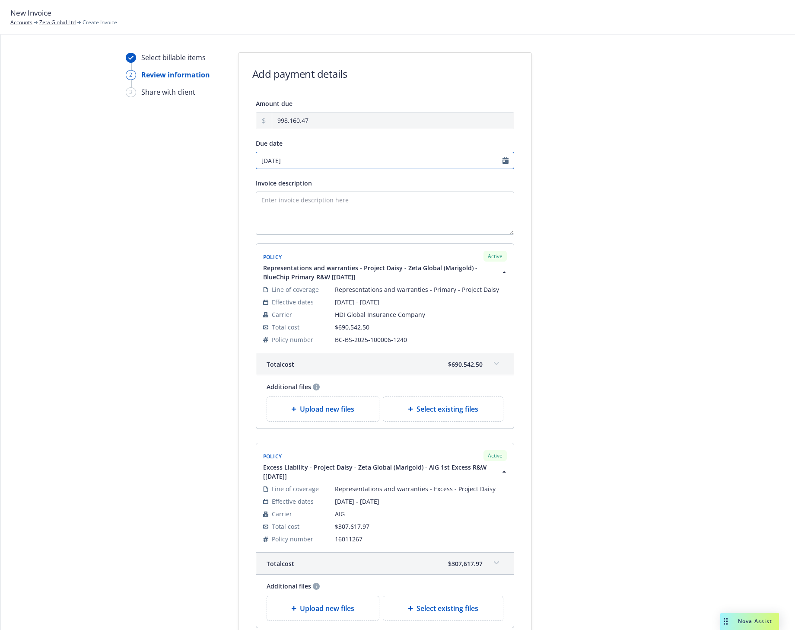
select select "October"
select select "2025"
click at [269, 160] on input "10/14/2025" at bounding box center [385, 160] width 258 height 17
click at [267, 162] on input "10/14/2025" at bounding box center [385, 160] width 258 height 17
drag, startPoint x: 294, startPoint y: 159, endPoint x: 253, endPoint y: 162, distance: 41.1
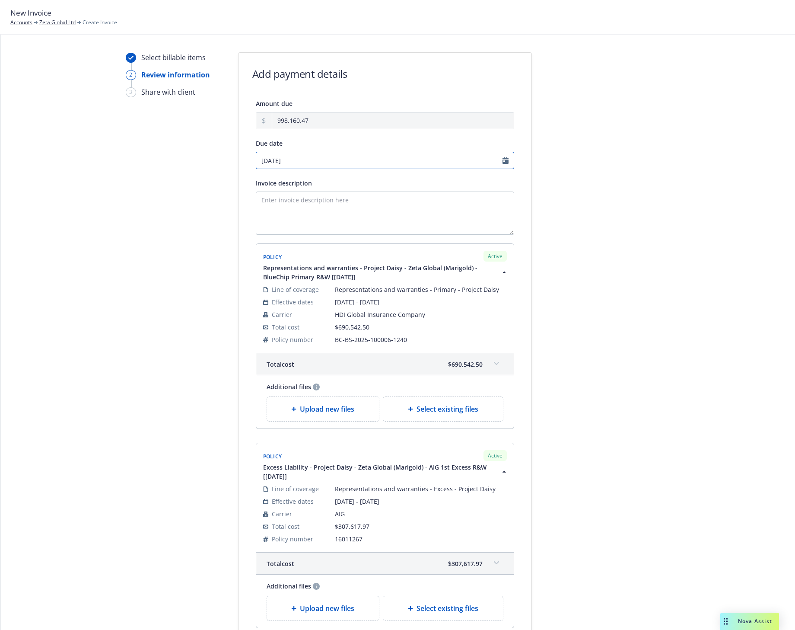
click at [256, 162] on input "10/14/2025" at bounding box center [385, 160] width 258 height 17
click at [500, 159] on input "10/14/2025" at bounding box center [385, 160] width 258 height 17
click at [368, 159] on input "10/14/2025" at bounding box center [385, 160] width 258 height 17
click at [499, 160] on input "10/14/2025" at bounding box center [385, 160] width 258 height 17
click at [266, 160] on input "10/14/2025" at bounding box center [385, 160] width 258 height 17
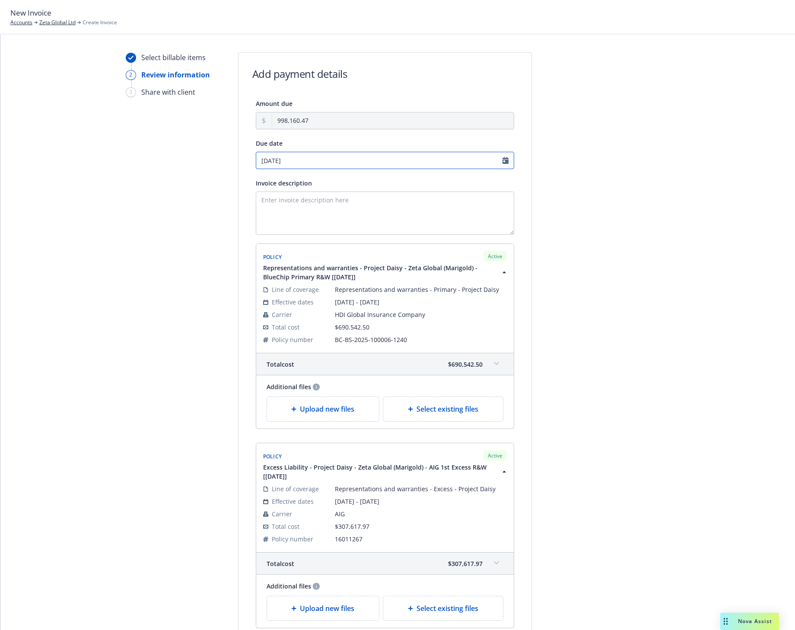
drag, startPoint x: 267, startPoint y: 160, endPoint x: 274, endPoint y: 159, distance: 7.4
click at [274, 159] on input "10/14/2025" at bounding box center [385, 160] width 258 height 17
type input "10/30/2025"
click at [321, 212] on textarea "Invoice description" at bounding box center [385, 212] width 258 height 43
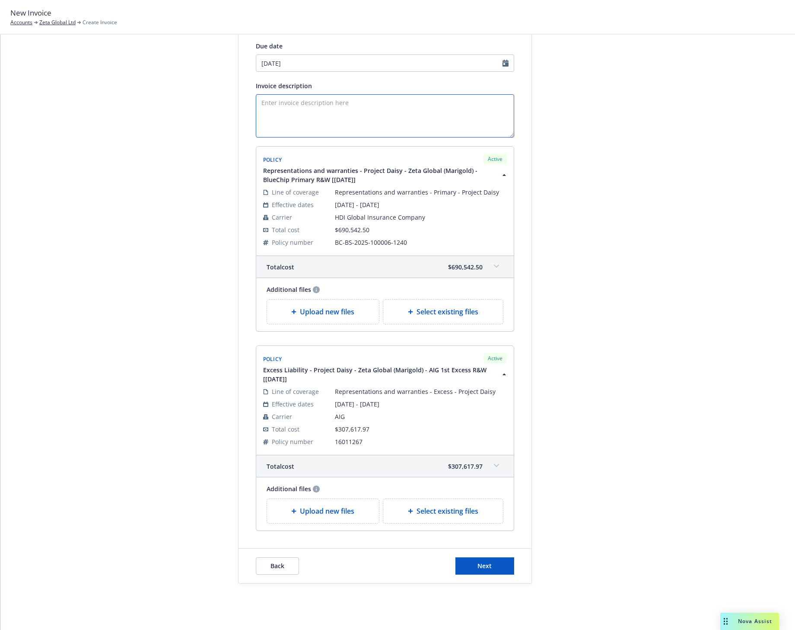
scroll to position [123, 0]
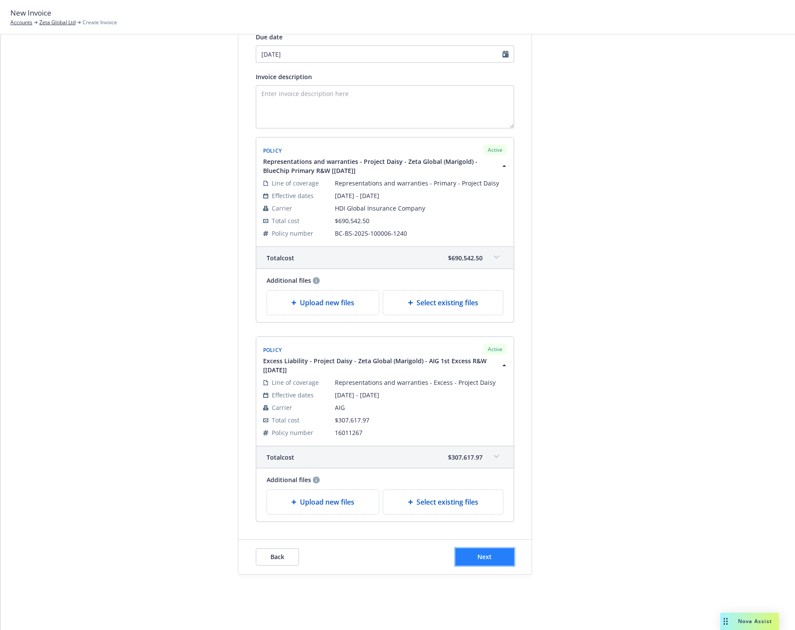
click at [482, 558] on span "Next" at bounding box center [484, 556] width 14 height 8
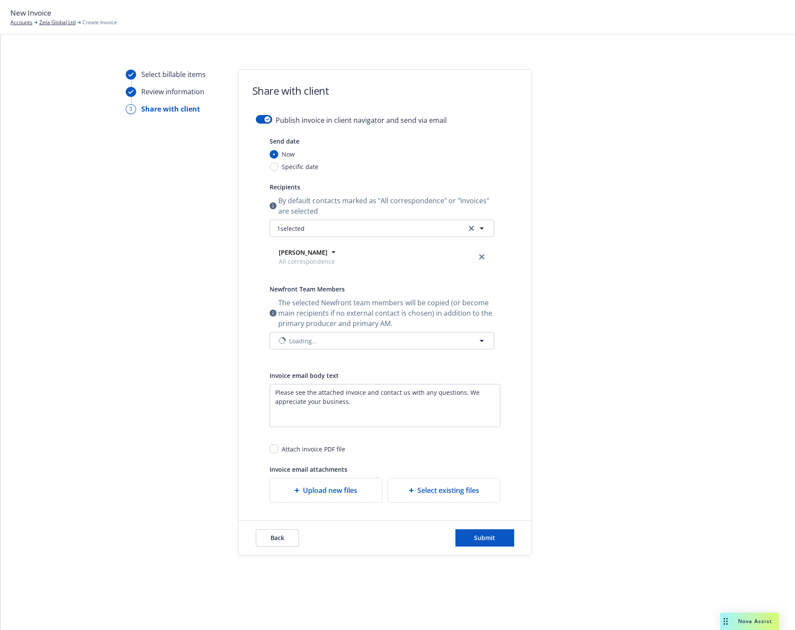
scroll to position [0, 0]
click at [270, 119] on div "button" at bounding box center [267, 119] width 6 height 6
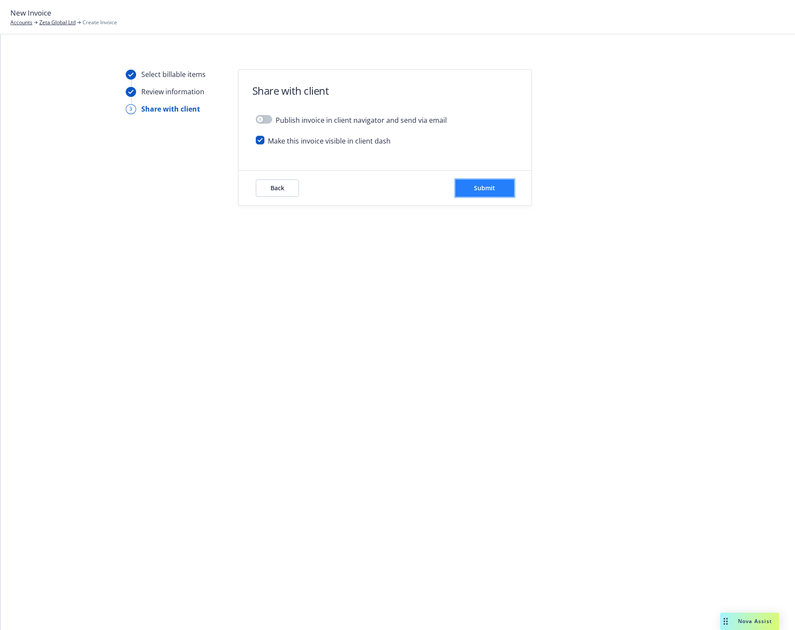
click at [497, 188] on button "Submit" at bounding box center [484, 187] width 59 height 17
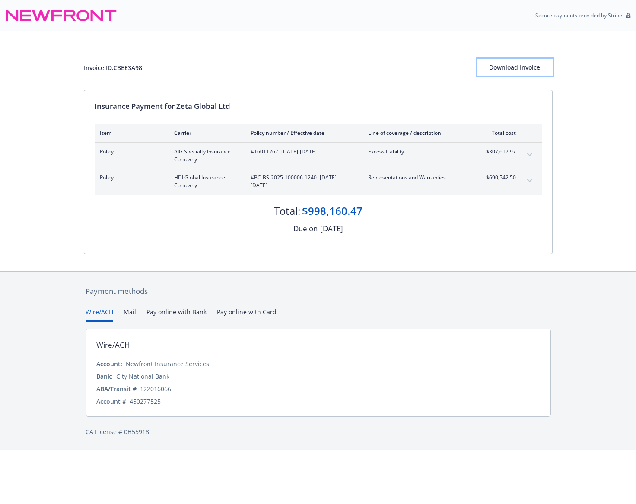
click at [517, 66] on div "Download Invoice" at bounding box center [515, 67] width 76 height 16
